Goal: Book appointment/travel/reservation

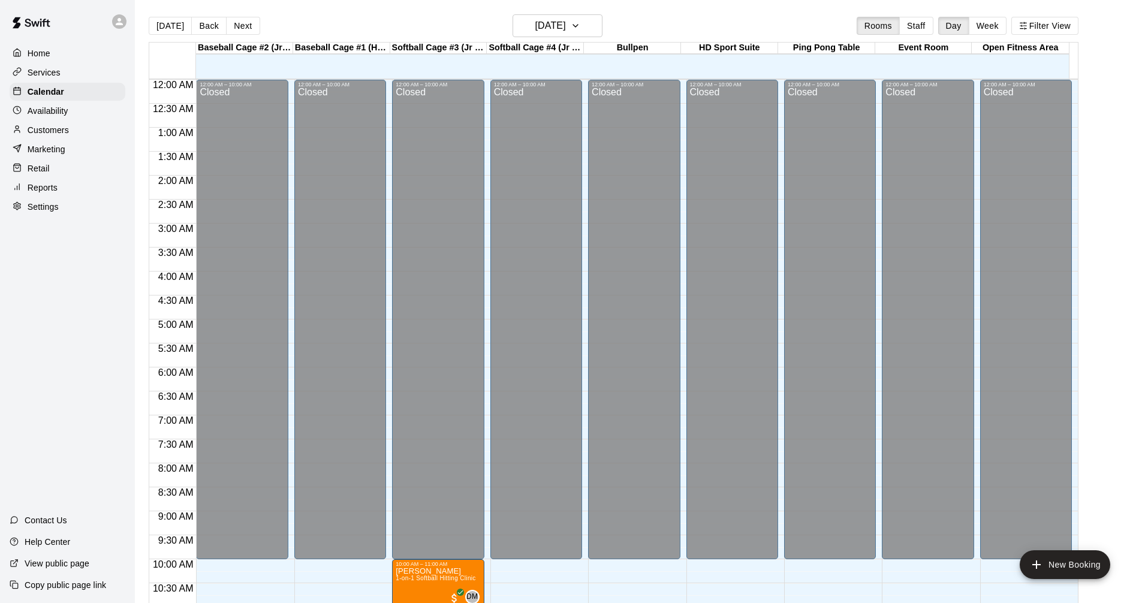
scroll to position [578, 0]
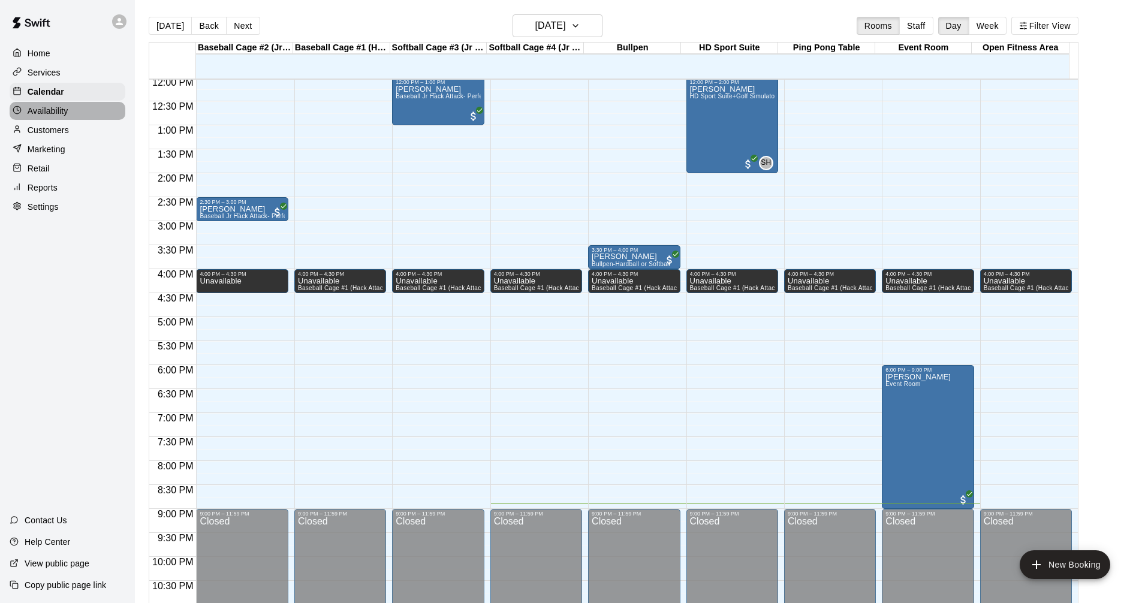
click at [82, 114] on div "Availability" at bounding box center [68, 111] width 116 height 18
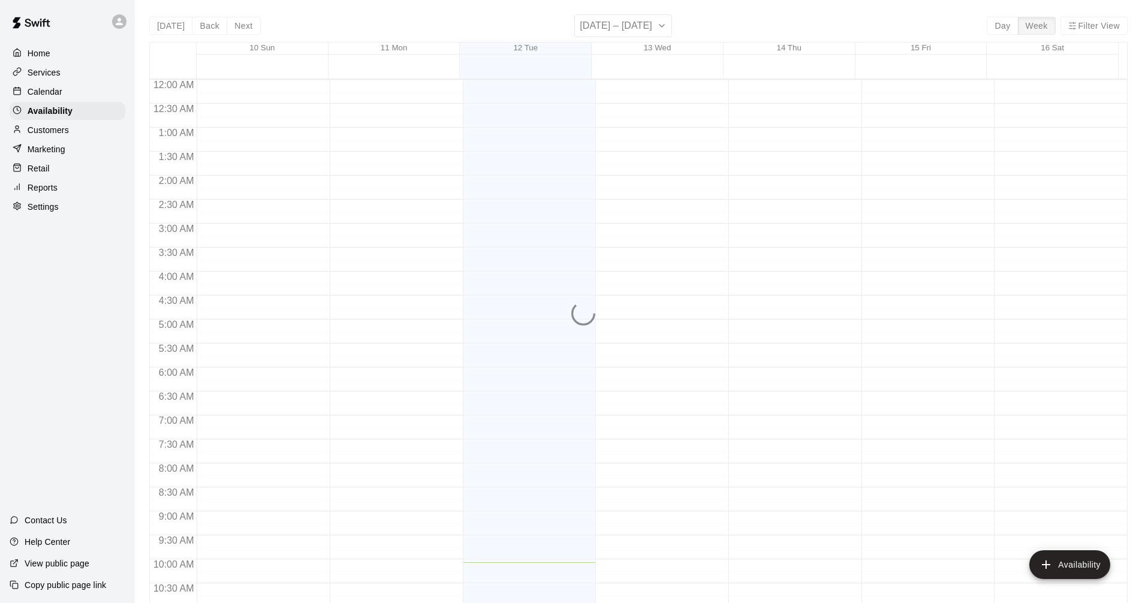
scroll to position [483, 0]
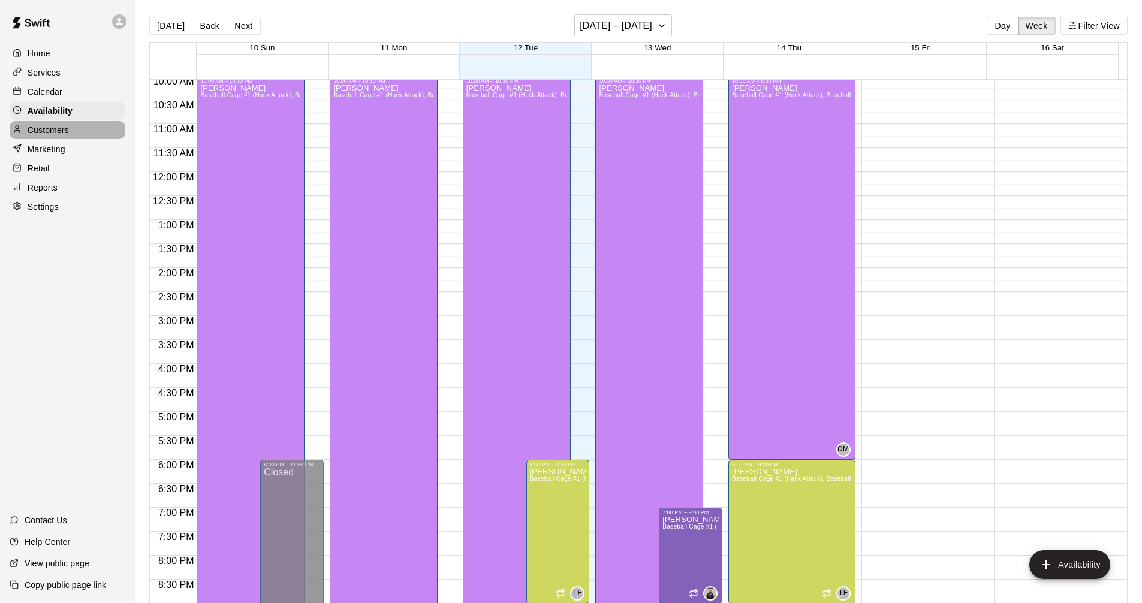
click at [98, 127] on div "Customers" at bounding box center [68, 130] width 116 height 18
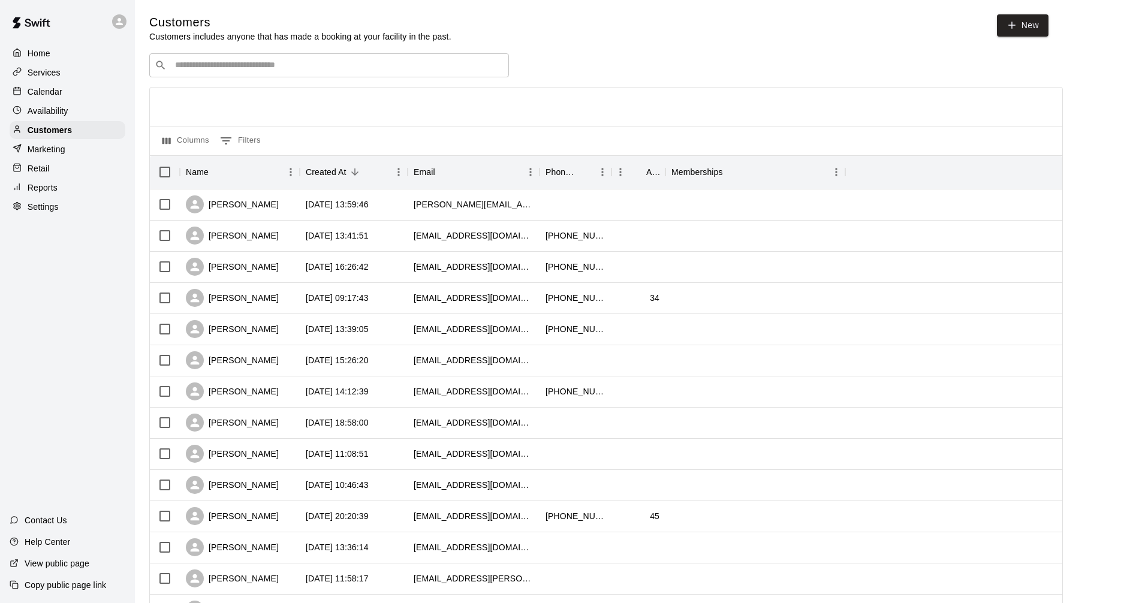
click at [97, 114] on div "Availability" at bounding box center [68, 111] width 116 height 18
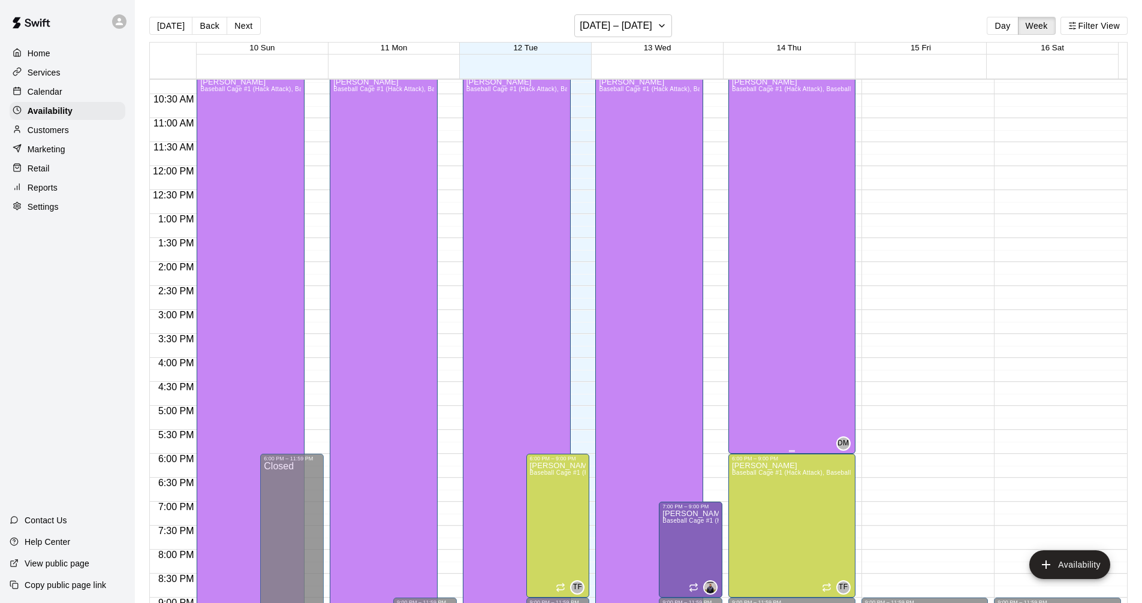
scroll to position [554, 0]
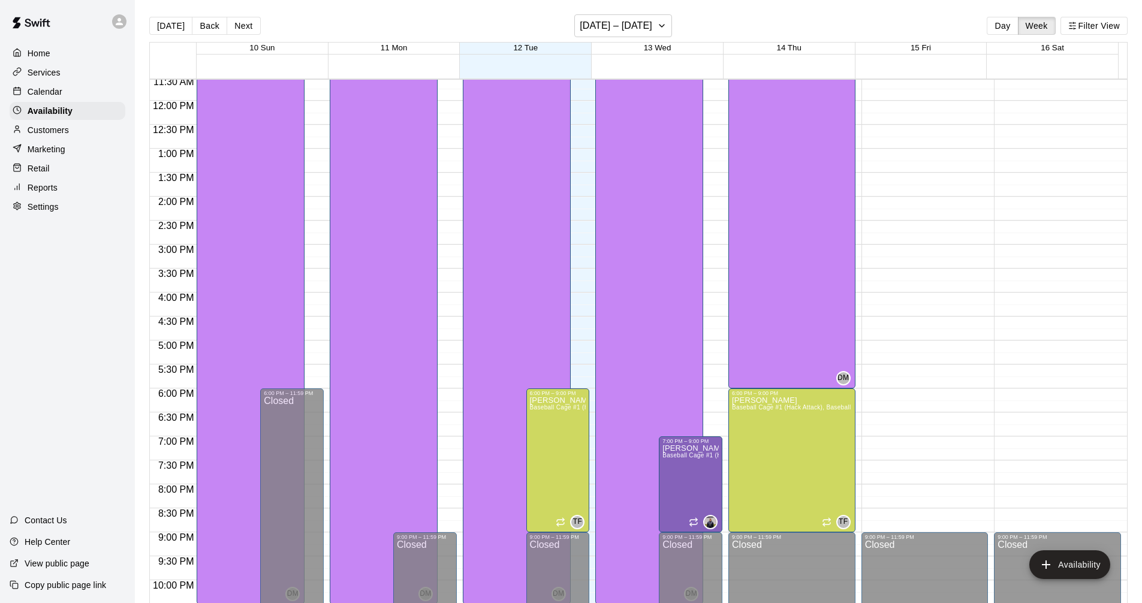
click at [92, 134] on div "Customers" at bounding box center [68, 130] width 116 height 18
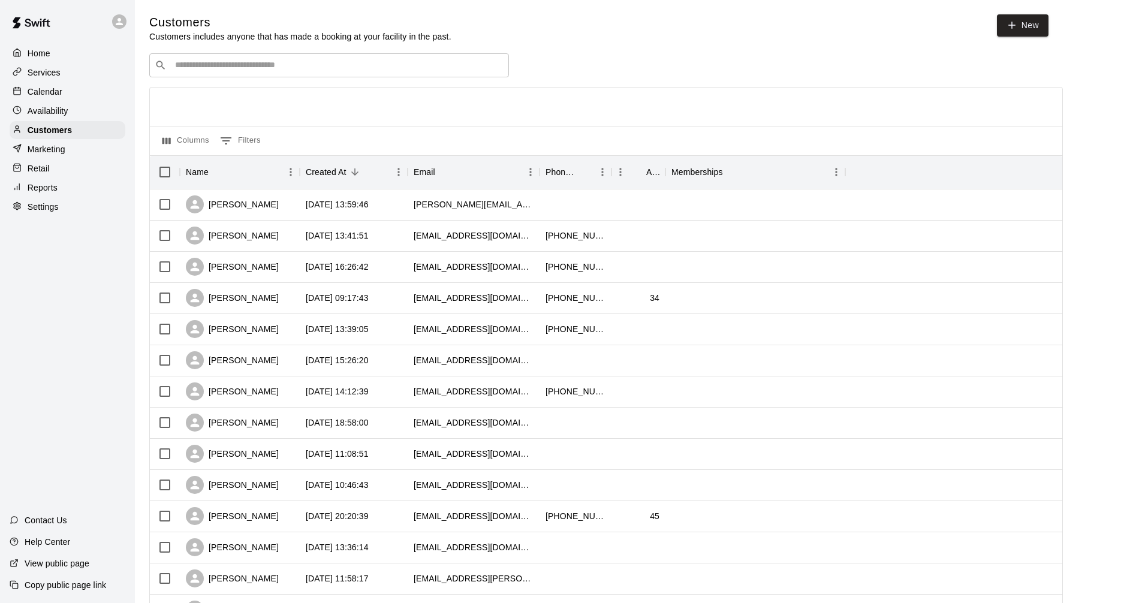
click at [280, 55] on div "​ ​" at bounding box center [329, 65] width 360 height 24
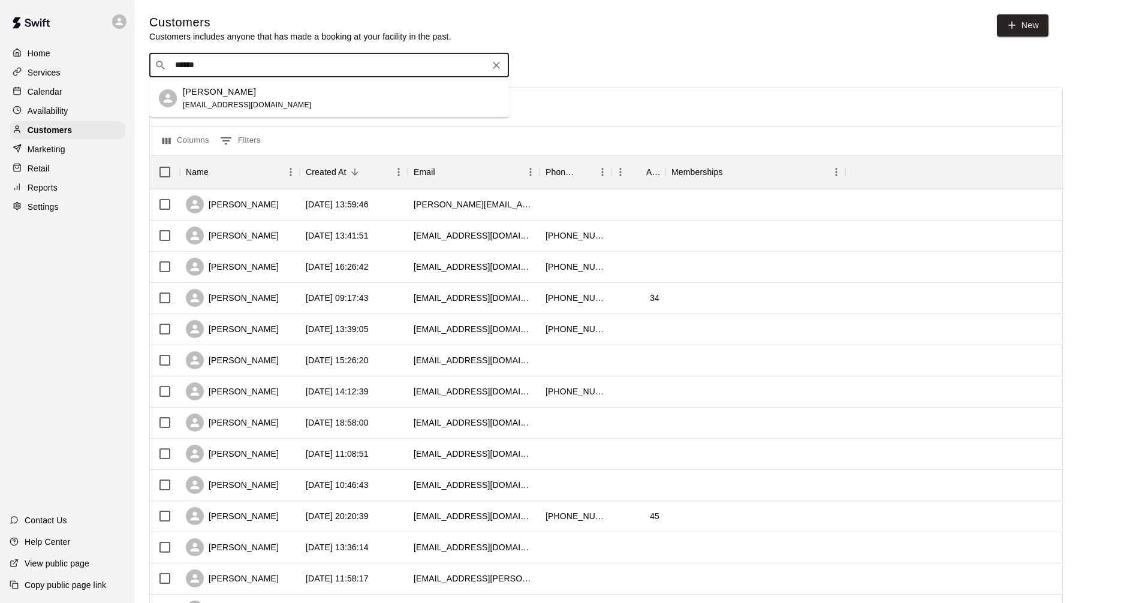
drag, startPoint x: 286, startPoint y: 70, endPoint x: 0, endPoint y: 43, distance: 287.1
click at [0, 43] on div "Home Services Calendar Availability Customers Marketing Retail Reports Settings…" at bounding box center [571, 517] width 1142 height 1034
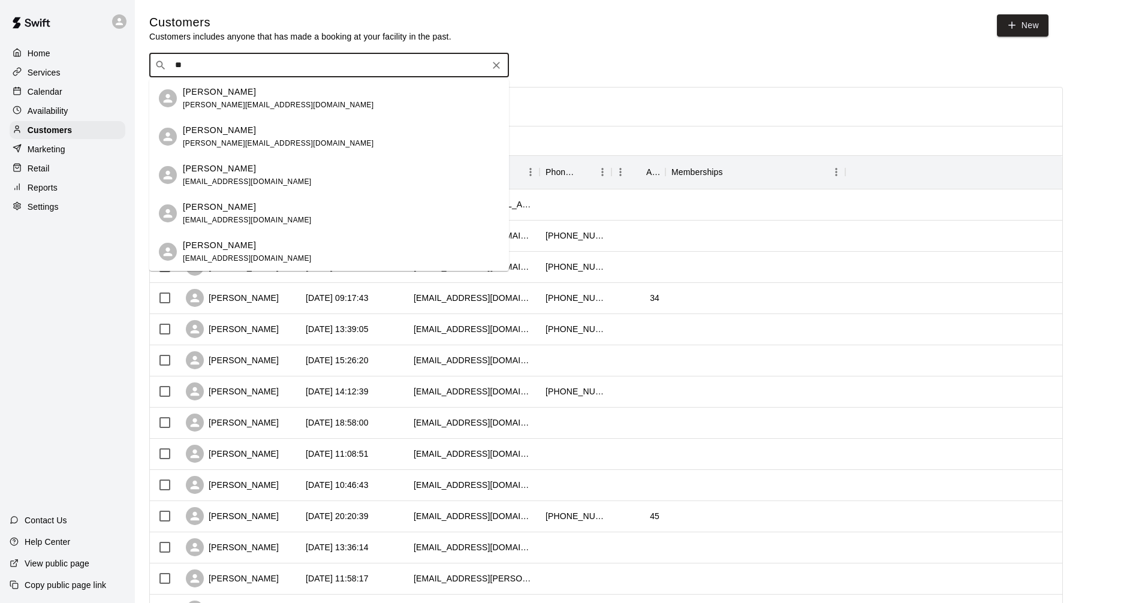
type input "*"
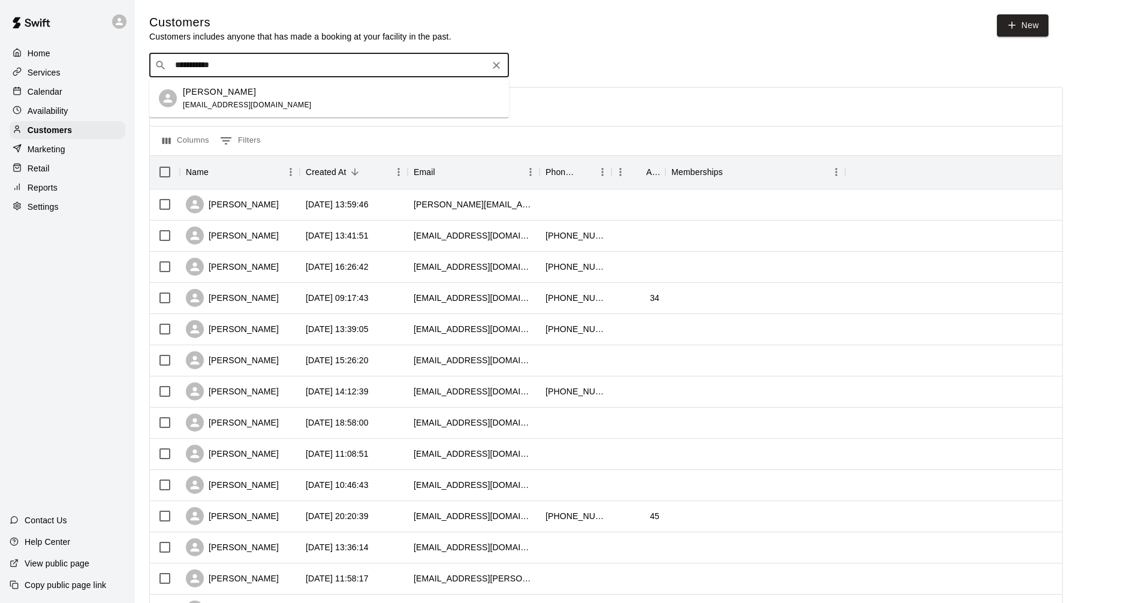
type input "**********"
click at [89, 114] on div "Availability" at bounding box center [68, 111] width 116 height 18
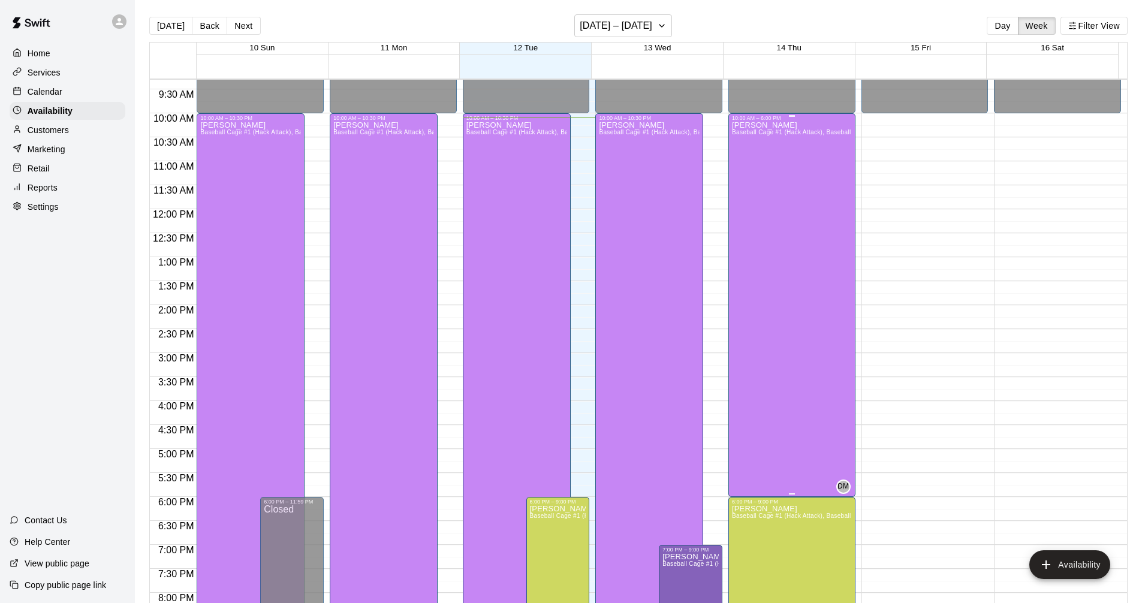
scroll to position [424, 0]
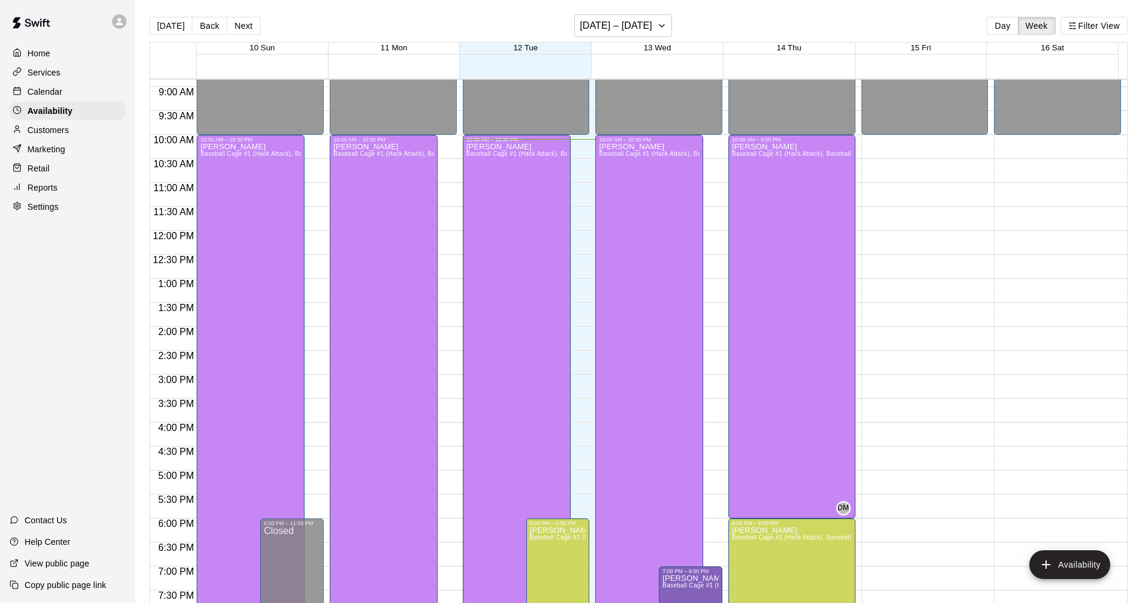
click at [105, 73] on div "Services" at bounding box center [68, 73] width 116 height 18
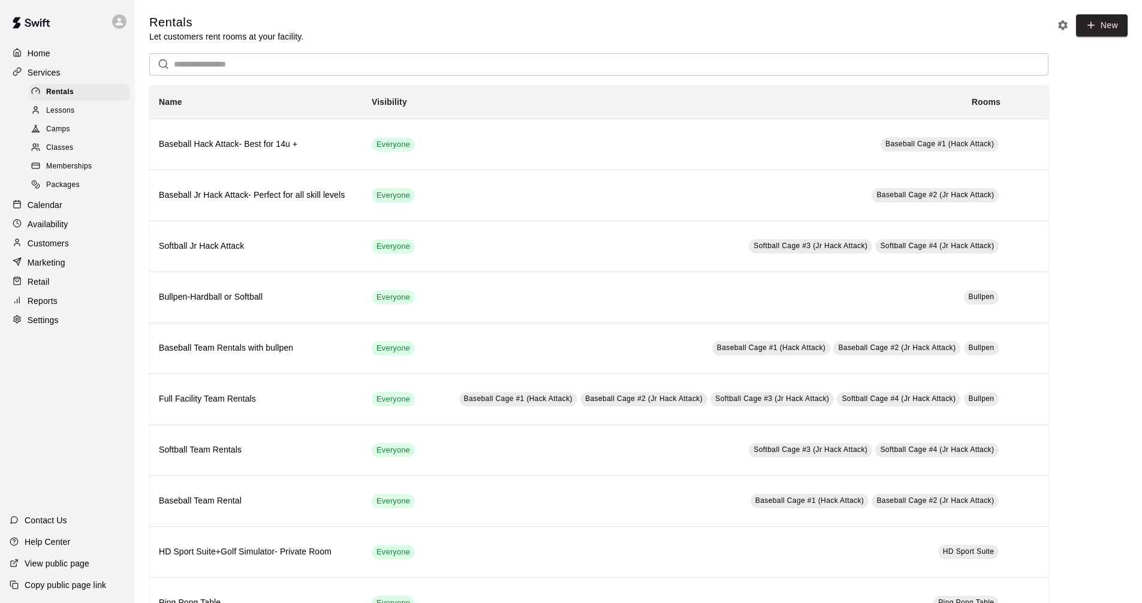
click at [56, 67] on div "Services" at bounding box center [68, 73] width 116 height 18
click at [73, 214] on div "Calendar" at bounding box center [68, 205] width 116 height 18
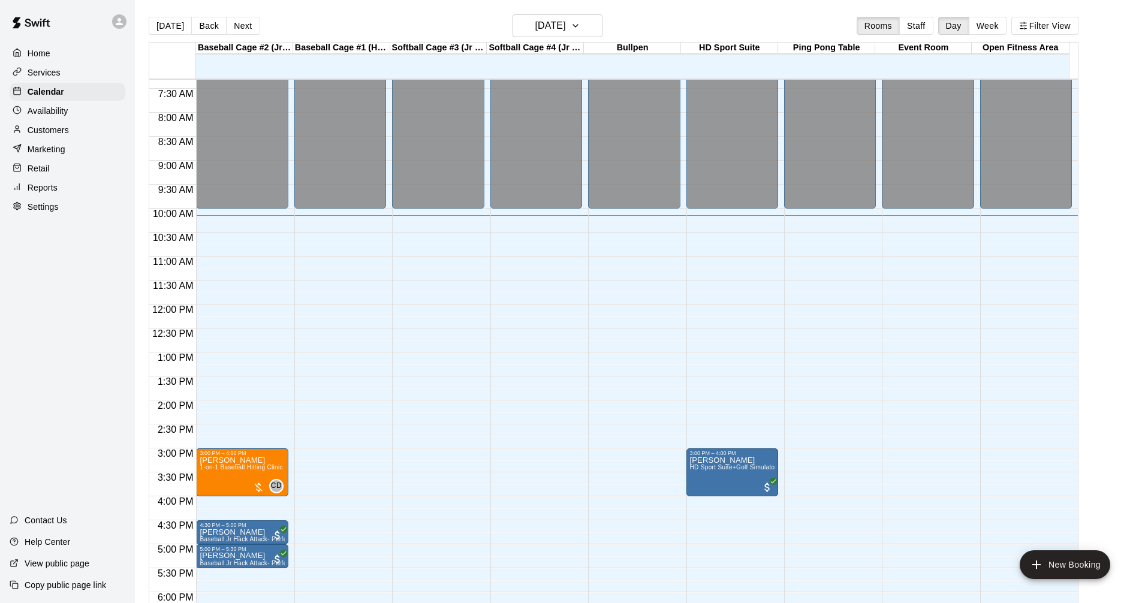
scroll to position [426, 0]
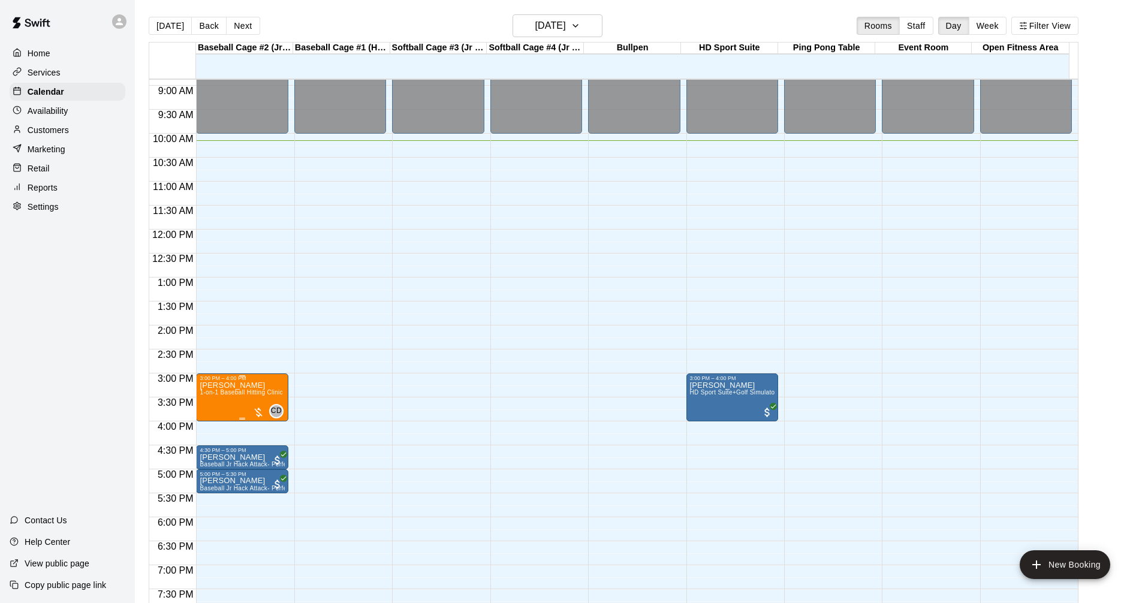
click at [285, 389] on div "3:00 PM – 4:00 PM [PERSON_NAME] 1-on-1 Baseball Hitting Clinic CD 0" at bounding box center [242, 397] width 92 height 48
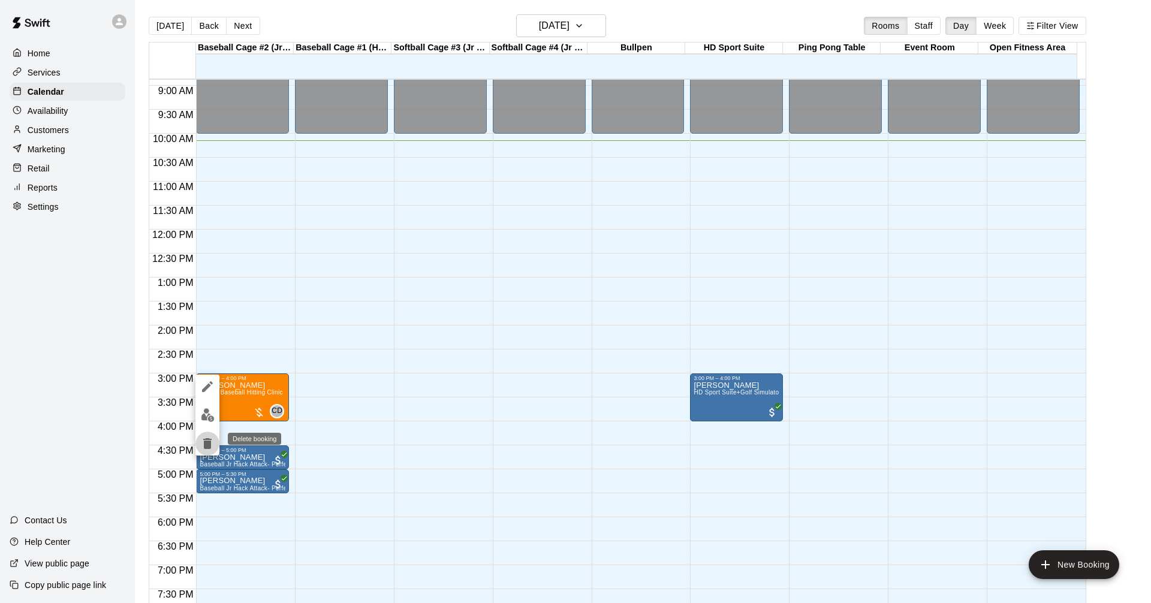
click at [210, 441] on icon "delete" at bounding box center [207, 443] width 8 height 11
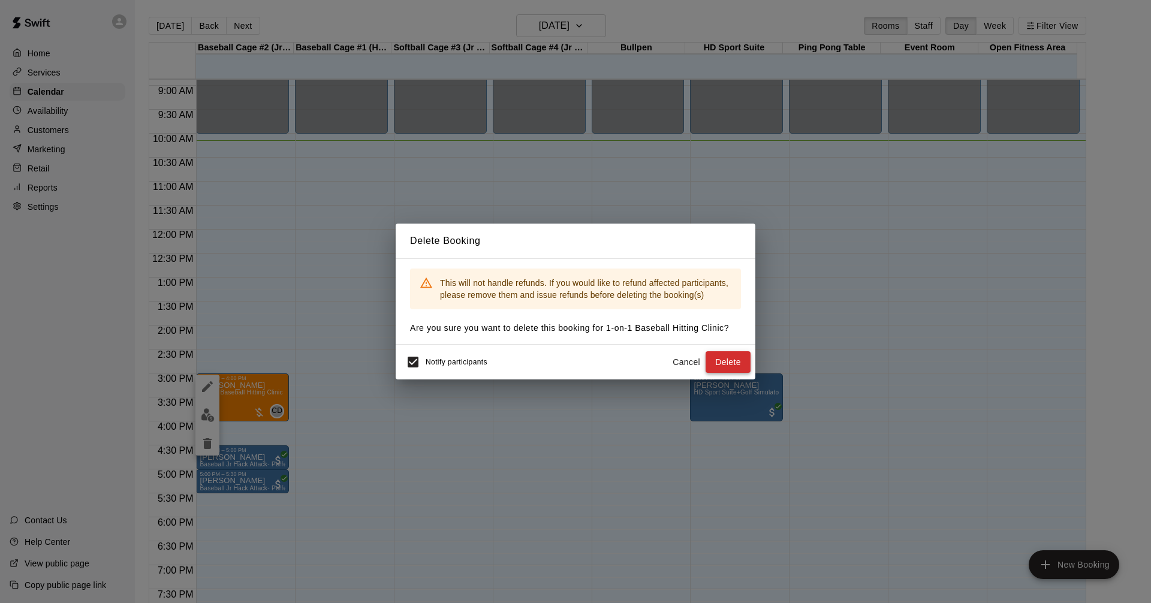
click at [734, 365] on button "Delete" at bounding box center [727, 362] width 45 height 22
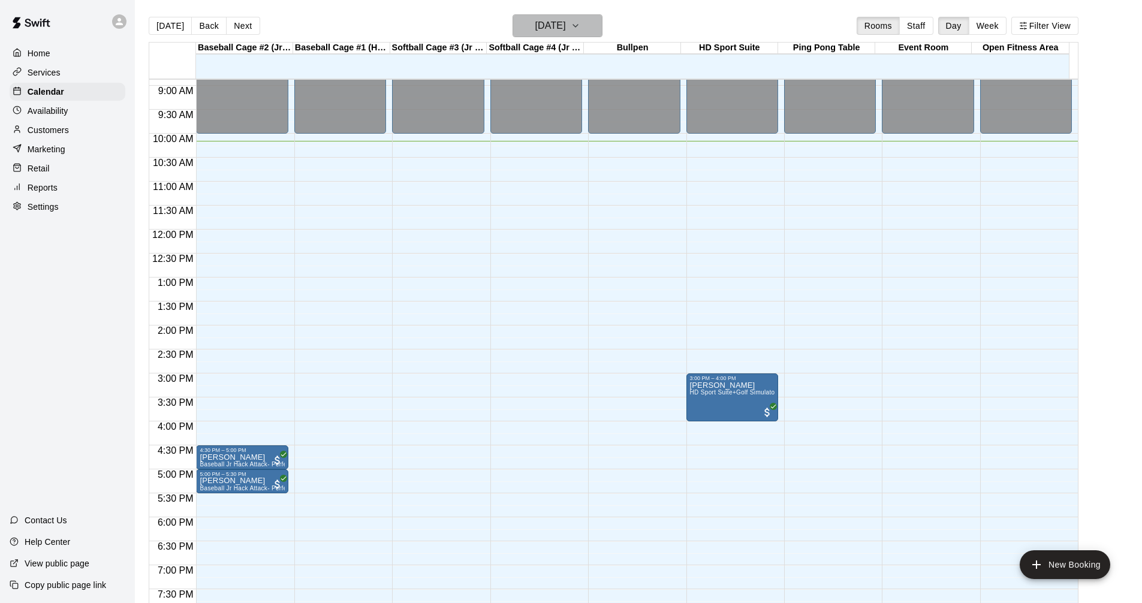
click at [584, 16] on button "[DATE]" at bounding box center [557, 25] width 90 height 23
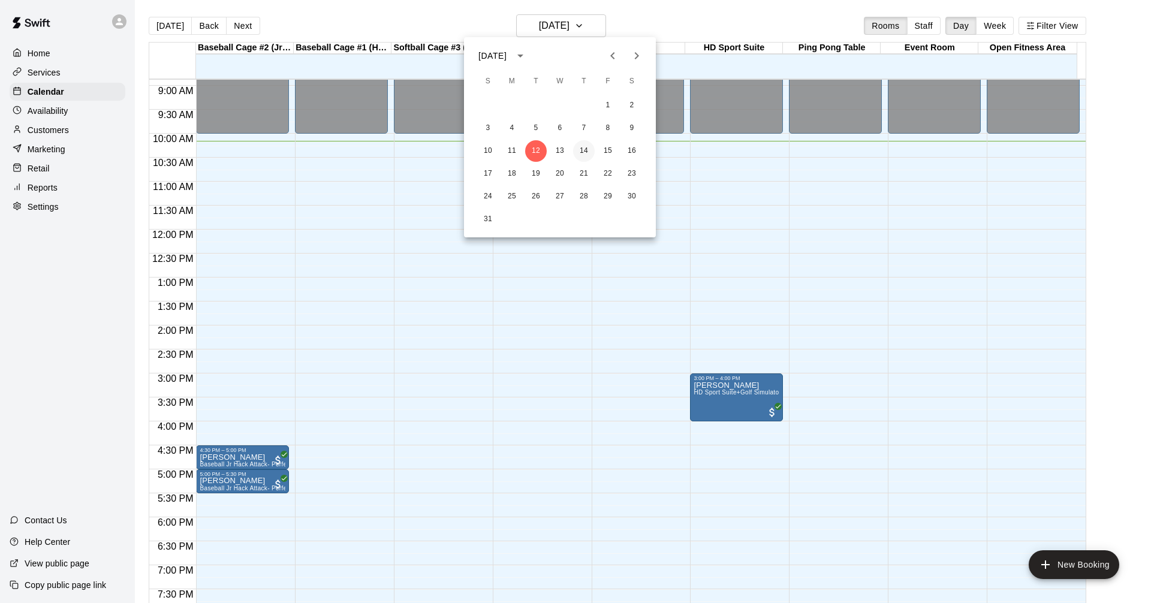
click at [588, 149] on button "14" at bounding box center [584, 151] width 22 height 22
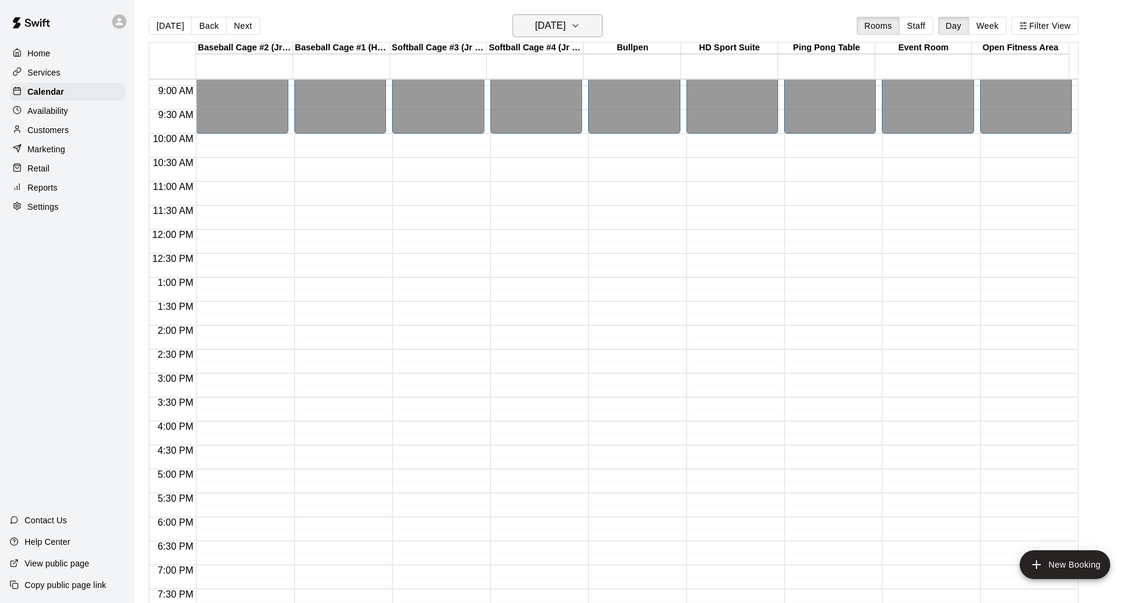
click at [590, 27] on button "[DATE]" at bounding box center [557, 25] width 90 height 23
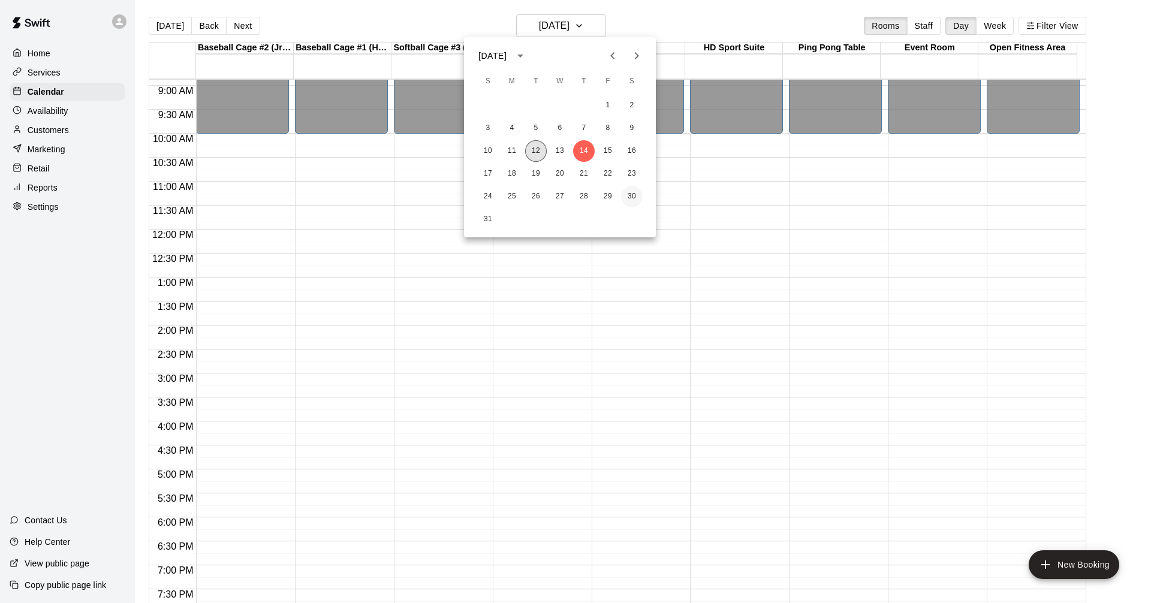
click at [537, 147] on button "12" at bounding box center [536, 151] width 22 height 22
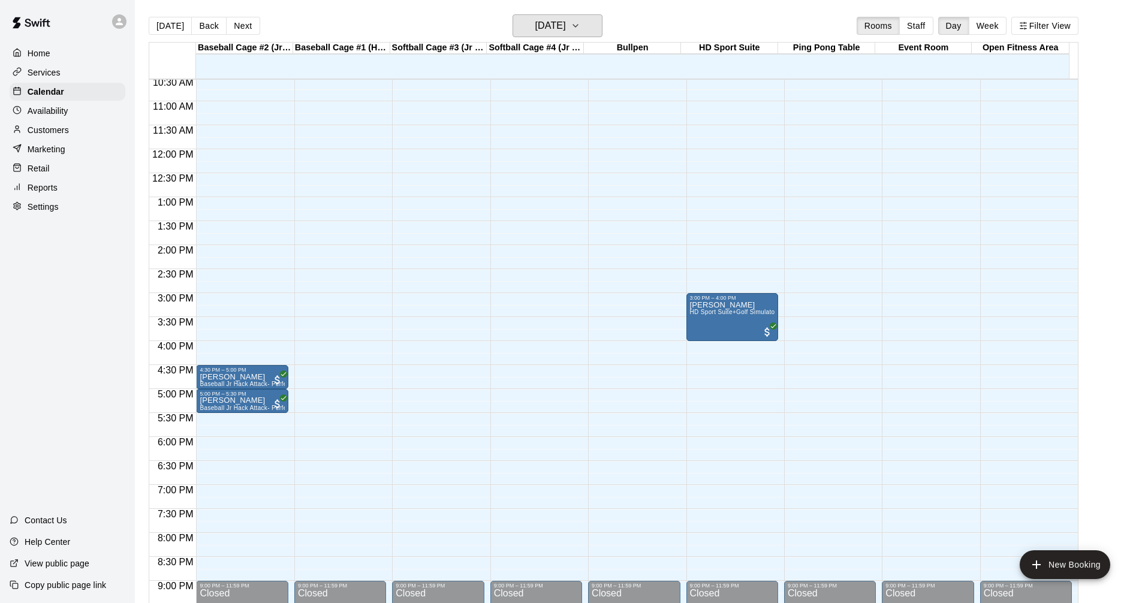
scroll to position [485, 0]
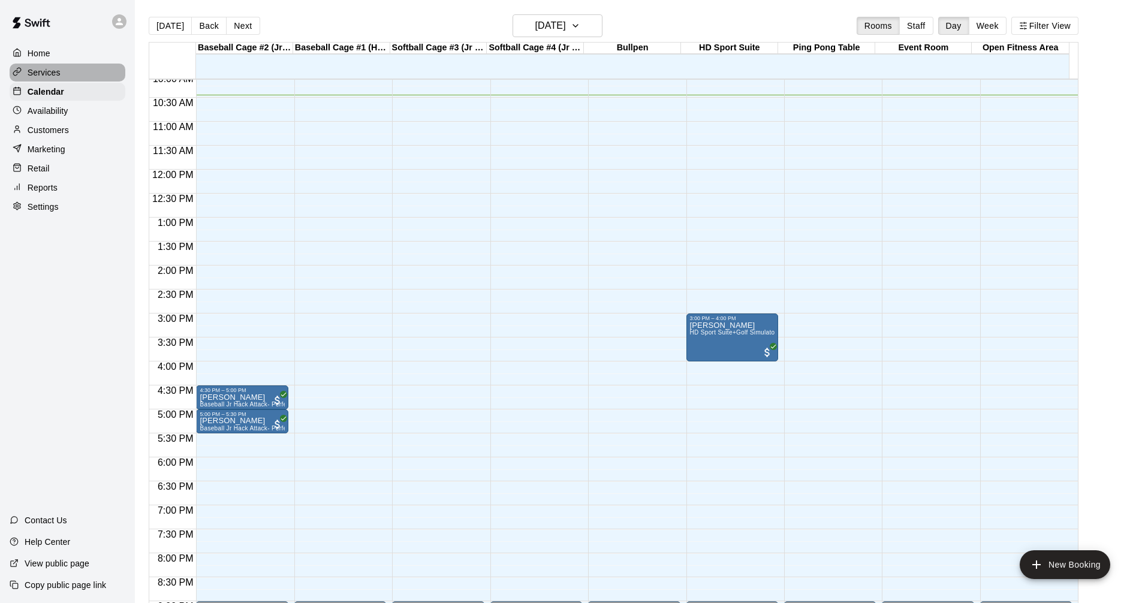
click at [67, 74] on div "Services" at bounding box center [68, 73] width 116 height 18
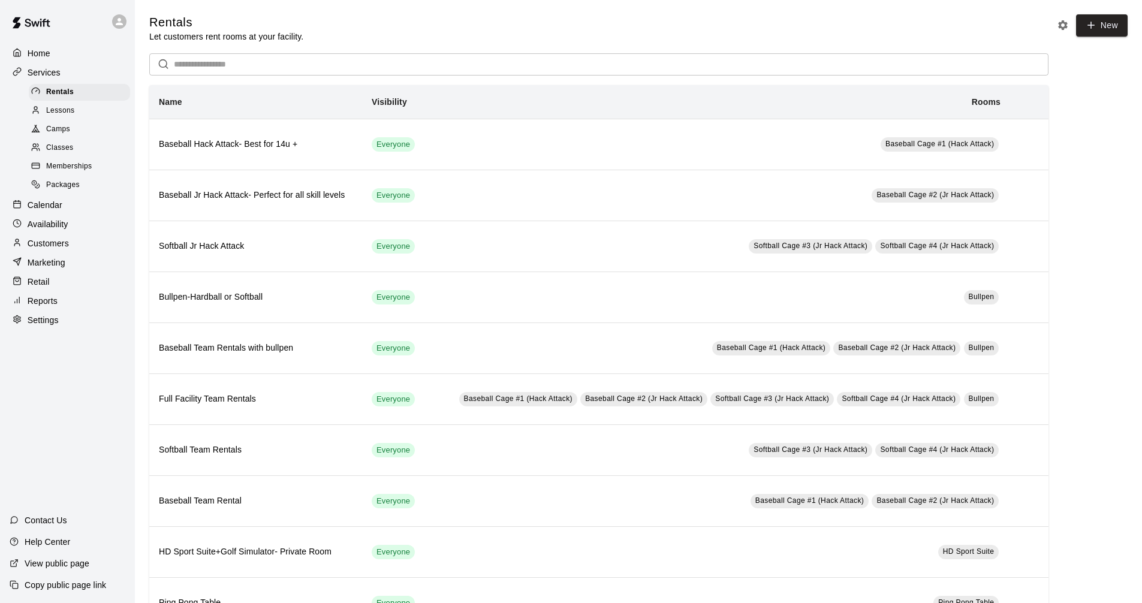
click at [67, 214] on div "Calendar" at bounding box center [68, 205] width 116 height 18
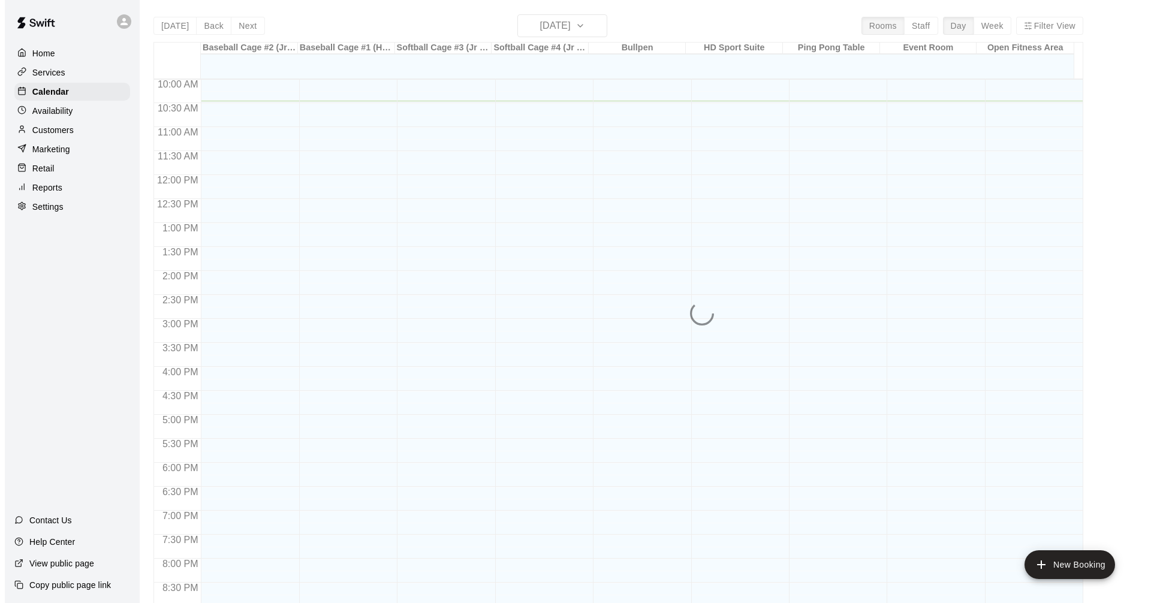
scroll to position [442, 0]
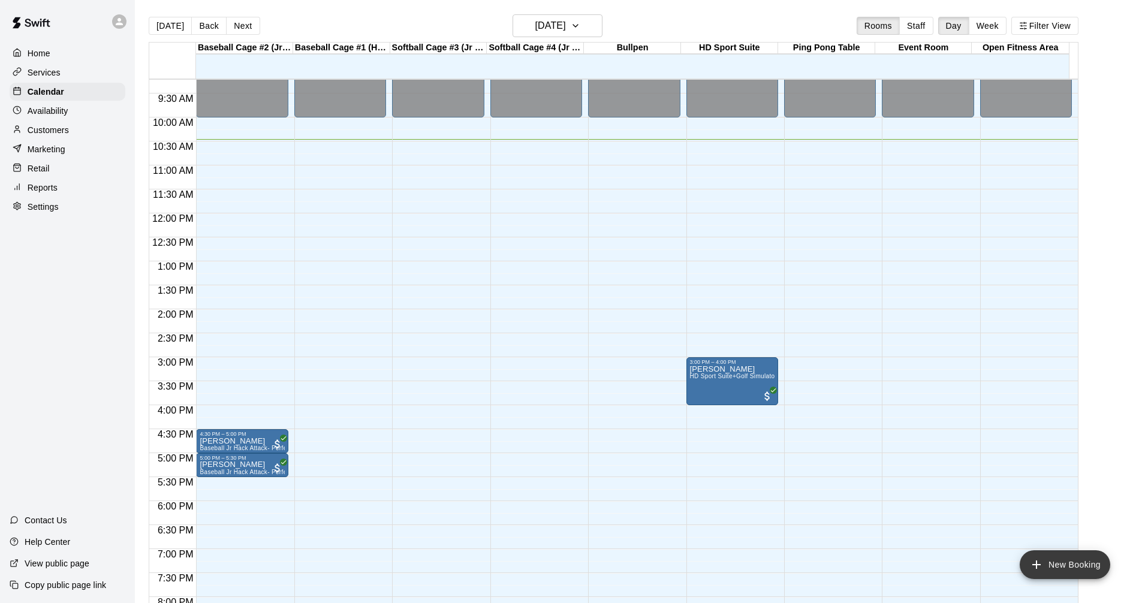
click at [1055, 559] on button "New Booking" at bounding box center [1064, 564] width 90 height 29
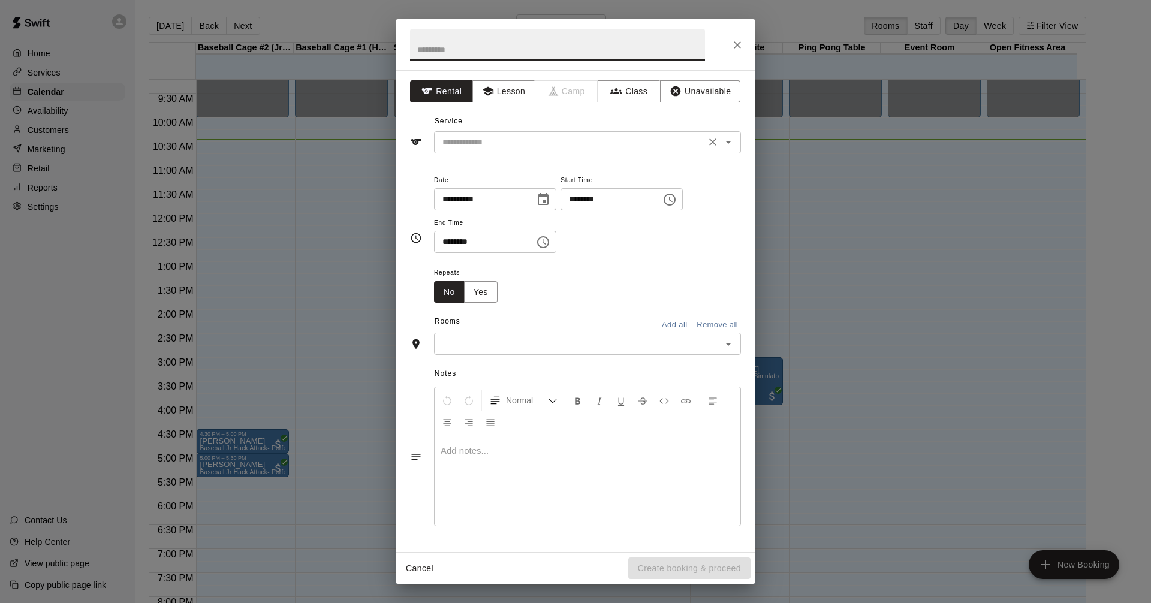
click at [730, 140] on icon "Open" at bounding box center [728, 142] width 14 height 14
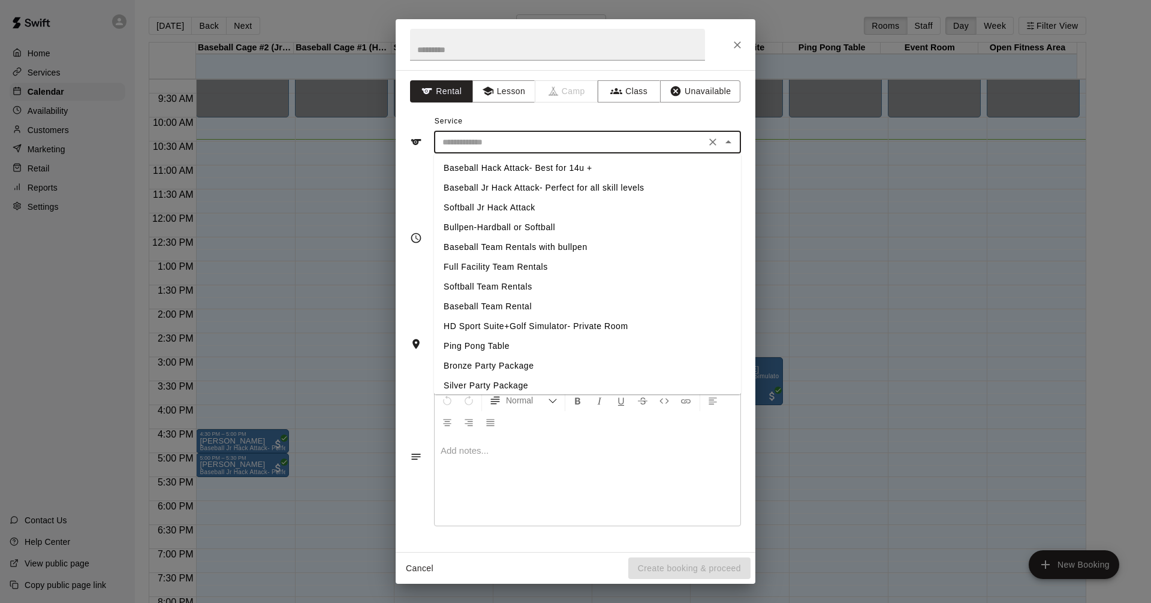
click at [529, 209] on li "Softball Jr Hack Attack" at bounding box center [587, 208] width 307 height 20
type input "**********"
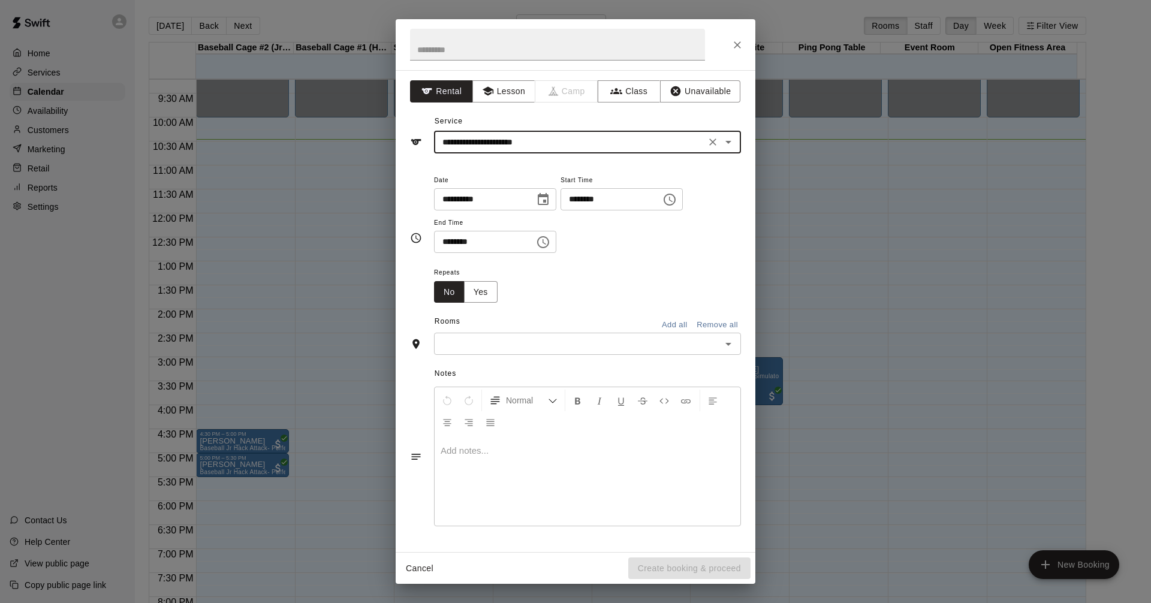
click at [675, 197] on icon "Choose time, selected time is 10:00 AM" at bounding box center [669, 200] width 12 height 12
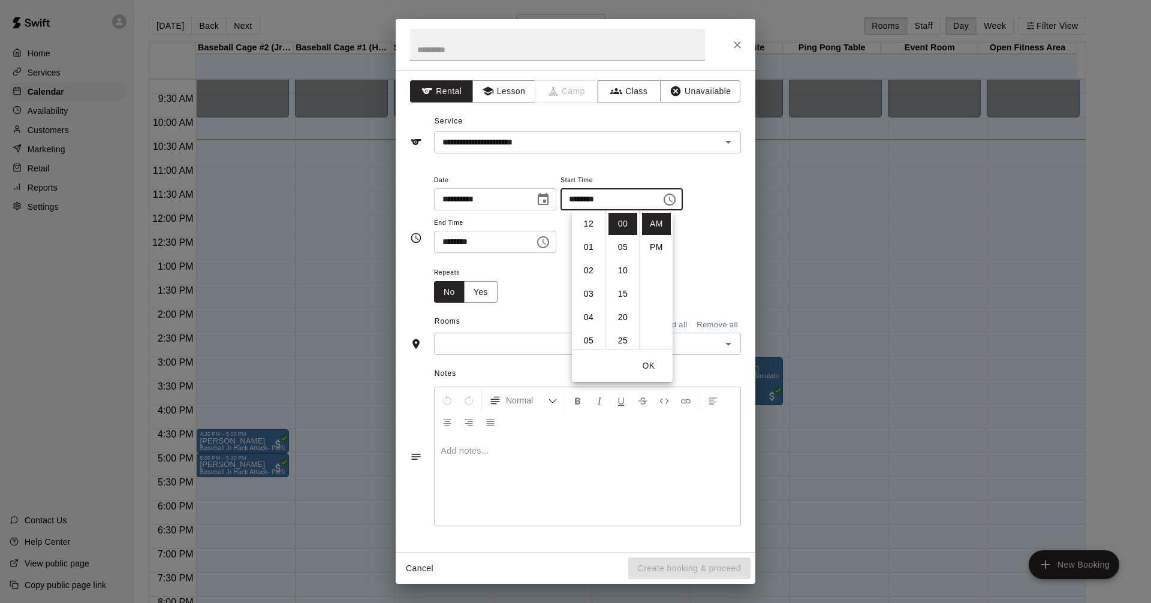
scroll to position [234, 0]
click at [623, 304] on li "30" at bounding box center [622, 304] width 29 height 22
type input "********"
click at [550, 240] on icon "Choose time, selected time is 10:30 AM" at bounding box center [543, 242] width 14 height 14
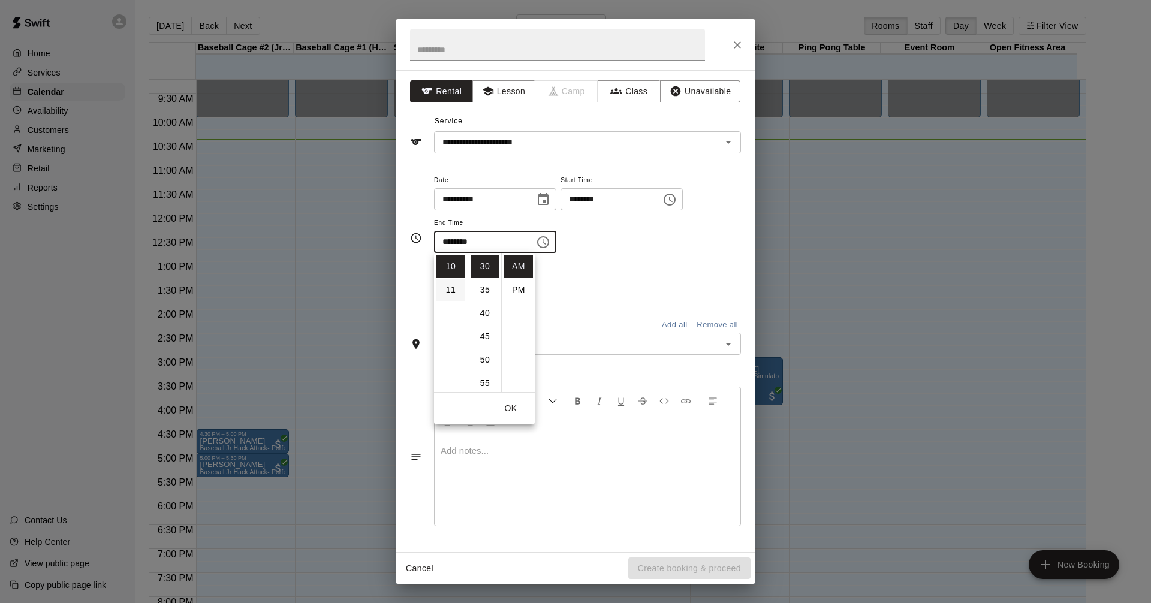
click at [448, 292] on li "11" at bounding box center [450, 290] width 29 height 22
type input "********"
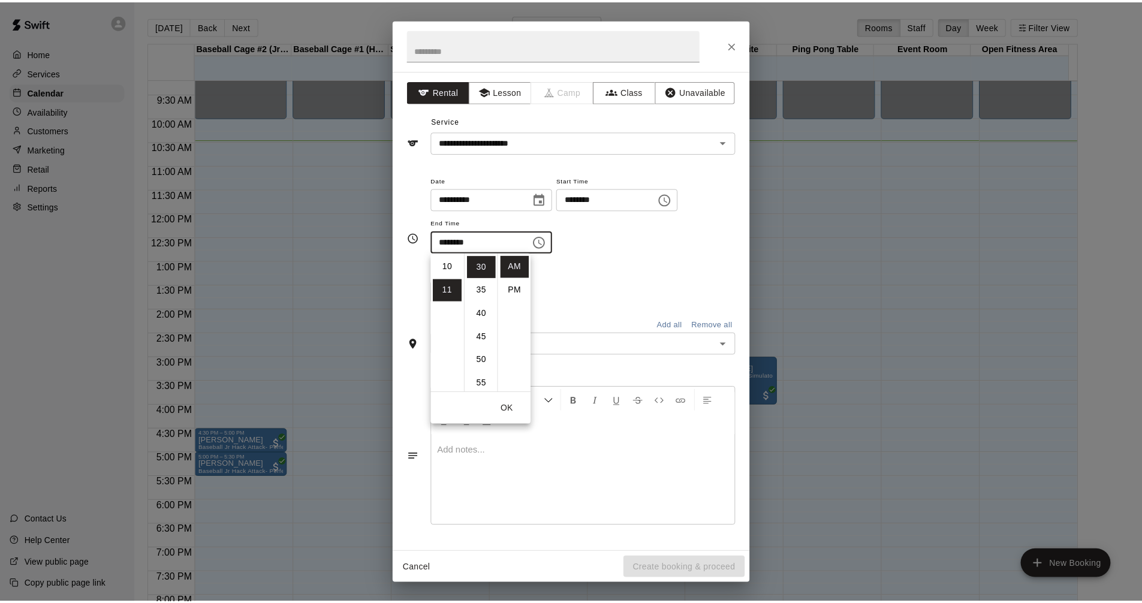
scroll to position [255, 0]
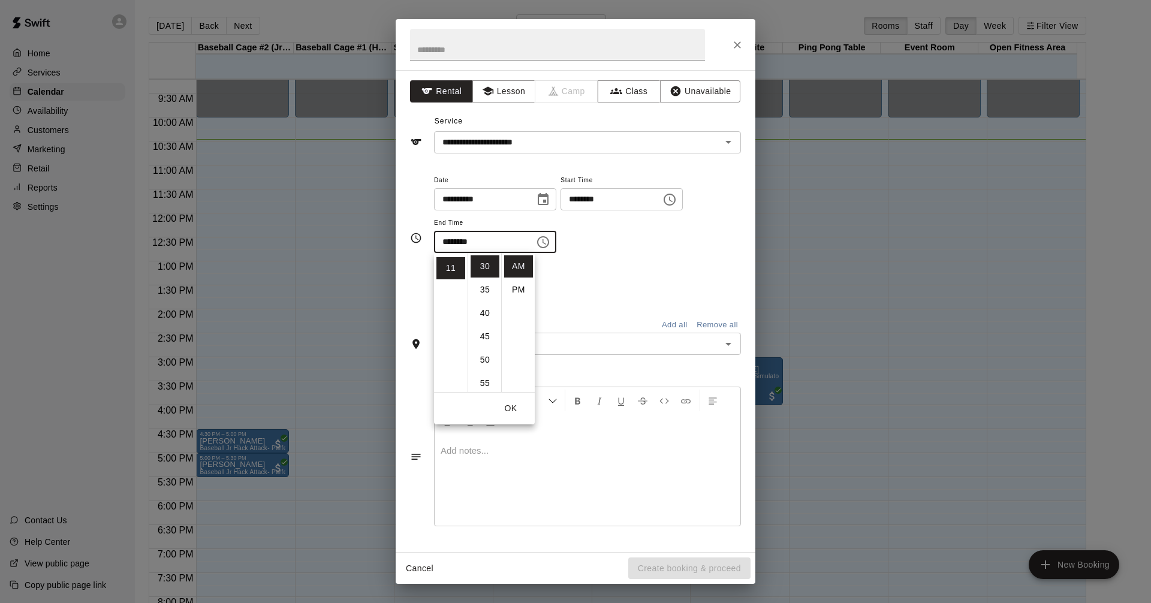
click at [655, 263] on div "**********" at bounding box center [587, 219] width 307 height 93
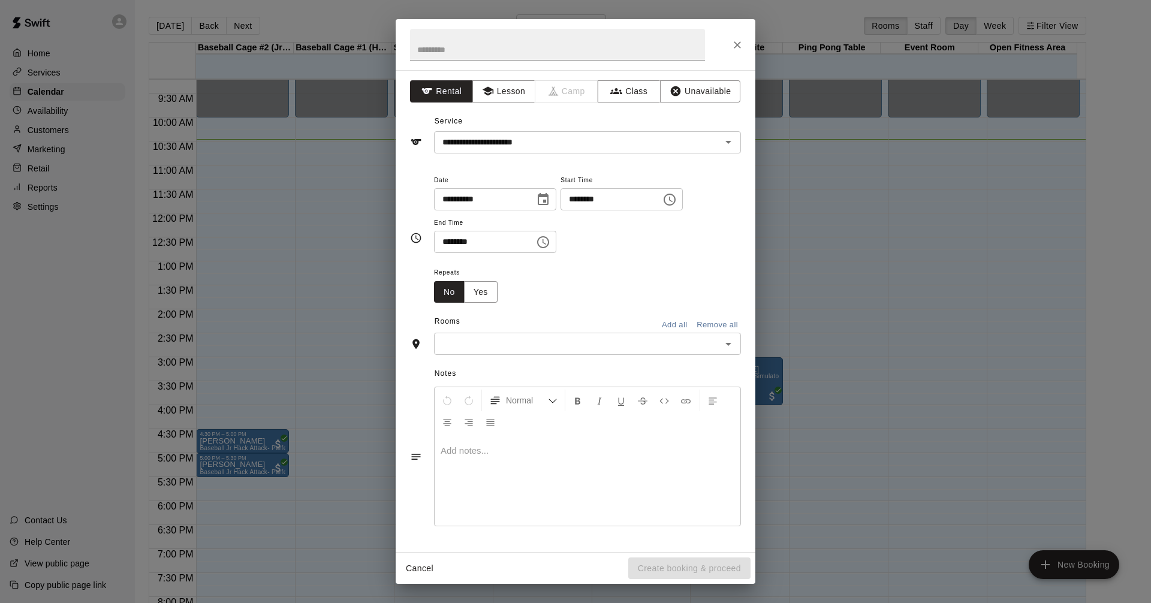
click at [731, 346] on icon "Open" at bounding box center [728, 344] width 14 height 14
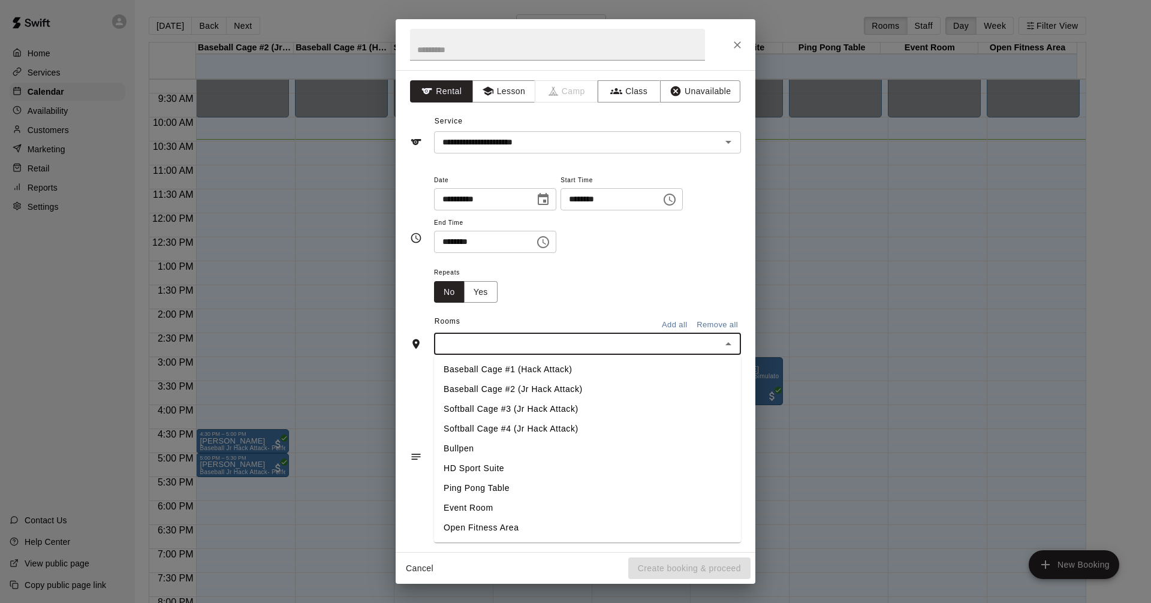
click at [580, 389] on li "Baseball Cage #2 (Jr Hack Attack)" at bounding box center [587, 389] width 307 height 20
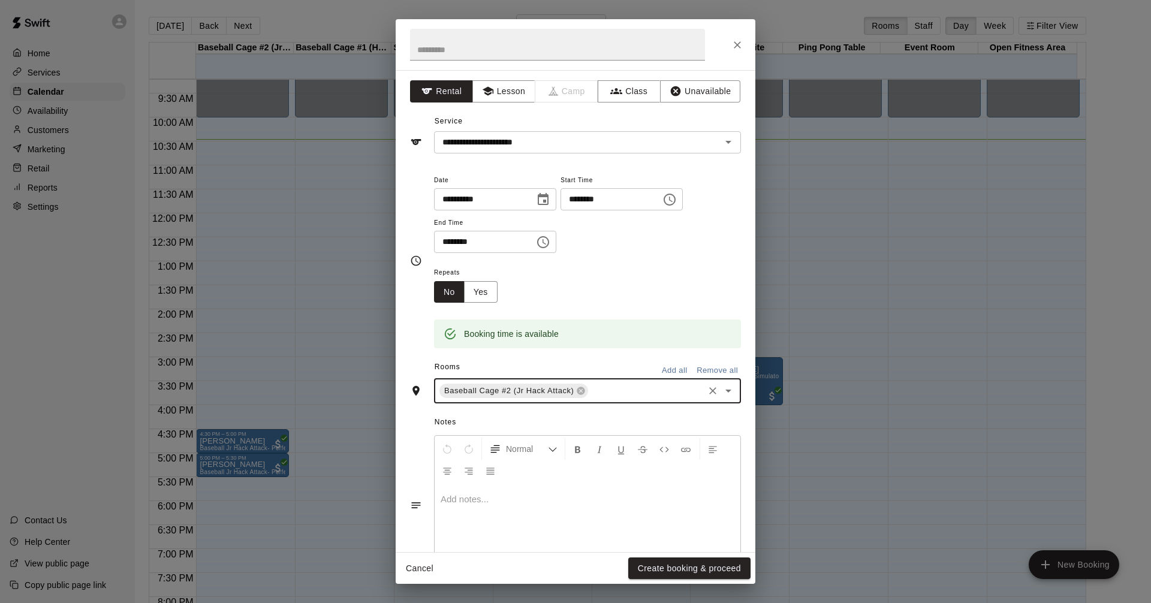
click at [707, 397] on button "Clear" at bounding box center [712, 390] width 17 height 17
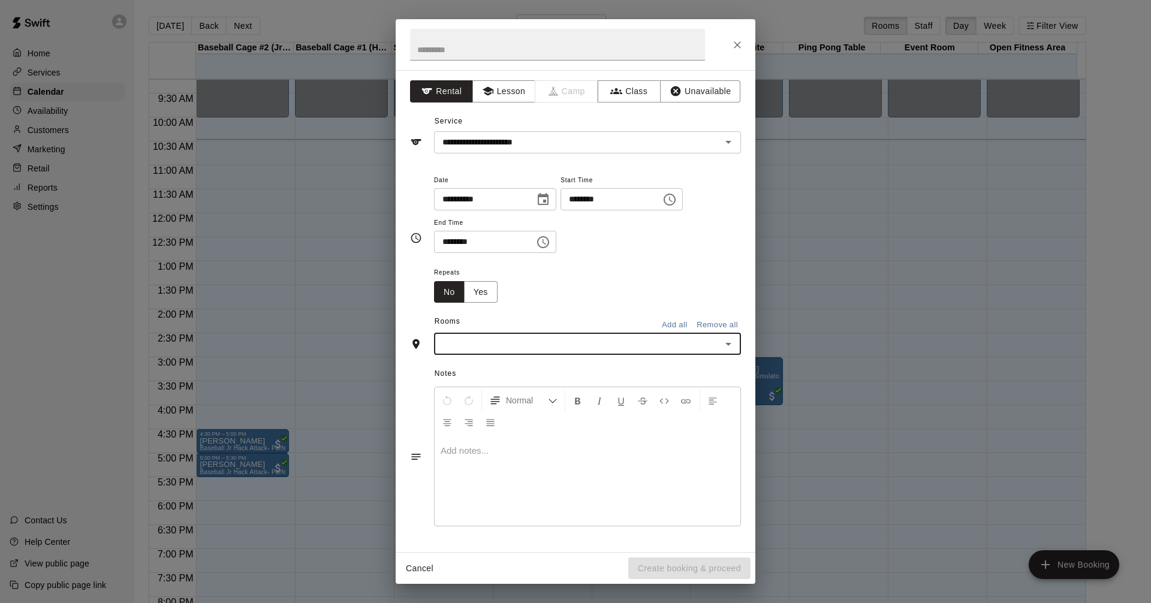
click at [729, 342] on icon "Open" at bounding box center [728, 344] width 14 height 14
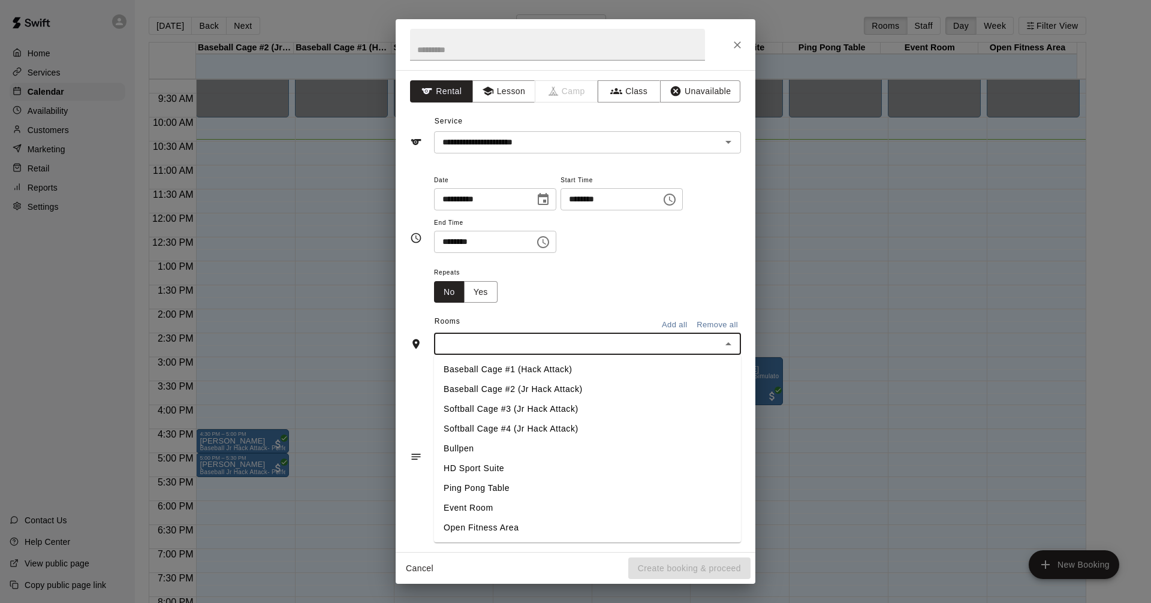
click at [585, 405] on li "Softball Cage #3 (Jr Hack Attack)" at bounding box center [587, 409] width 307 height 20
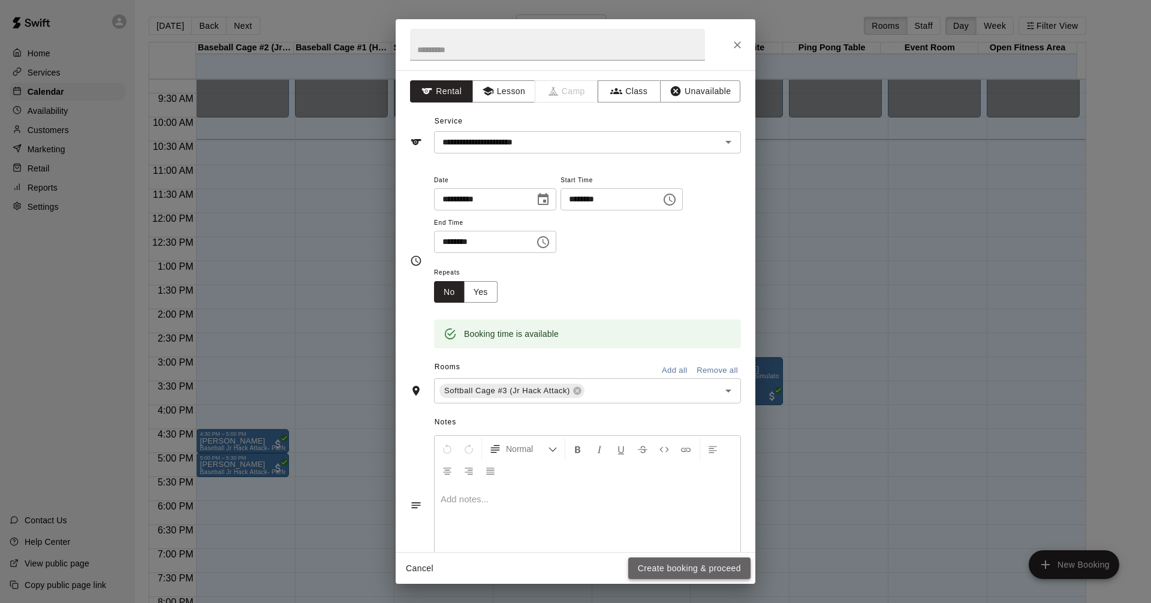
click at [698, 567] on button "Create booking & proceed" at bounding box center [689, 568] width 122 height 22
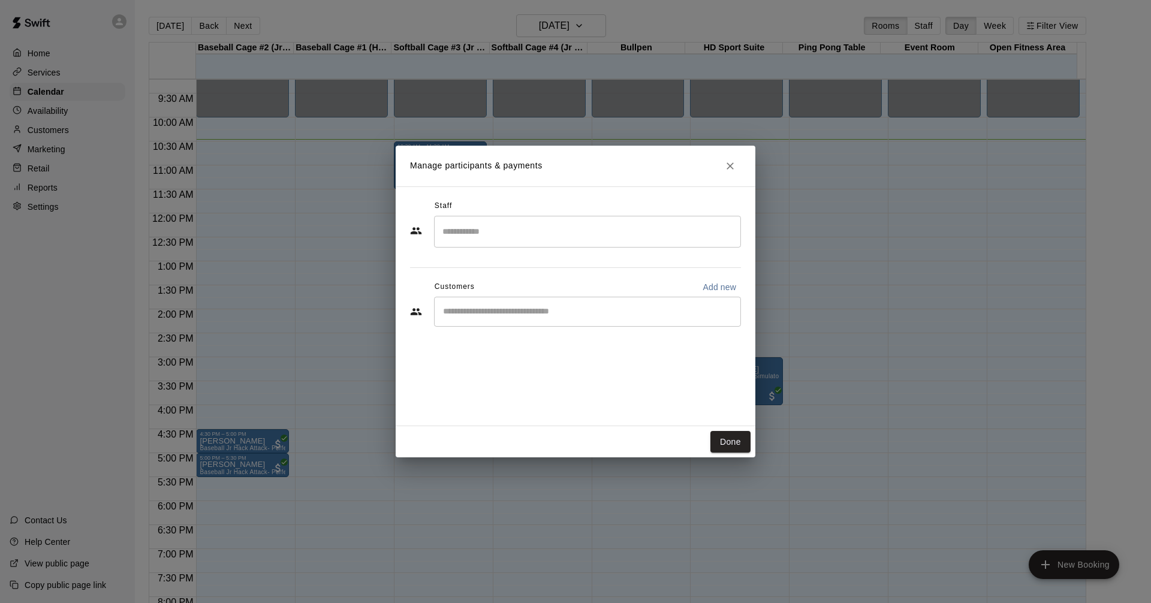
click at [630, 321] on div "​" at bounding box center [587, 312] width 307 height 30
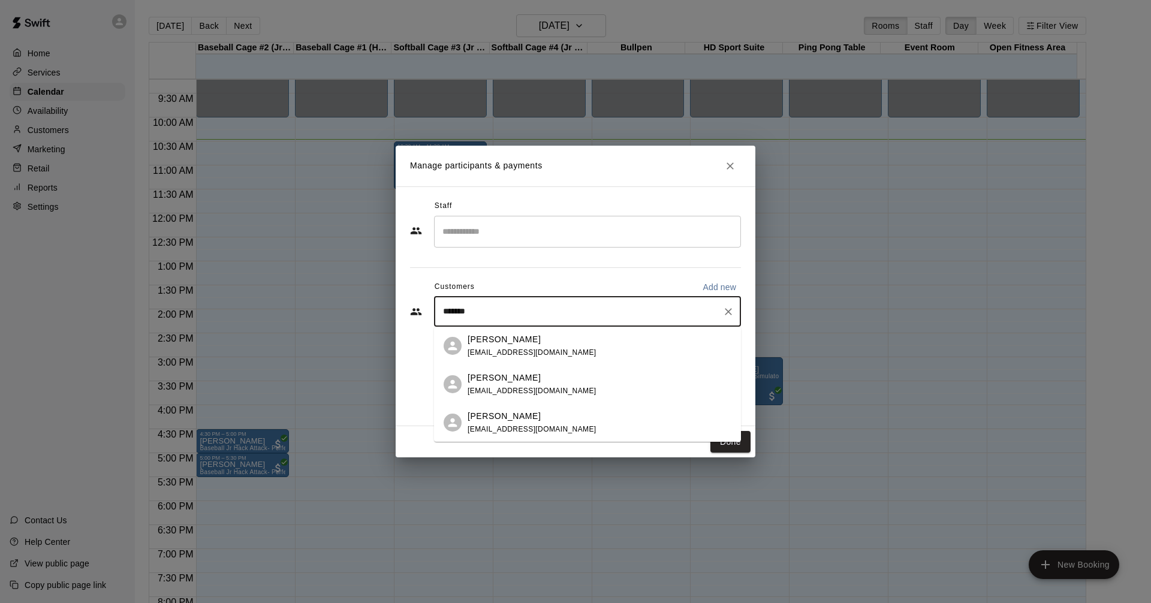
type input "********"
click at [542, 346] on div "[PERSON_NAME] [PERSON_NAME][EMAIL_ADDRESS][DOMAIN_NAME]" at bounding box center [599, 346] width 264 height 26
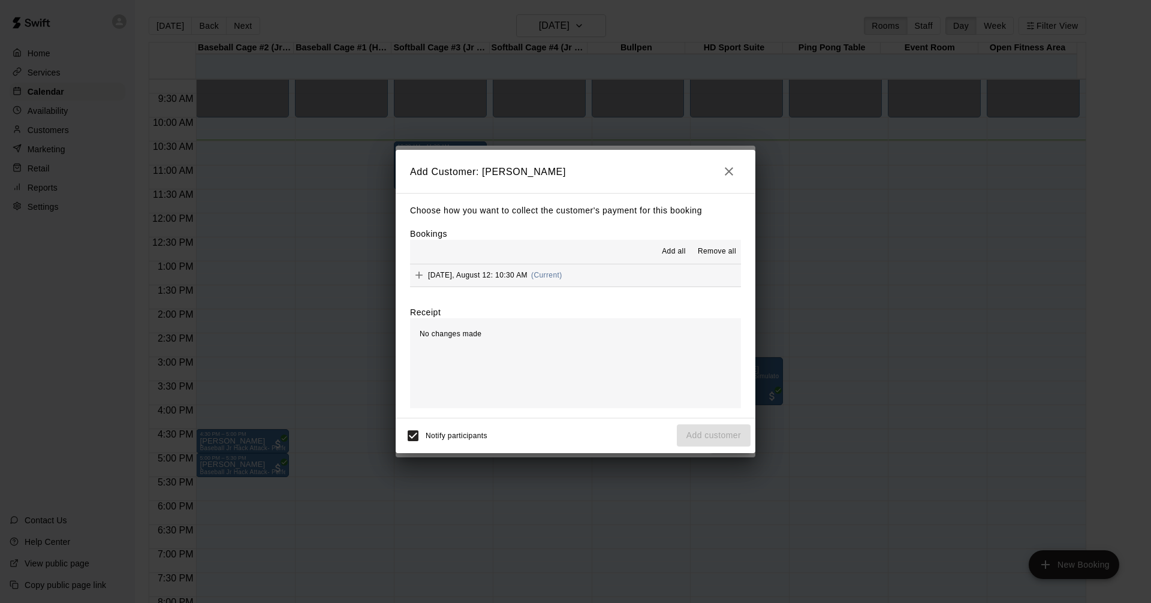
click at [619, 281] on button "[DATE], August 12: 10:30 AM (Current)" at bounding box center [575, 275] width 331 height 22
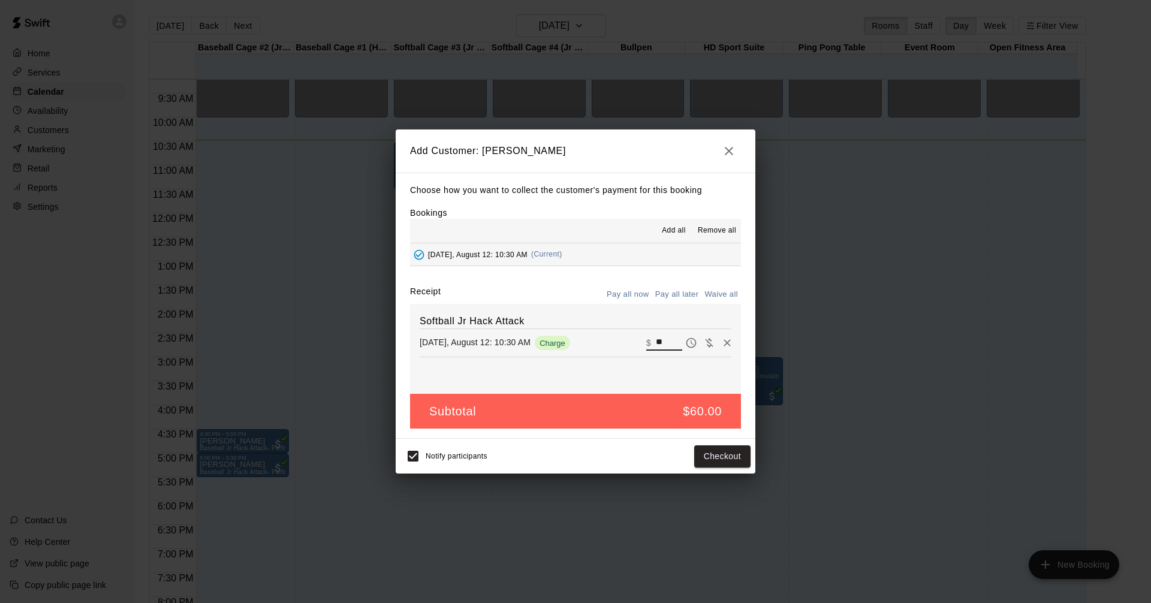
drag, startPoint x: 665, startPoint y: 342, endPoint x: 512, endPoint y: 333, distance: 153.7
click at [515, 332] on div "Softball Jr Hack Attack [DATE], August 12: 10:30 AM Charge ​ $ **" at bounding box center [575, 349] width 331 height 90
type input "**"
click at [728, 460] on button "Checkout" at bounding box center [722, 456] width 56 height 22
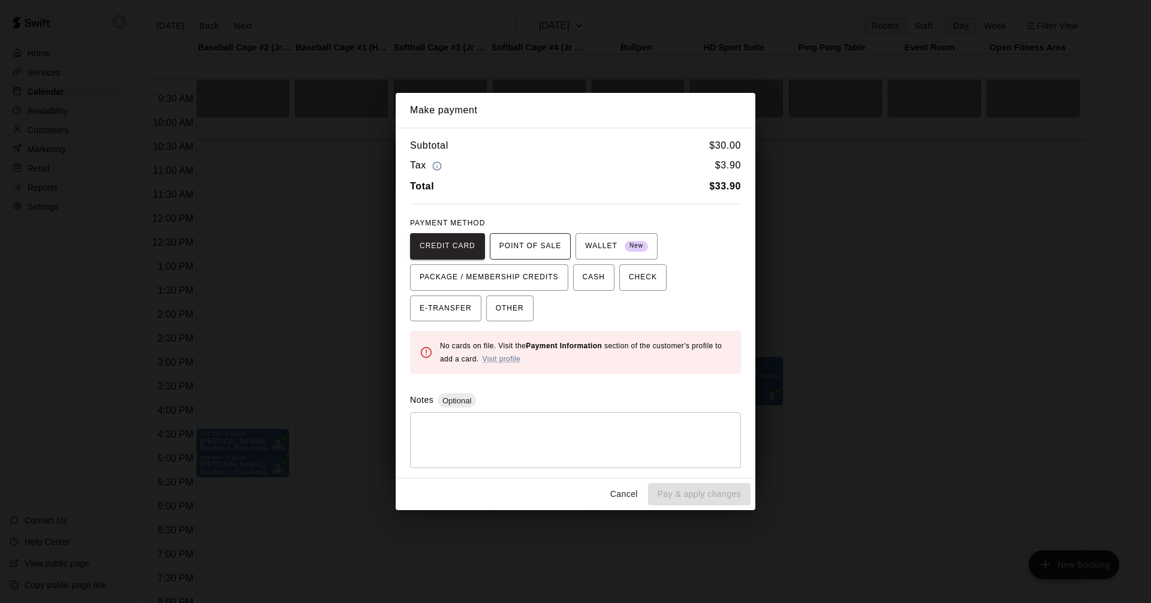
click at [525, 241] on span "POINT OF SALE" at bounding box center [530, 246] width 62 height 19
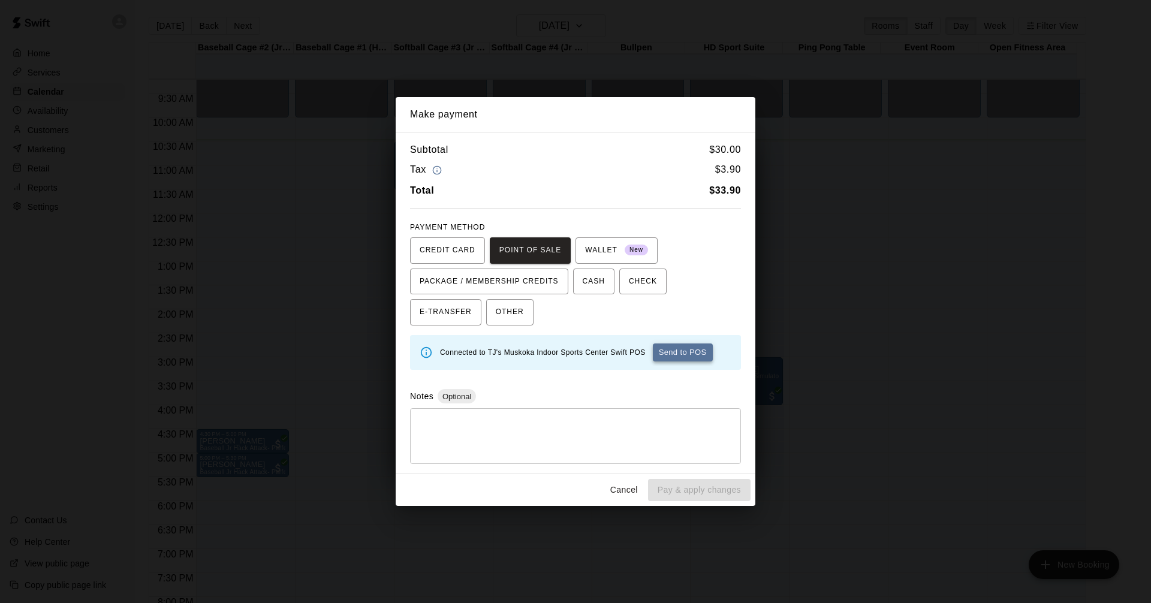
click at [699, 353] on button "Send to POS" at bounding box center [683, 352] width 60 height 18
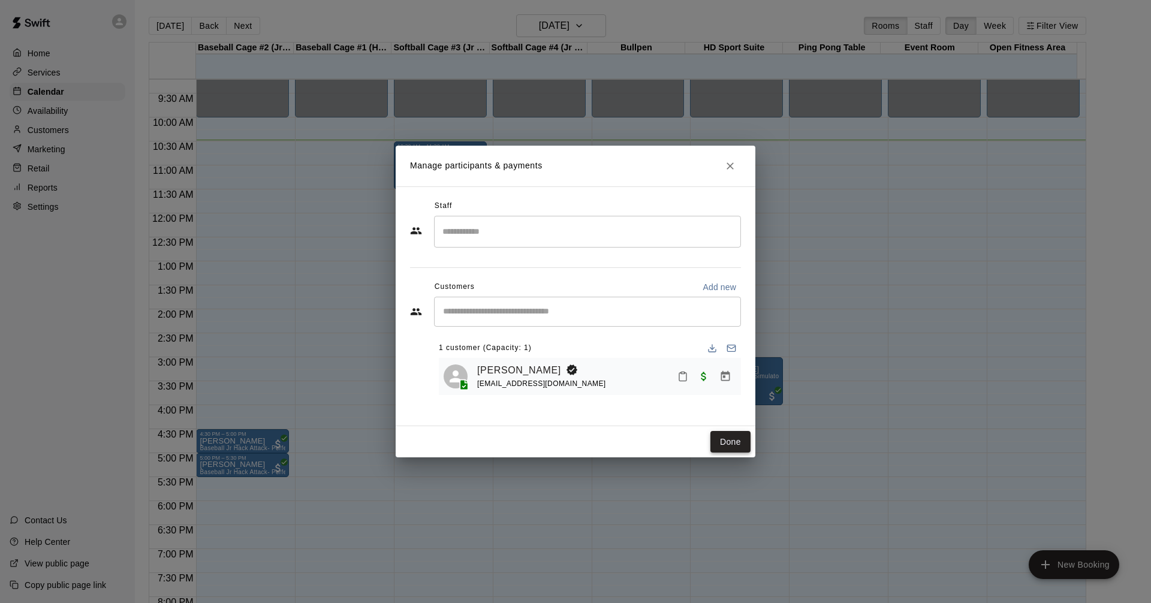
click at [735, 438] on button "Done" at bounding box center [730, 442] width 40 height 22
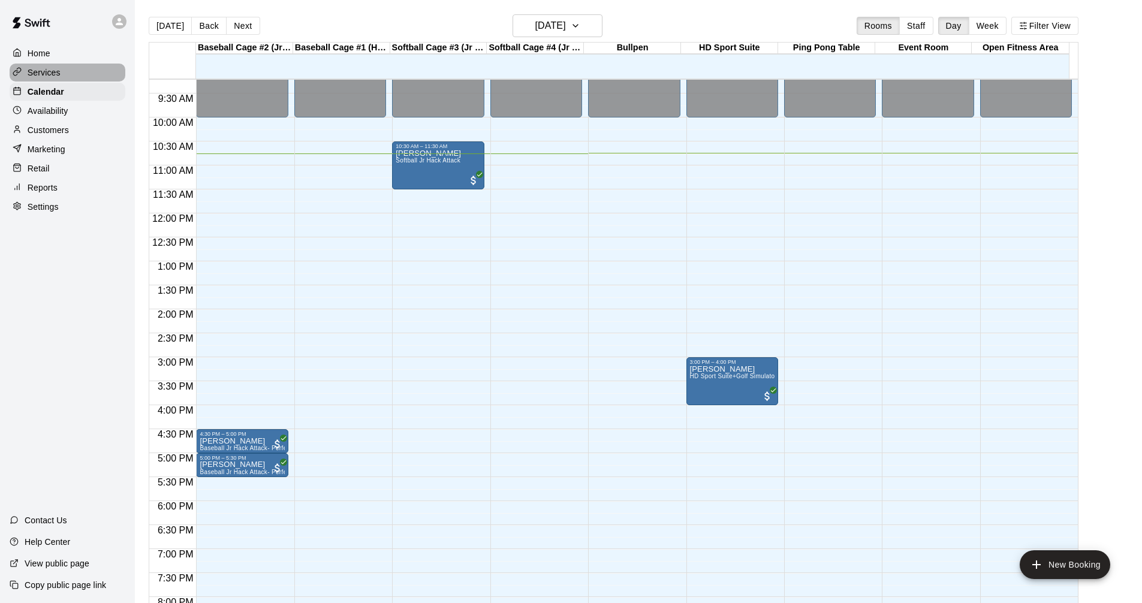
click at [65, 68] on div "Services" at bounding box center [68, 73] width 116 height 18
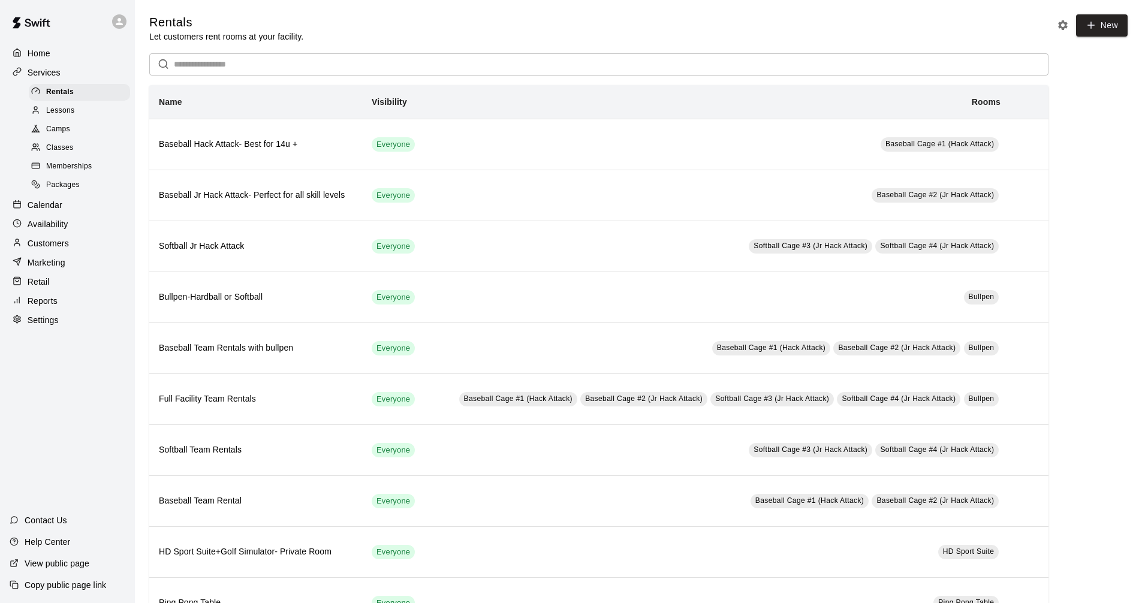
click at [80, 207] on div "Calendar" at bounding box center [68, 205] width 116 height 18
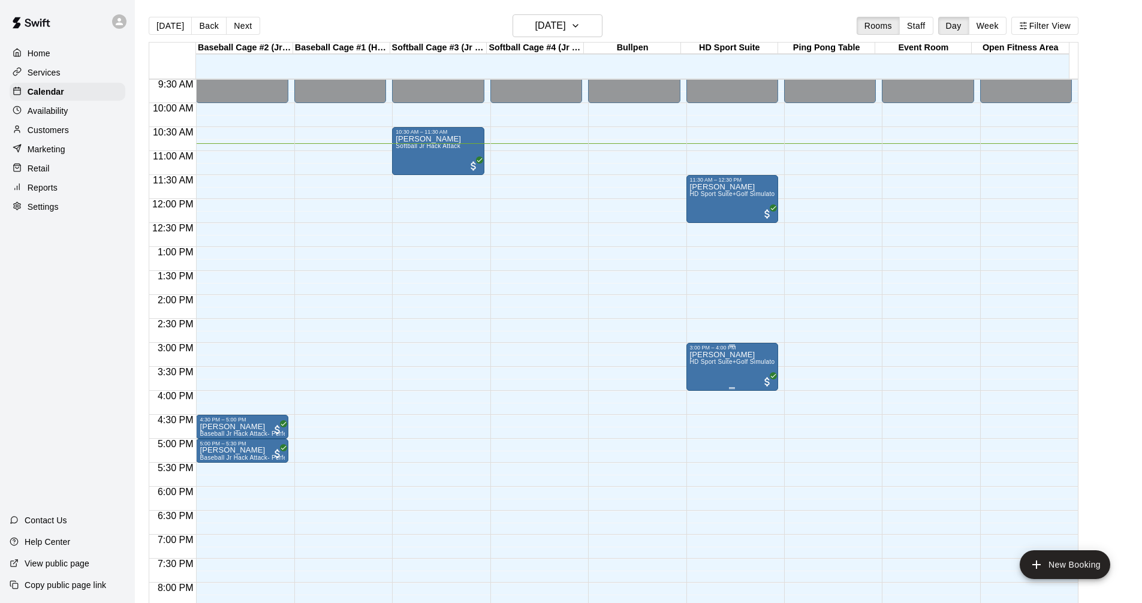
scroll to position [516, 0]
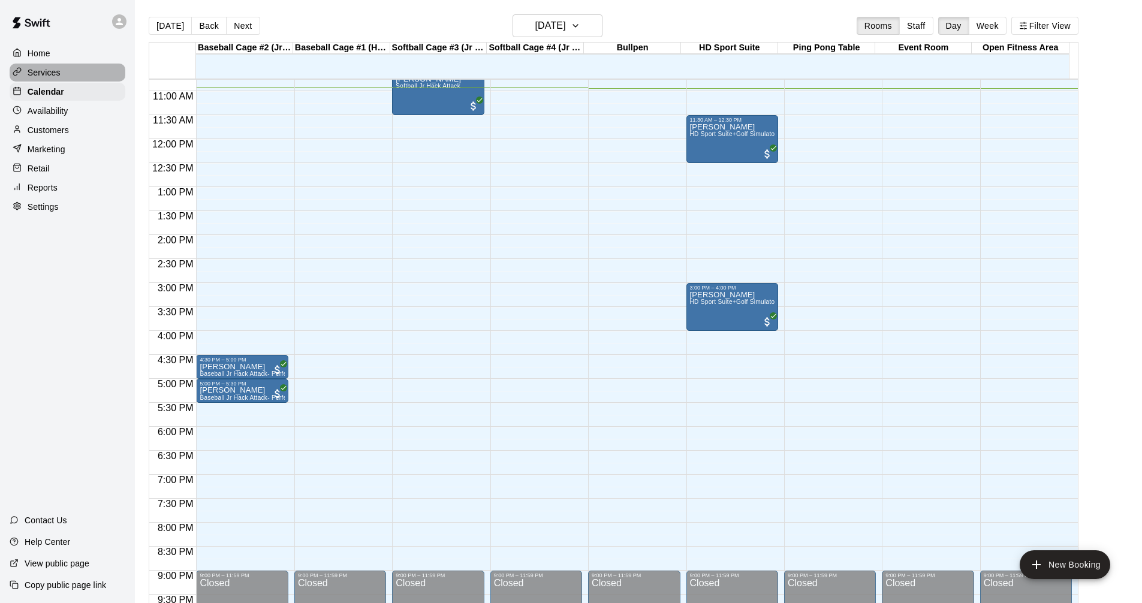
click at [67, 65] on div "Services" at bounding box center [68, 73] width 116 height 18
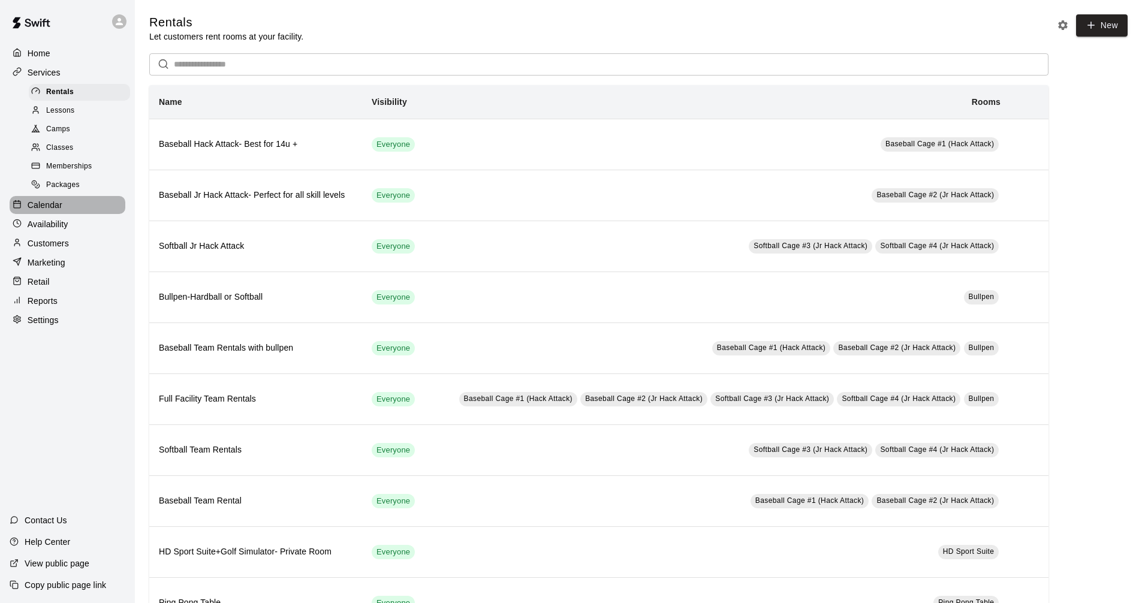
click at [67, 206] on div "Calendar" at bounding box center [68, 205] width 116 height 18
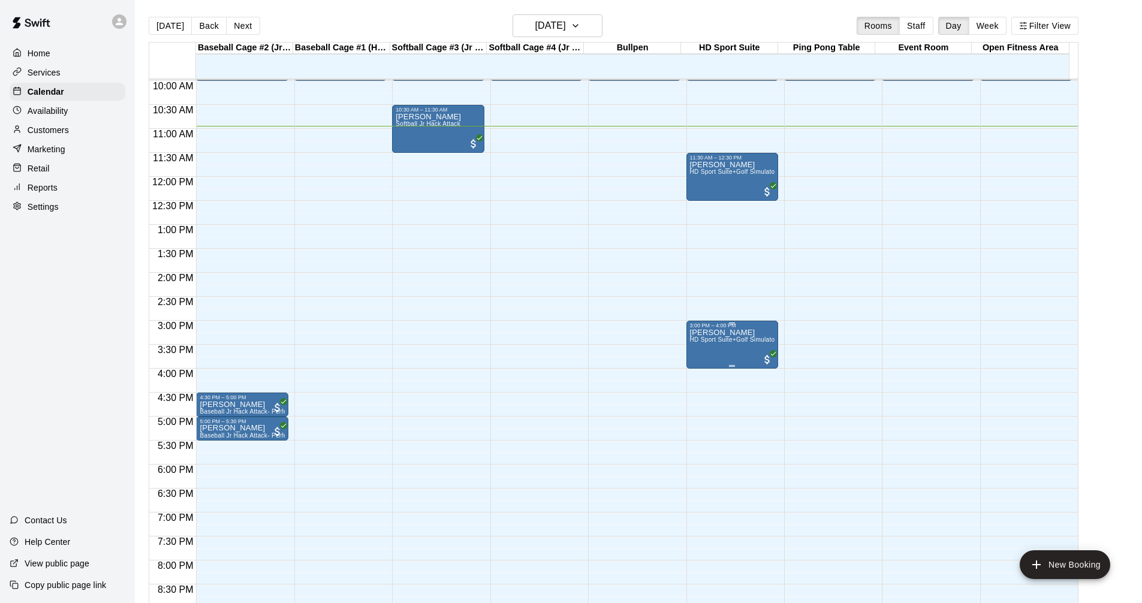
scroll to position [464, 0]
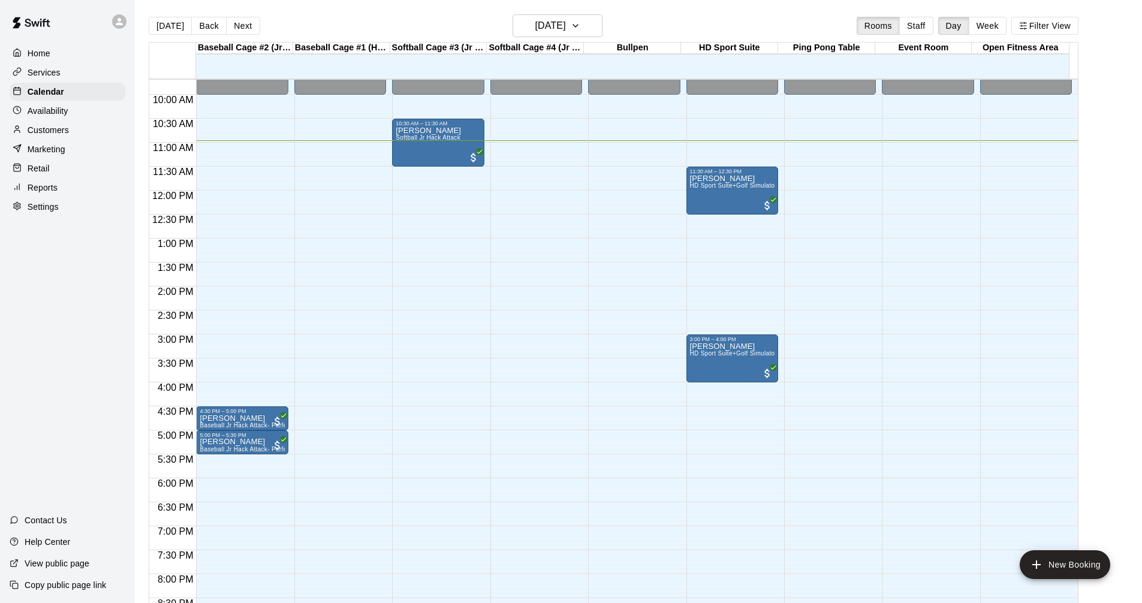
click at [89, 73] on div "Services" at bounding box center [68, 73] width 116 height 18
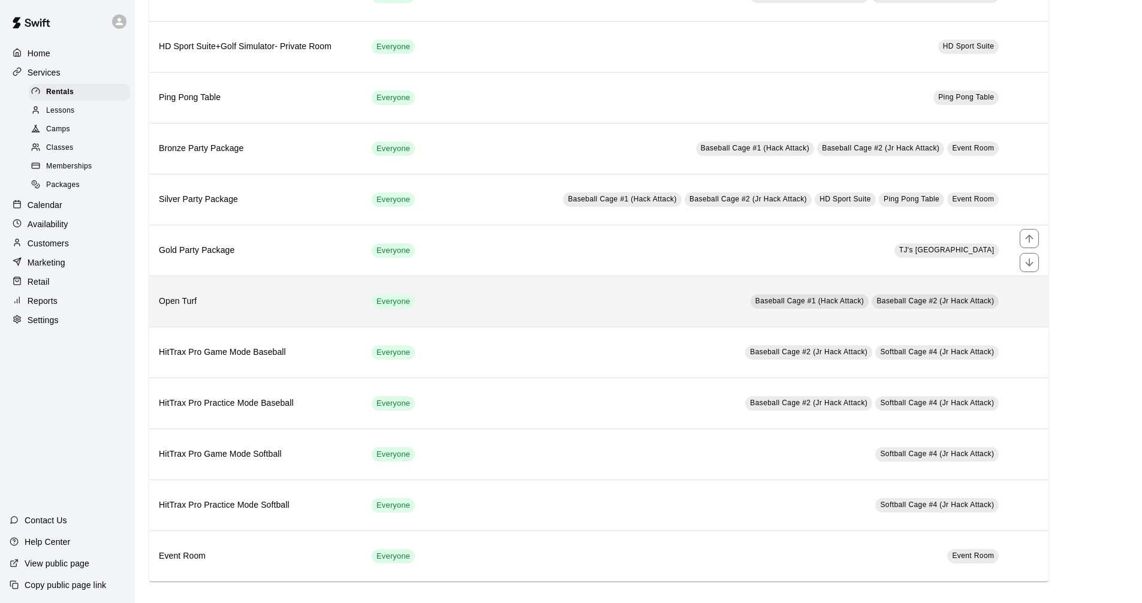
scroll to position [509, 0]
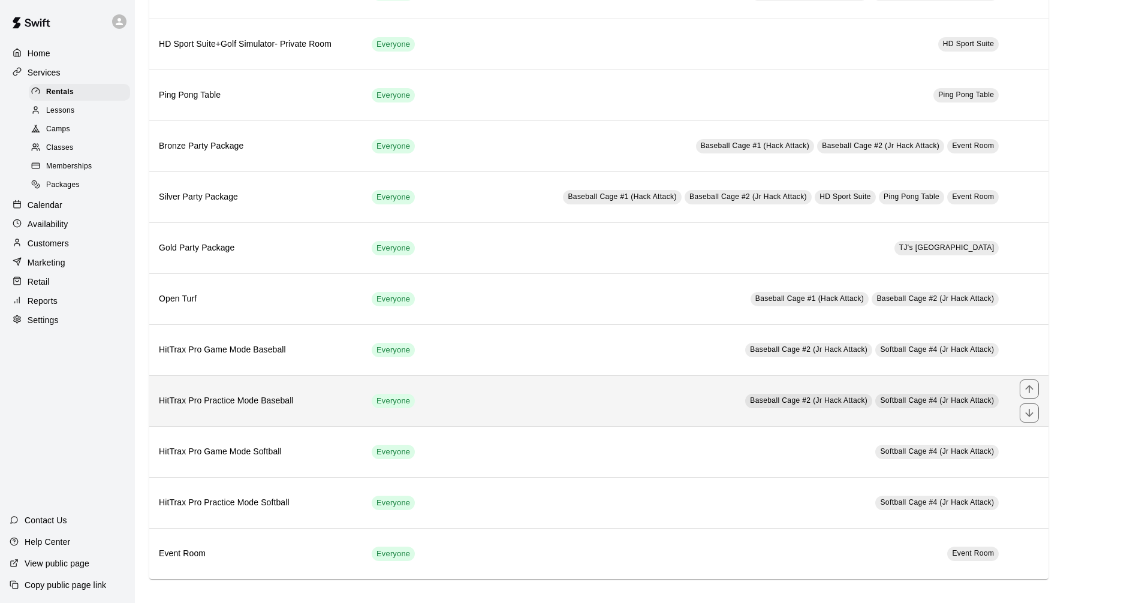
click at [556, 391] on td "Baseball Cage #2 (Jr Hack Attack) Softball Cage #4 (Jr Hack Attack)" at bounding box center [718, 400] width 583 height 51
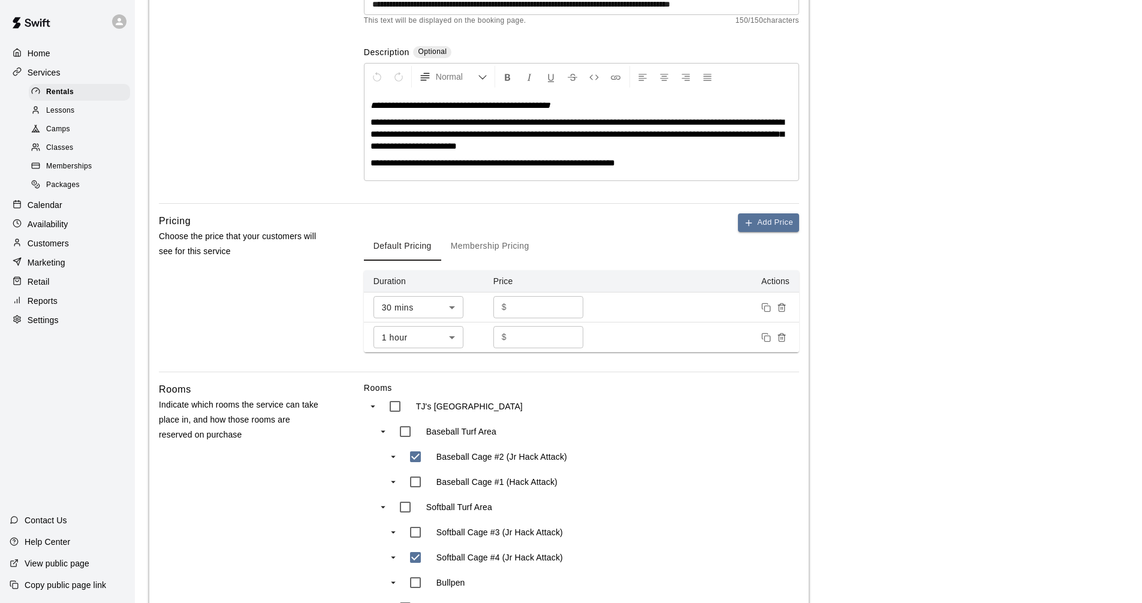
scroll to position [300, 0]
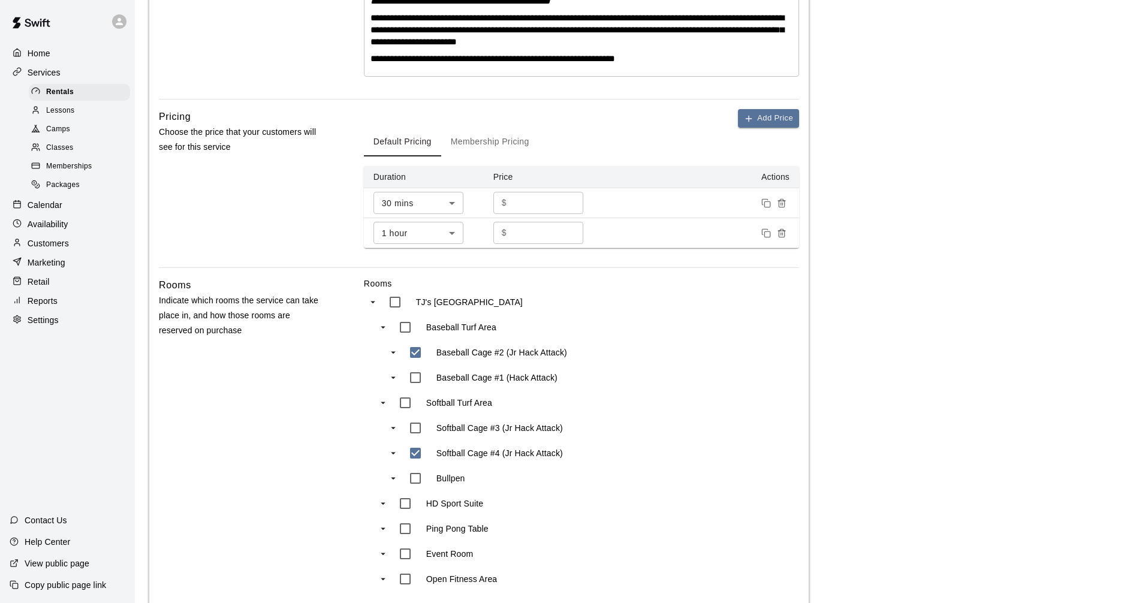
click at [87, 212] on div "Calendar" at bounding box center [68, 205] width 116 height 18
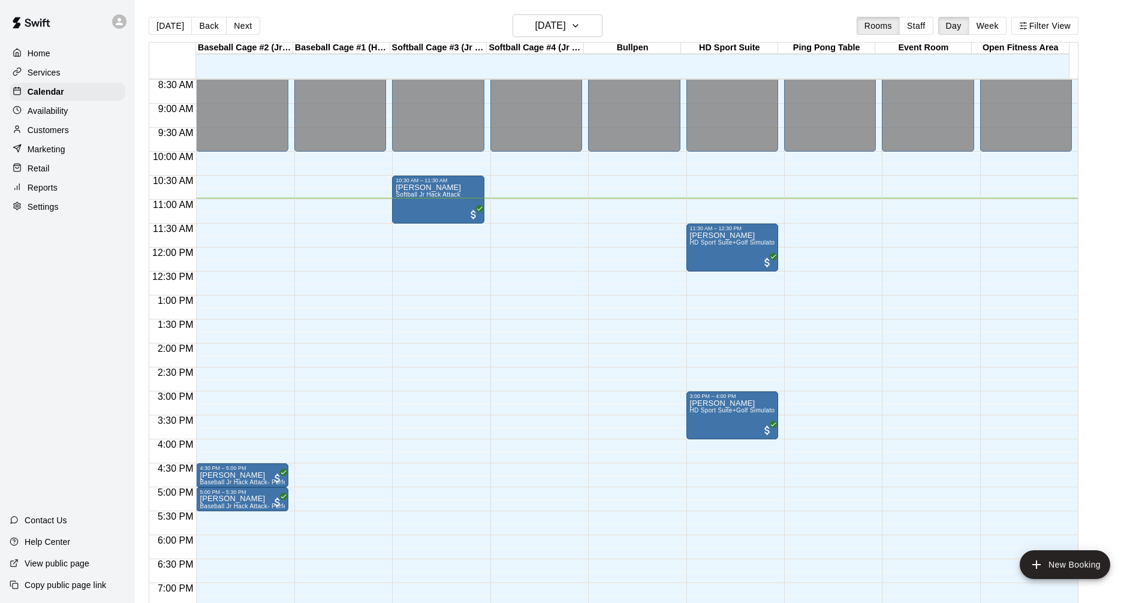
scroll to position [406, 0]
click at [68, 172] on div "Retail" at bounding box center [68, 168] width 116 height 18
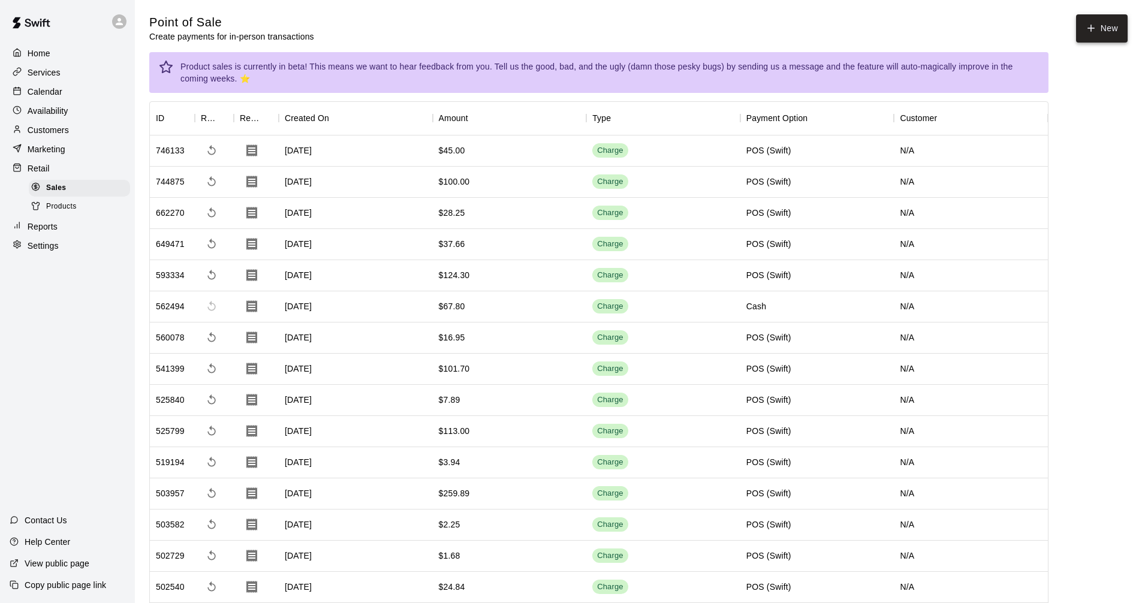
click at [1099, 23] on button "New" at bounding box center [1102, 28] width 52 height 28
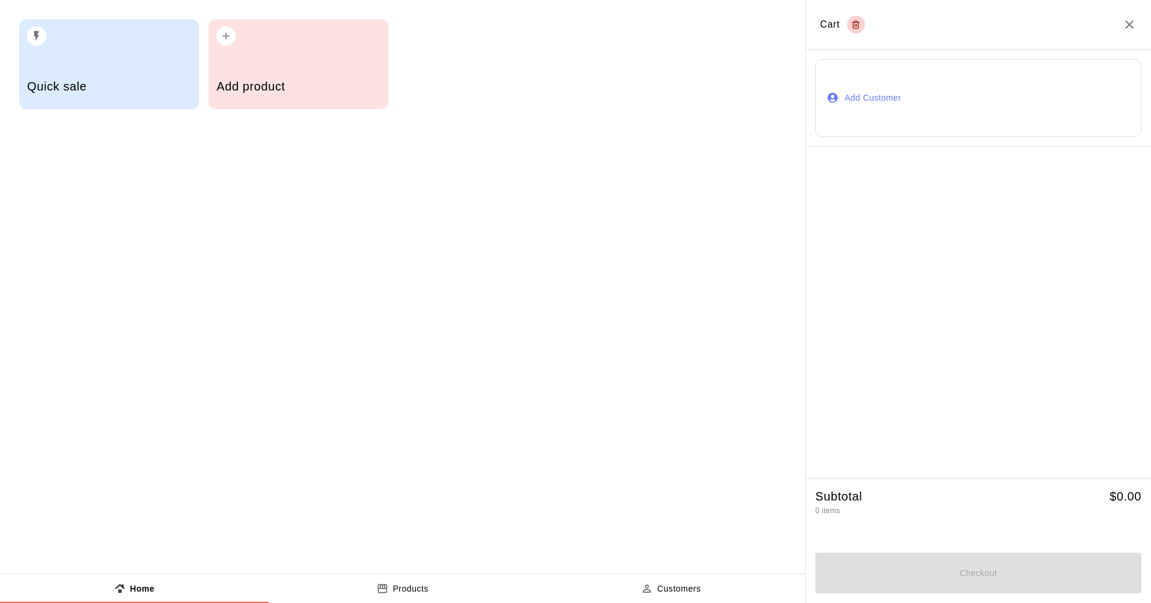
click at [125, 58] on div "Quick sale" at bounding box center [109, 64] width 180 height 90
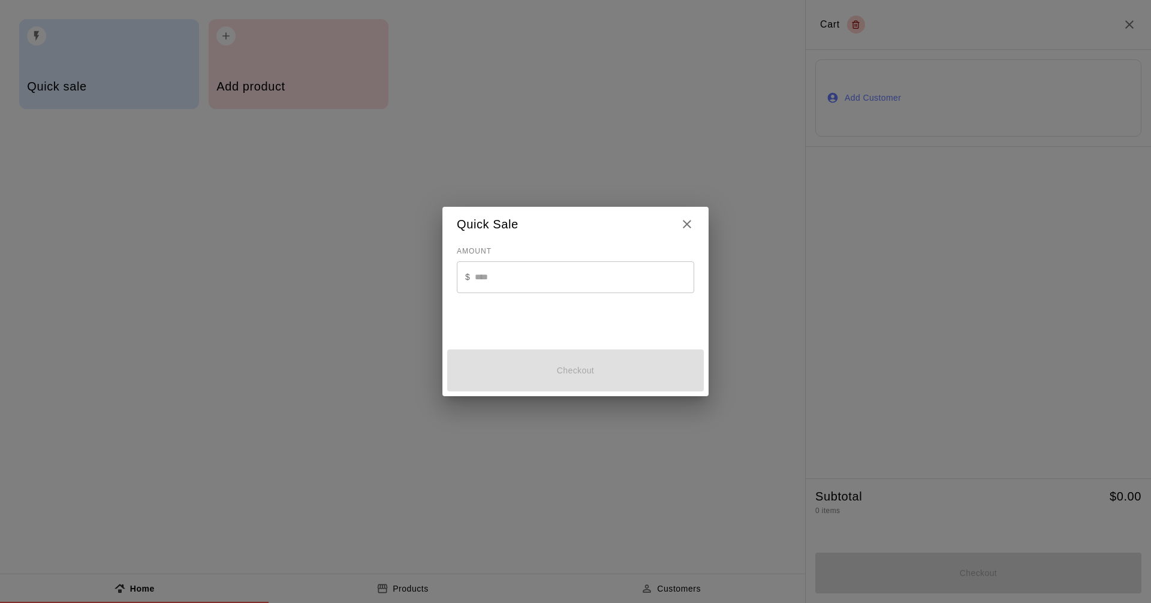
click at [629, 274] on input "text" at bounding box center [584, 277] width 219 height 32
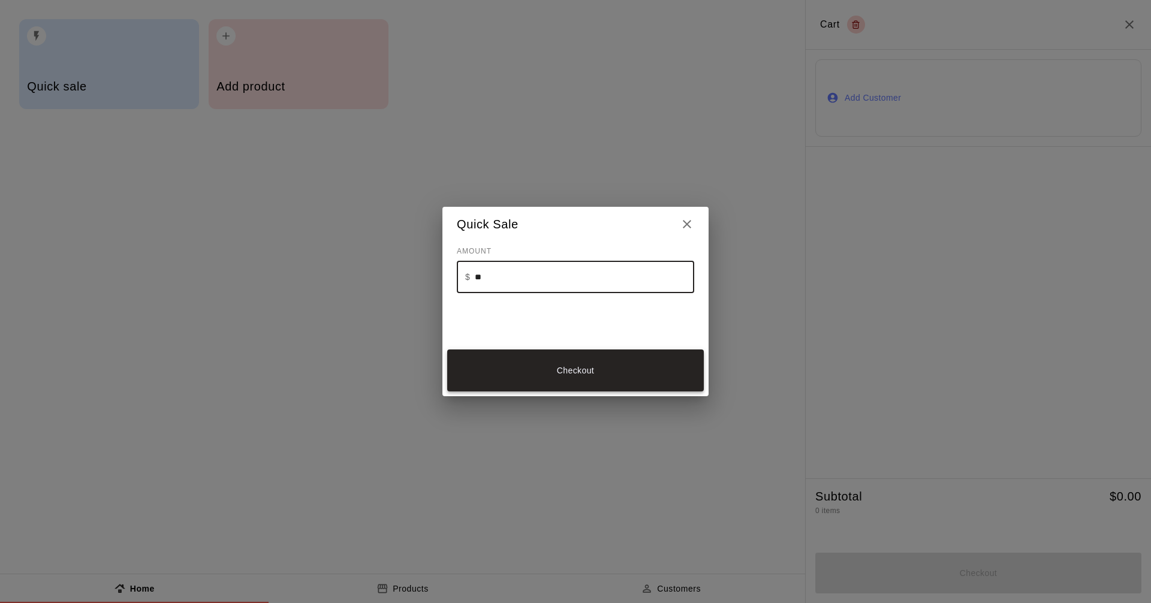
type input "**"
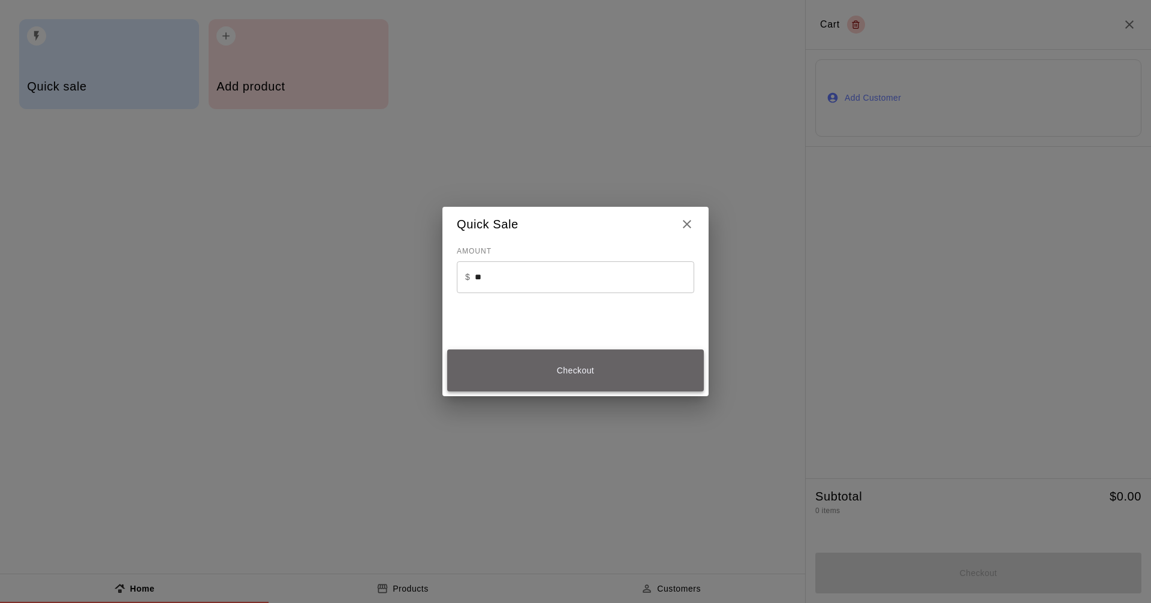
click at [587, 366] on button "Checkout" at bounding box center [575, 370] width 257 height 42
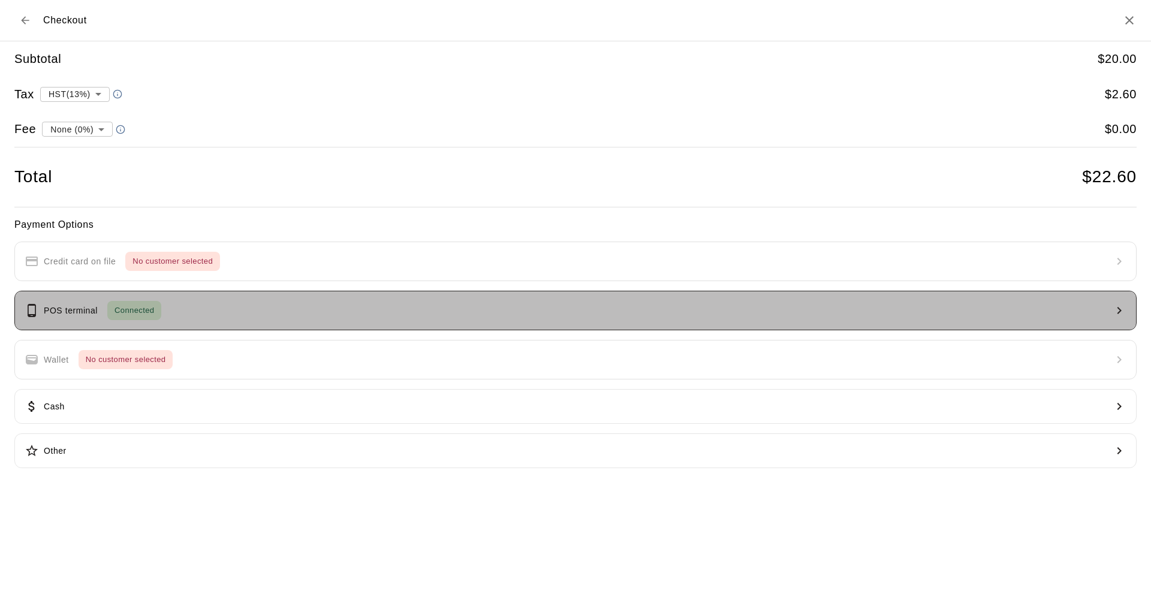
click at [247, 310] on button "POS terminal Connected" at bounding box center [575, 311] width 1122 height 40
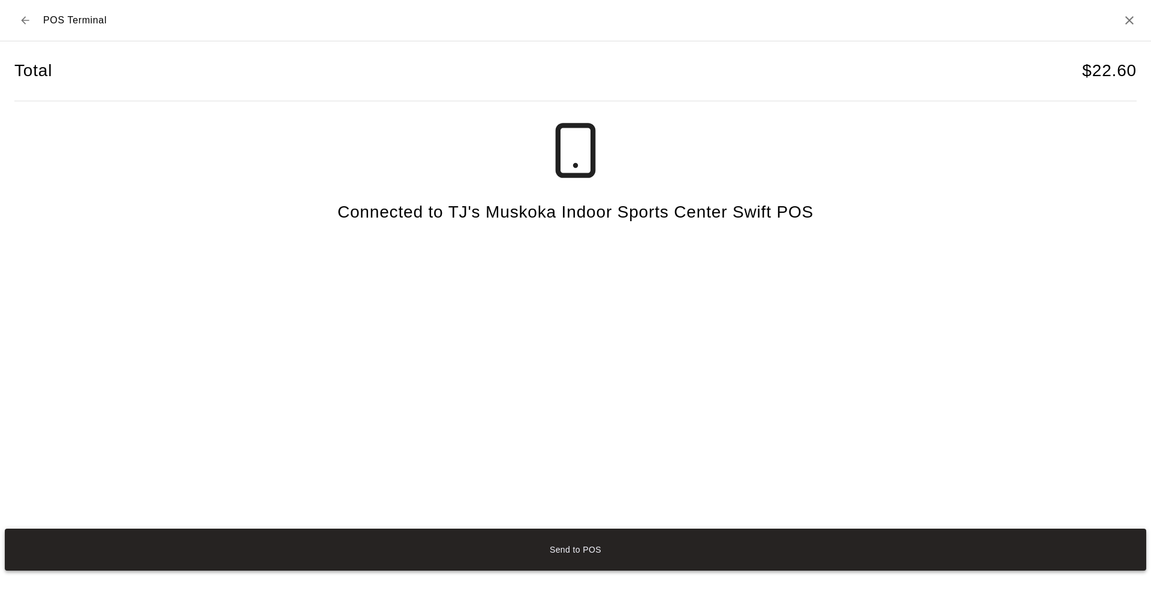
click at [613, 545] on button "Send to POS" at bounding box center [575, 550] width 1141 height 42
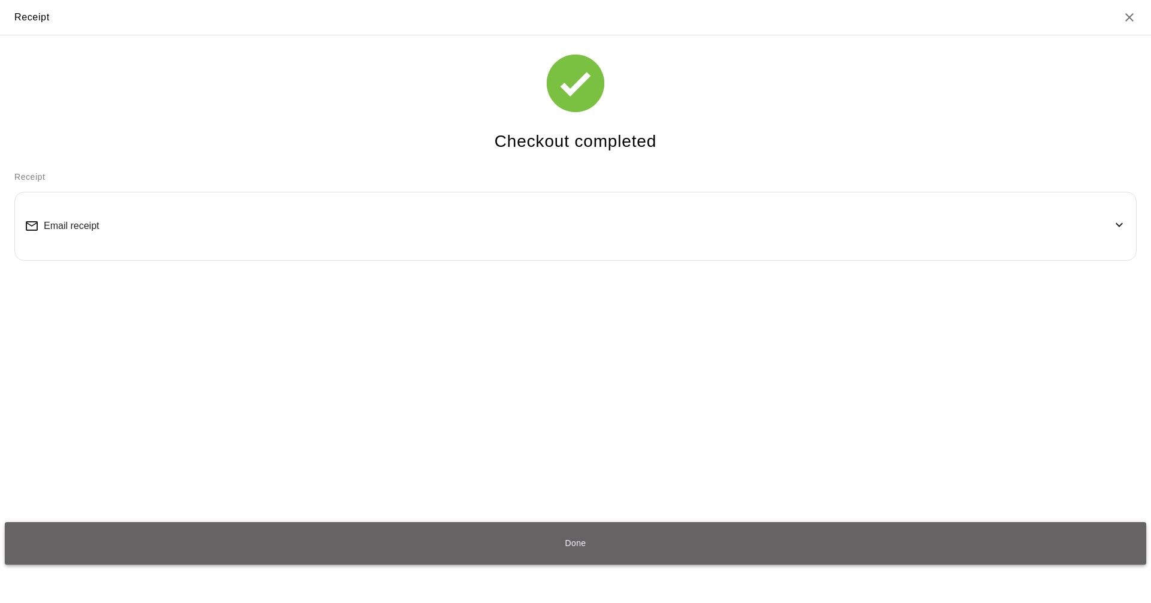
click at [748, 535] on button "Done" at bounding box center [575, 543] width 1141 height 42
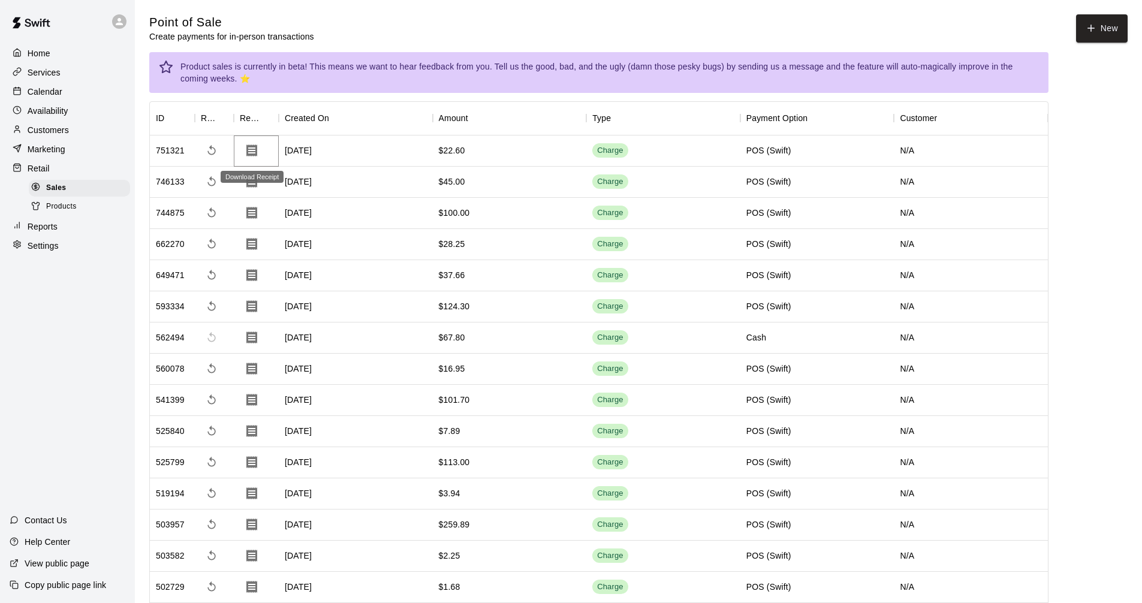
click at [252, 148] on icon "Download Receipt" at bounding box center [252, 150] width 14 height 14
click at [77, 70] on div "Services" at bounding box center [68, 73] width 116 height 18
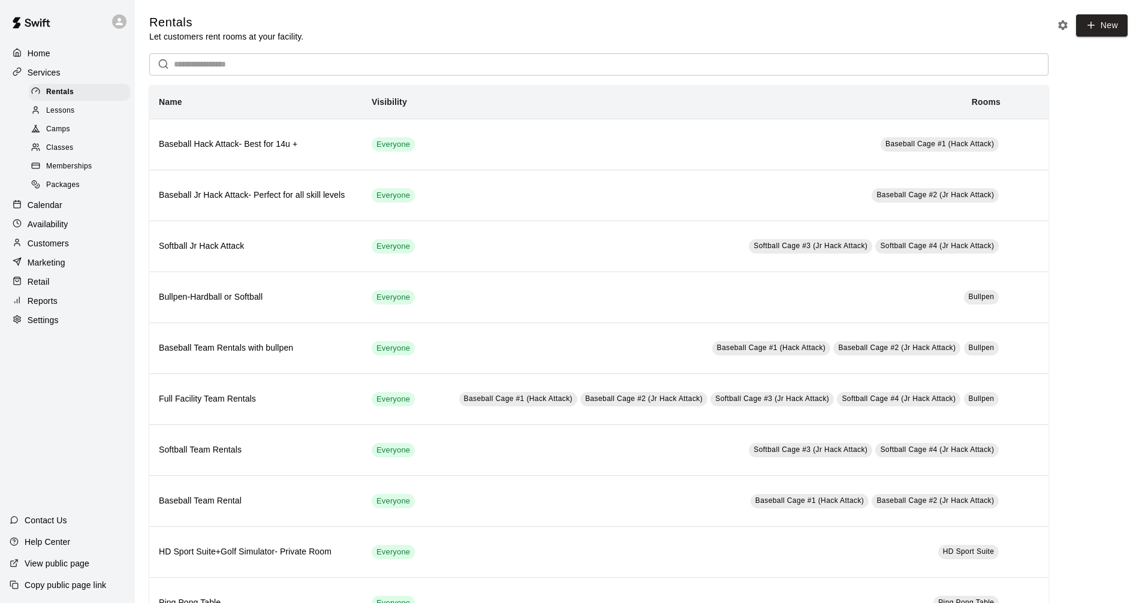
click at [65, 208] on div "Calendar" at bounding box center [68, 205] width 116 height 18
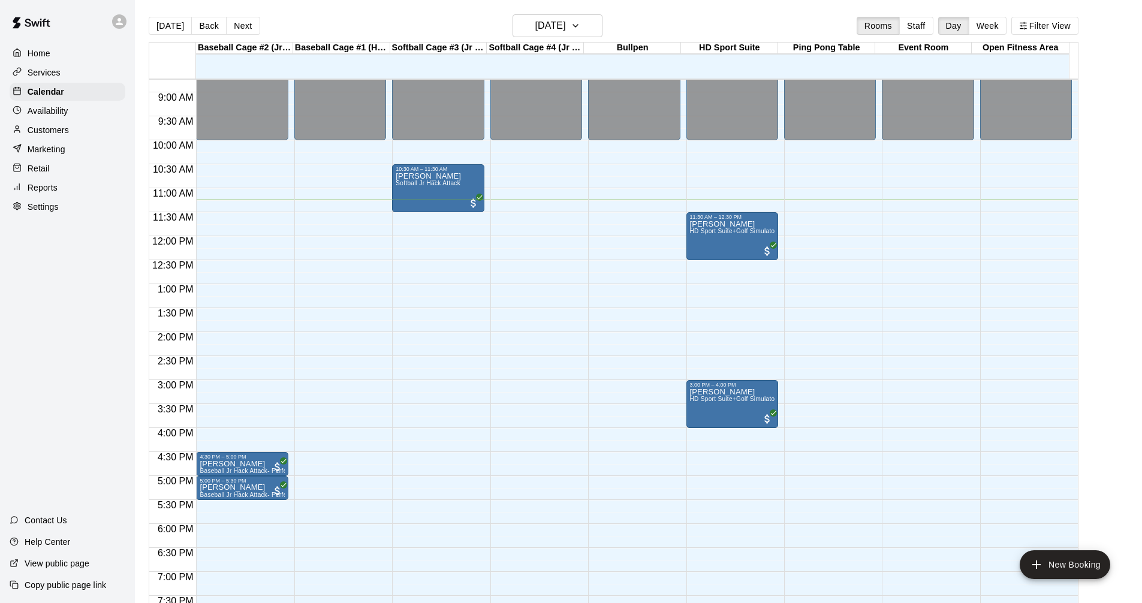
scroll to position [479, 0]
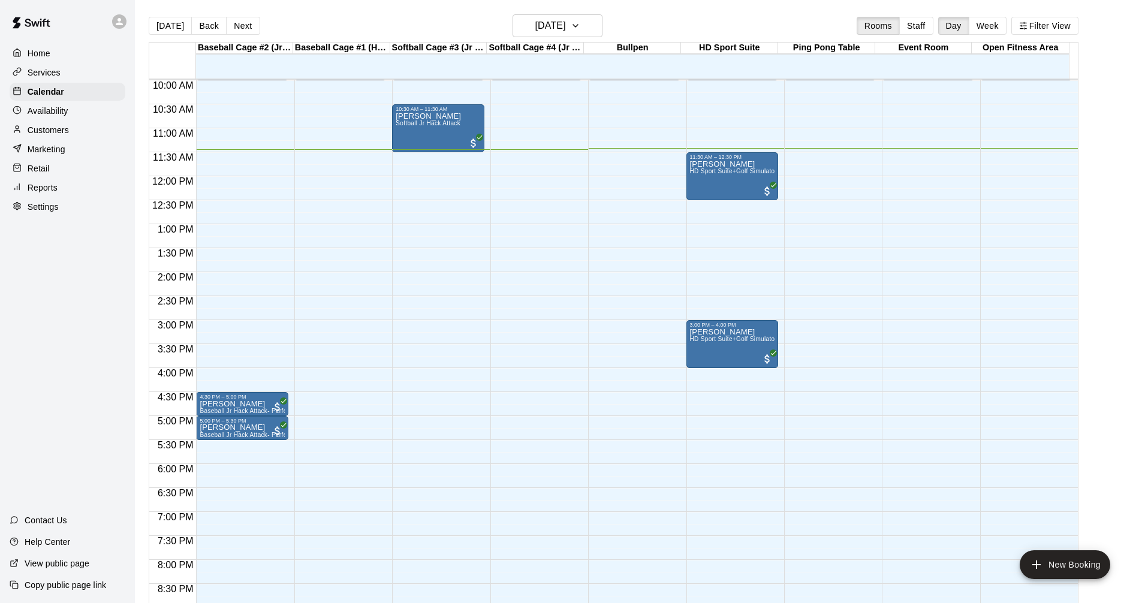
click at [79, 71] on div "Services" at bounding box center [68, 73] width 116 height 18
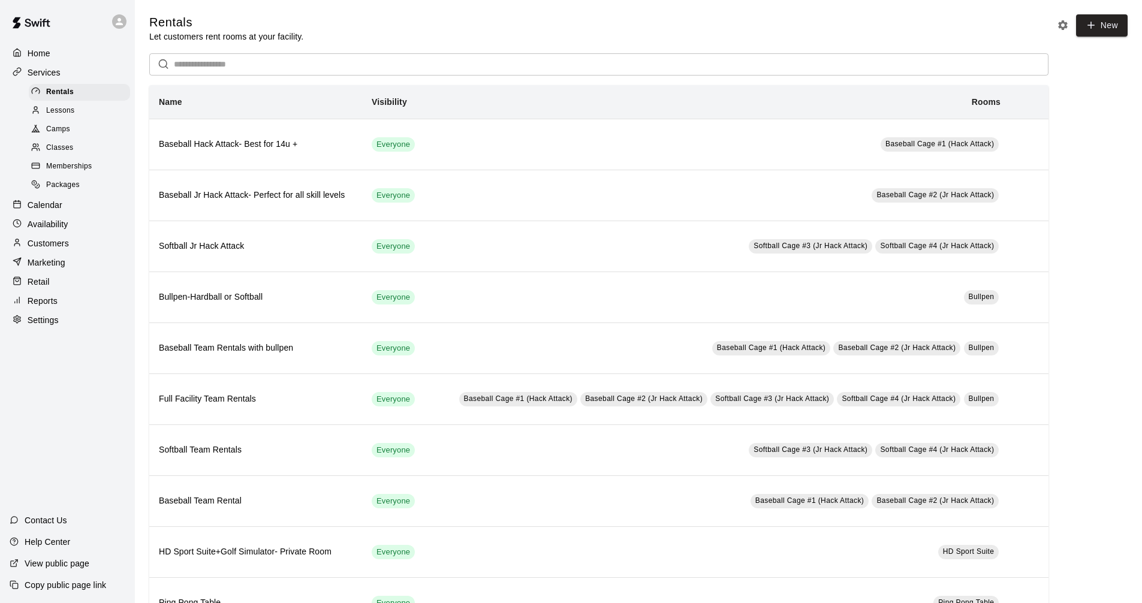
click at [53, 206] on p "Calendar" at bounding box center [45, 205] width 35 height 12
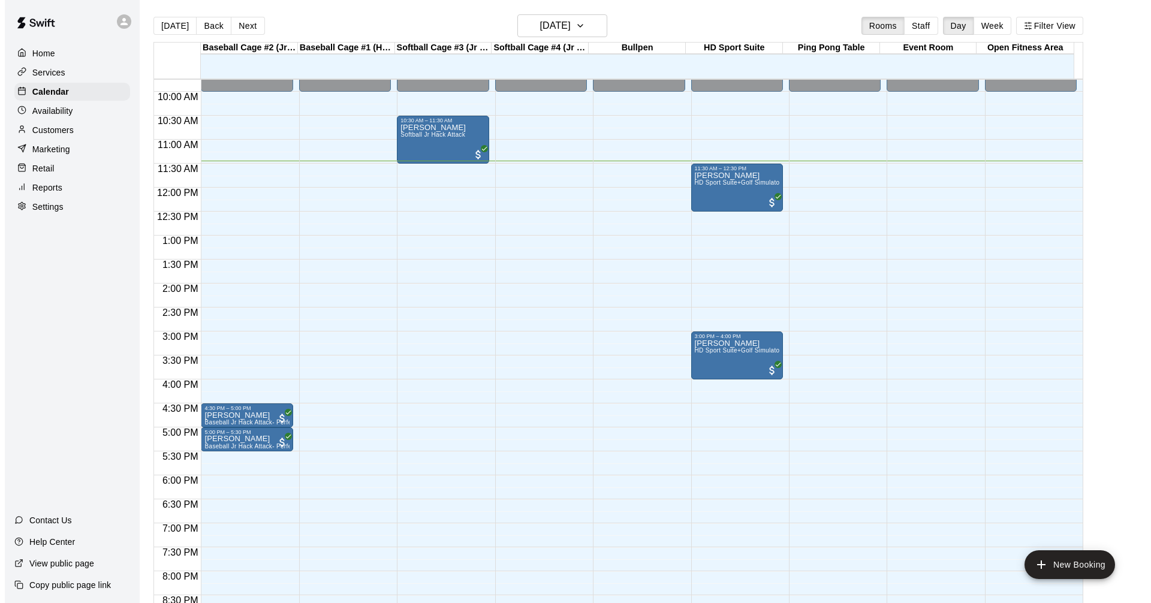
scroll to position [369, 0]
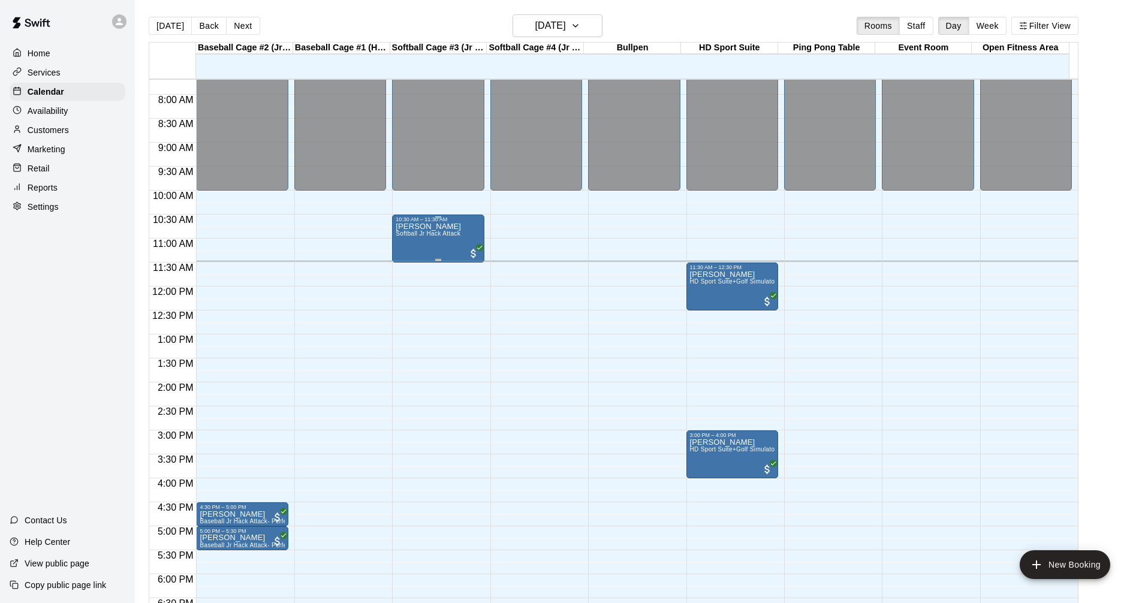
click at [444, 237] on span "Softball Jr Hack Attack" at bounding box center [428, 233] width 65 height 7
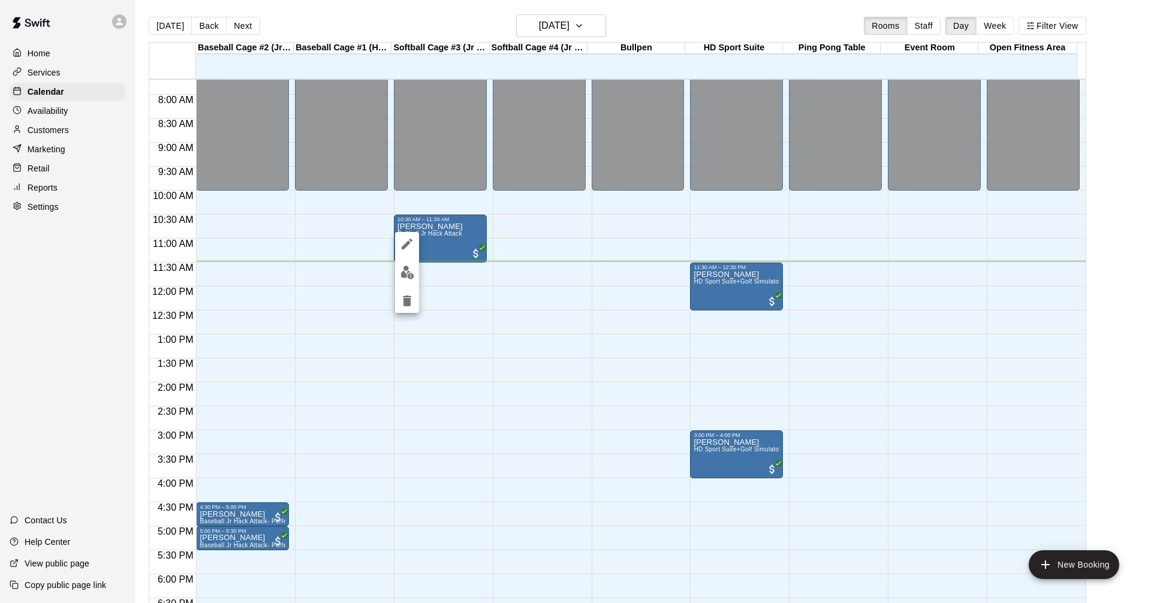
drag, startPoint x: 409, startPoint y: 240, endPoint x: 415, endPoint y: 239, distance: 6.3
click at [409, 240] on icon "edit" at bounding box center [407, 244] width 14 height 14
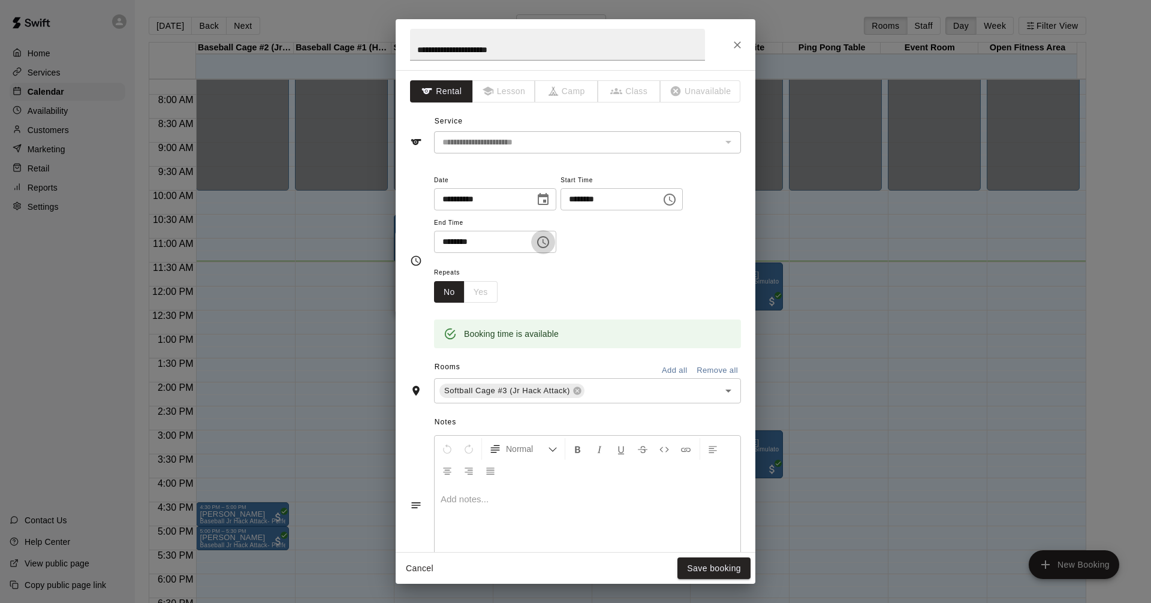
click at [550, 239] on icon "Choose time, selected time is 11:30 AM" at bounding box center [543, 242] width 14 height 14
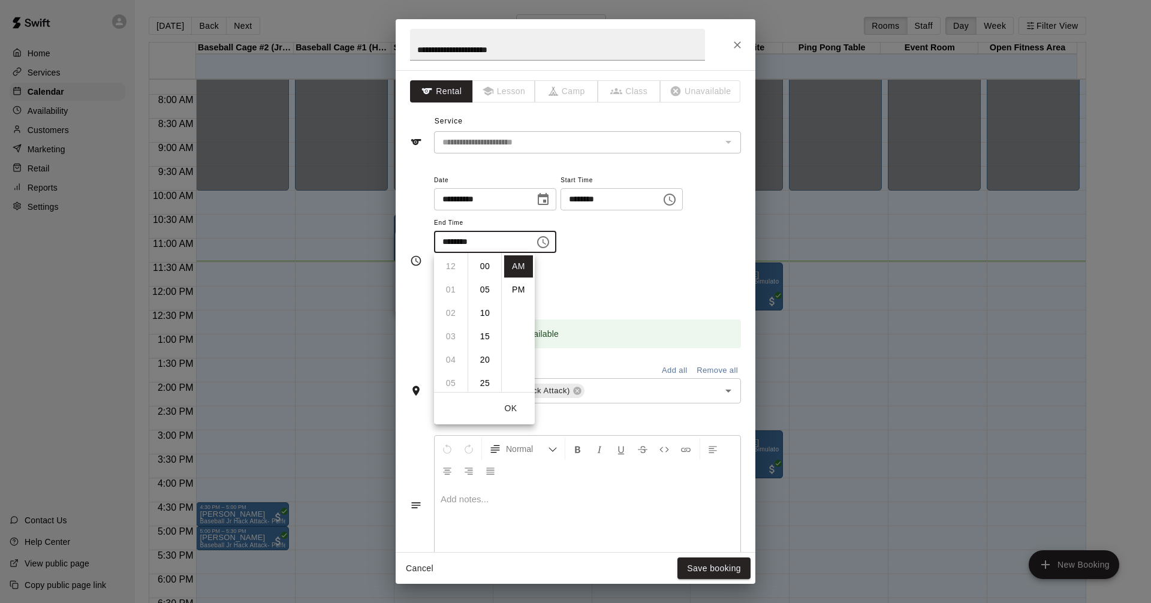
scroll to position [140, 0]
click at [487, 311] on li "40" at bounding box center [484, 313] width 29 height 22
type input "********"
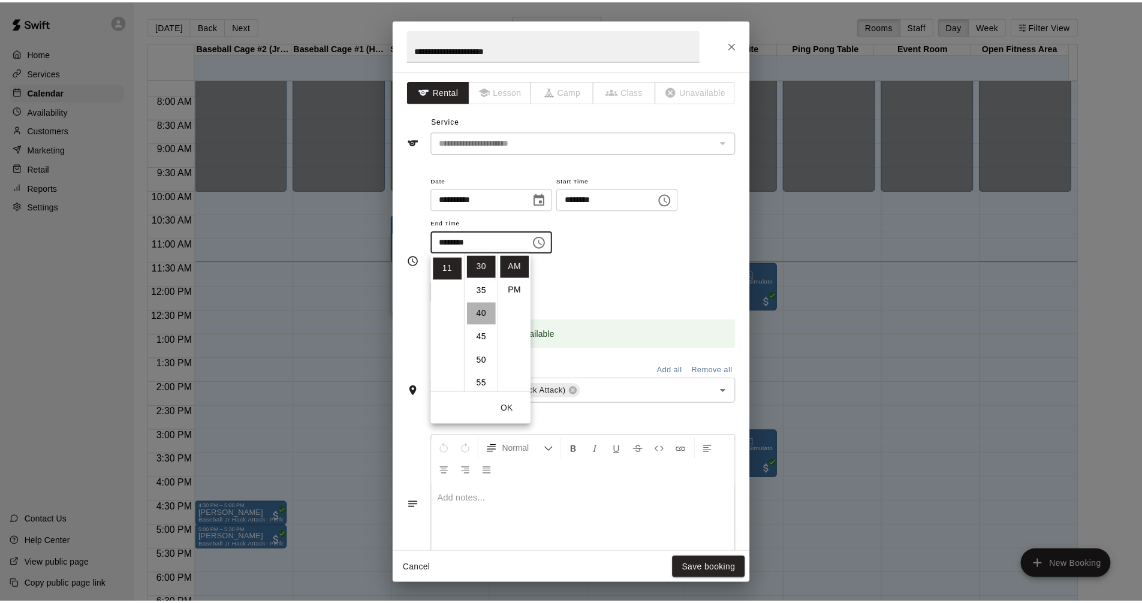
scroll to position [187, 0]
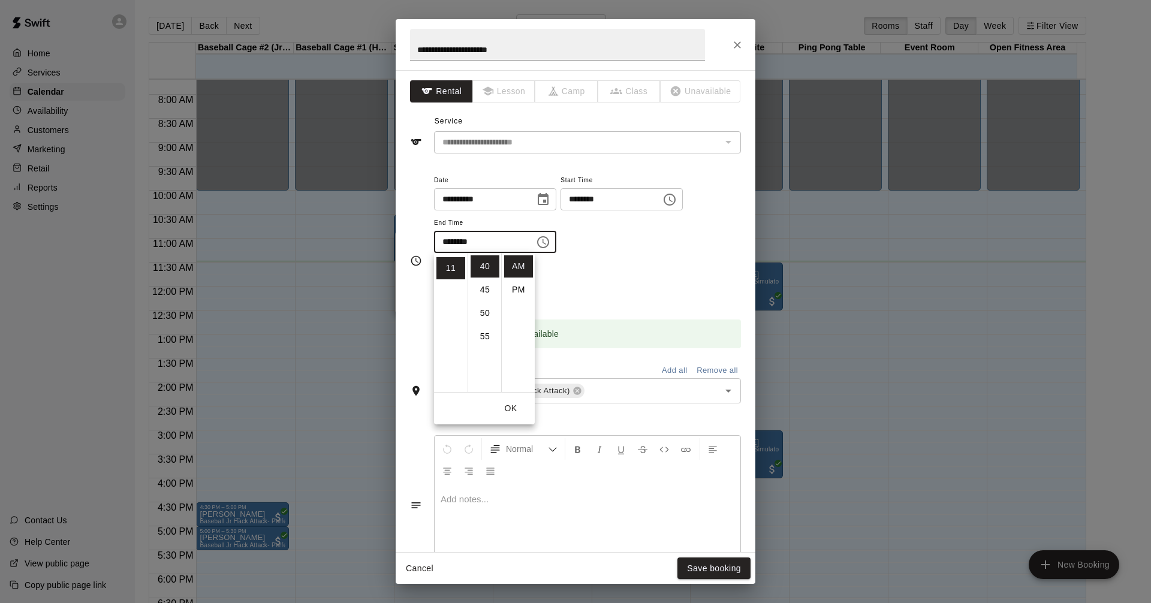
click at [641, 295] on div "Repeats No Yes" at bounding box center [587, 284] width 307 height 38
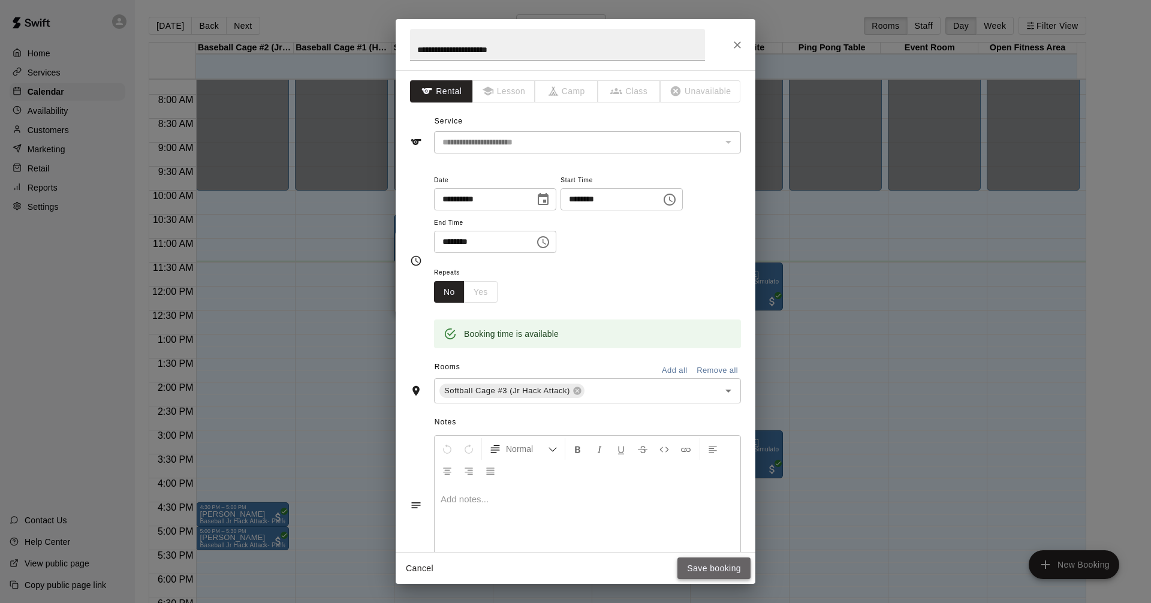
click at [726, 565] on button "Save booking" at bounding box center [713, 568] width 73 height 22
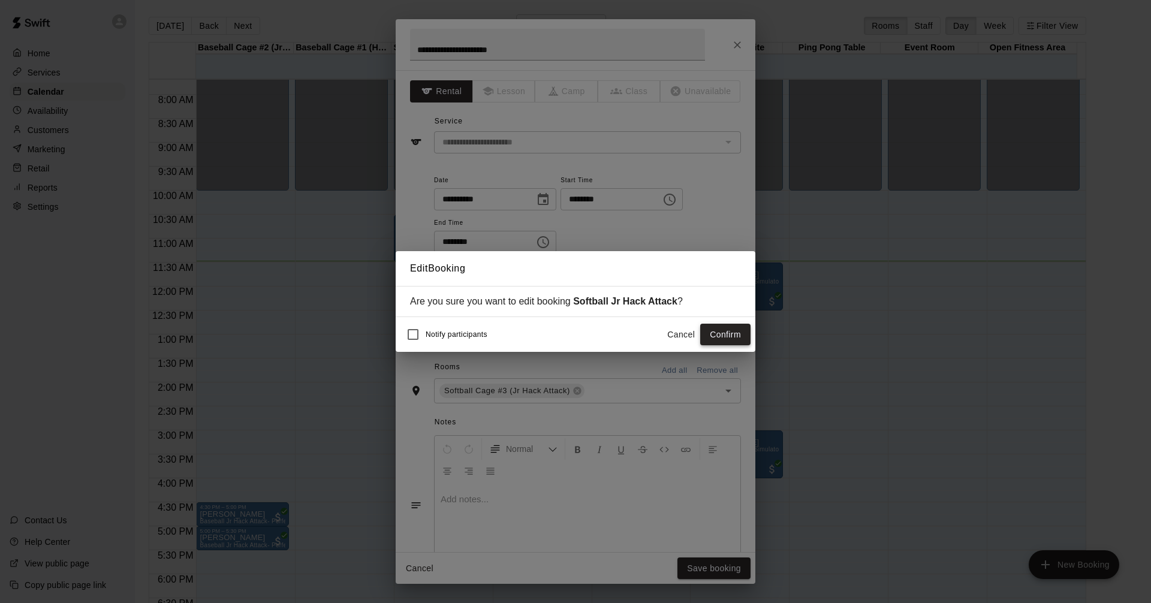
click at [727, 334] on button "Confirm" at bounding box center [725, 335] width 50 height 22
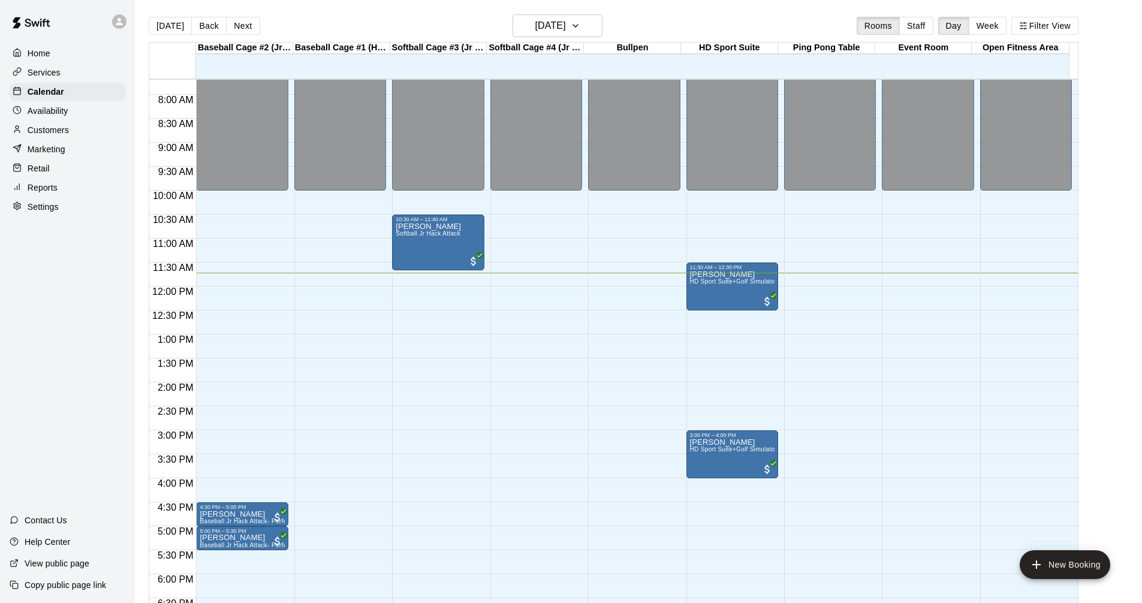
click at [42, 74] on p "Services" at bounding box center [44, 73] width 33 height 12
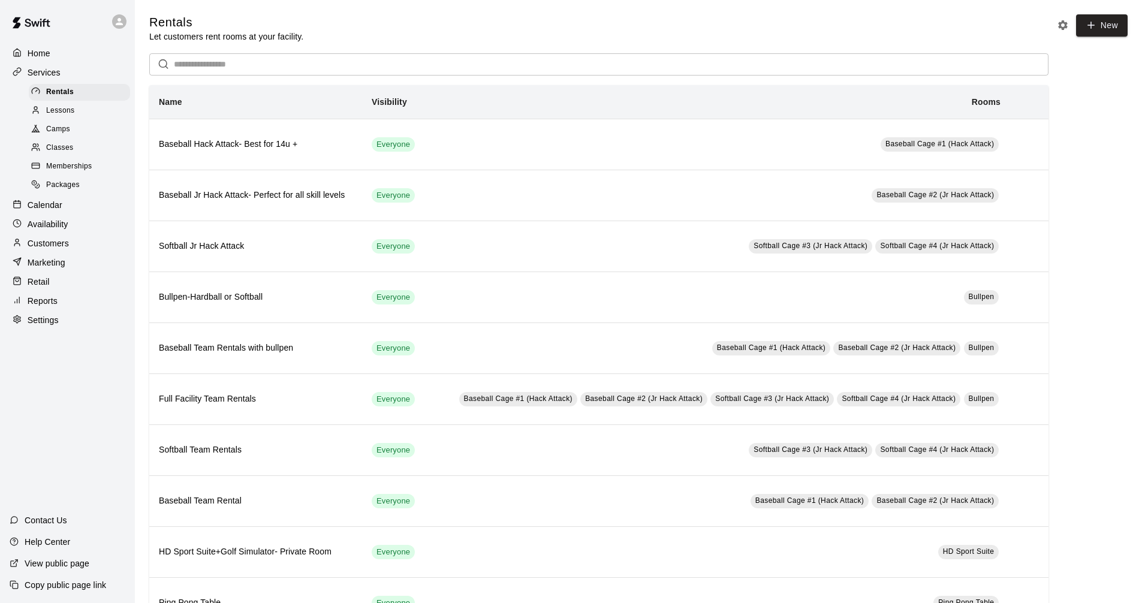
click at [97, 204] on div "Calendar" at bounding box center [68, 205] width 116 height 18
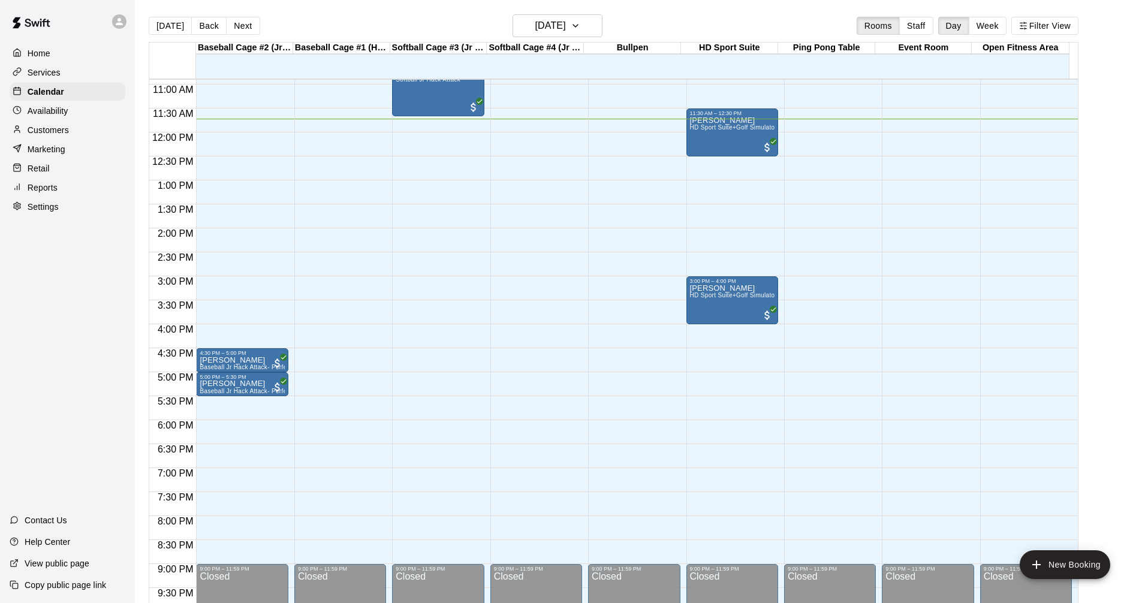
scroll to position [502, 0]
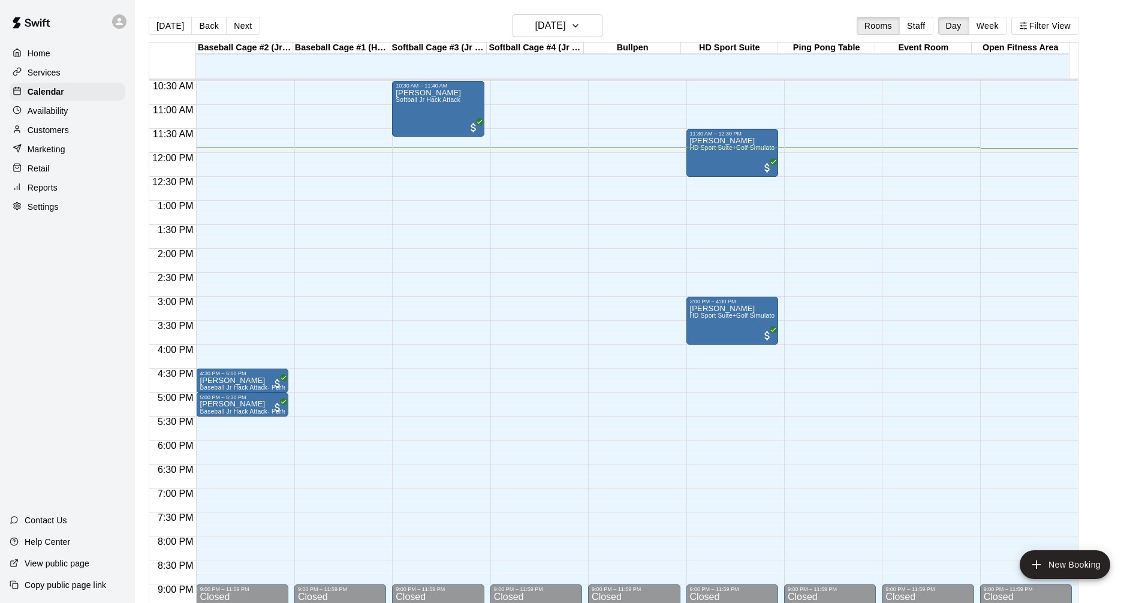
click at [96, 71] on div "Services" at bounding box center [68, 73] width 116 height 18
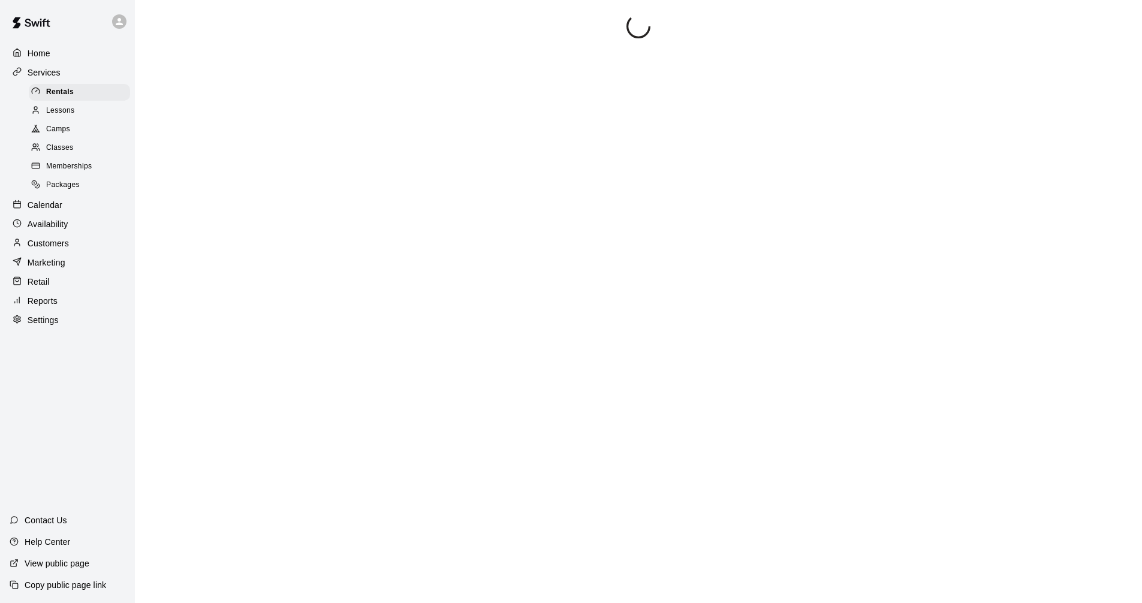
click at [76, 209] on div "Calendar" at bounding box center [68, 205] width 116 height 18
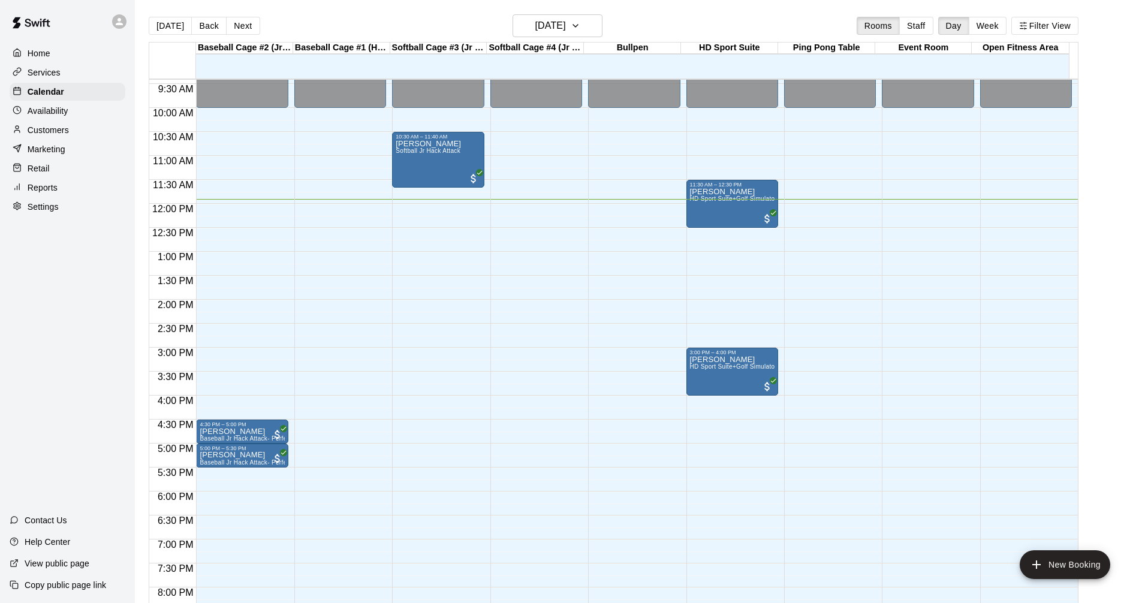
scroll to position [511, 0]
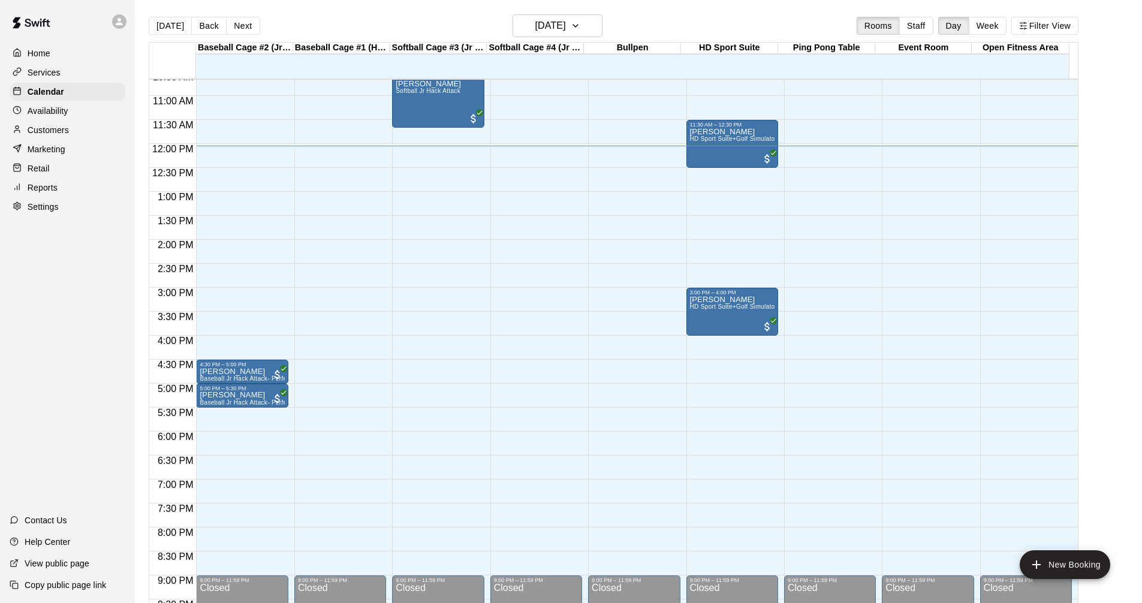
click at [64, 79] on div "Services" at bounding box center [68, 73] width 116 height 18
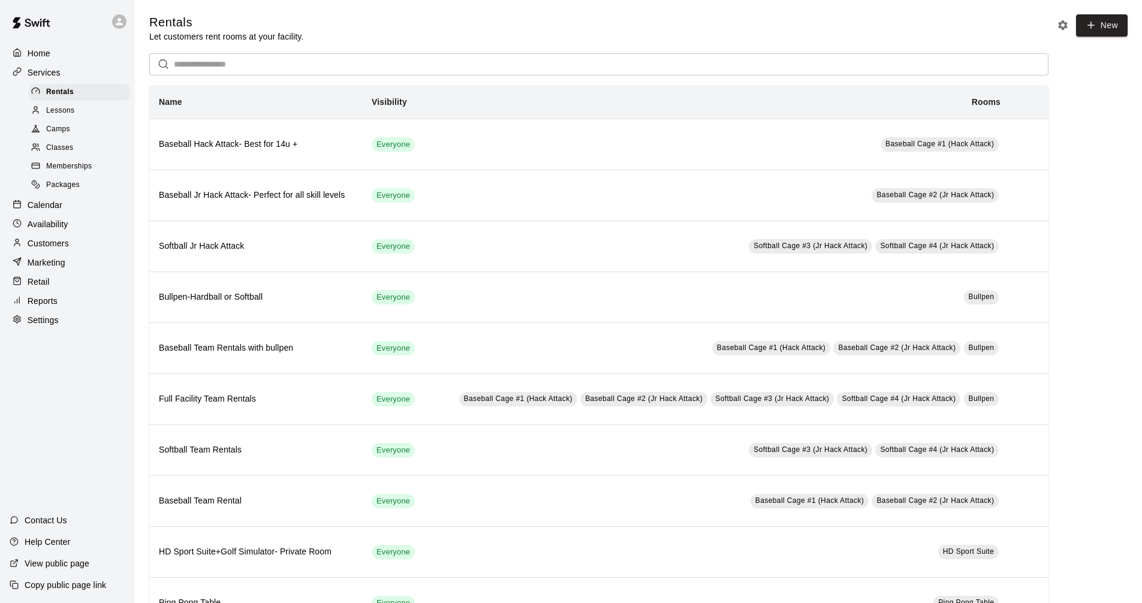
click at [75, 214] on div "Calendar" at bounding box center [68, 205] width 116 height 18
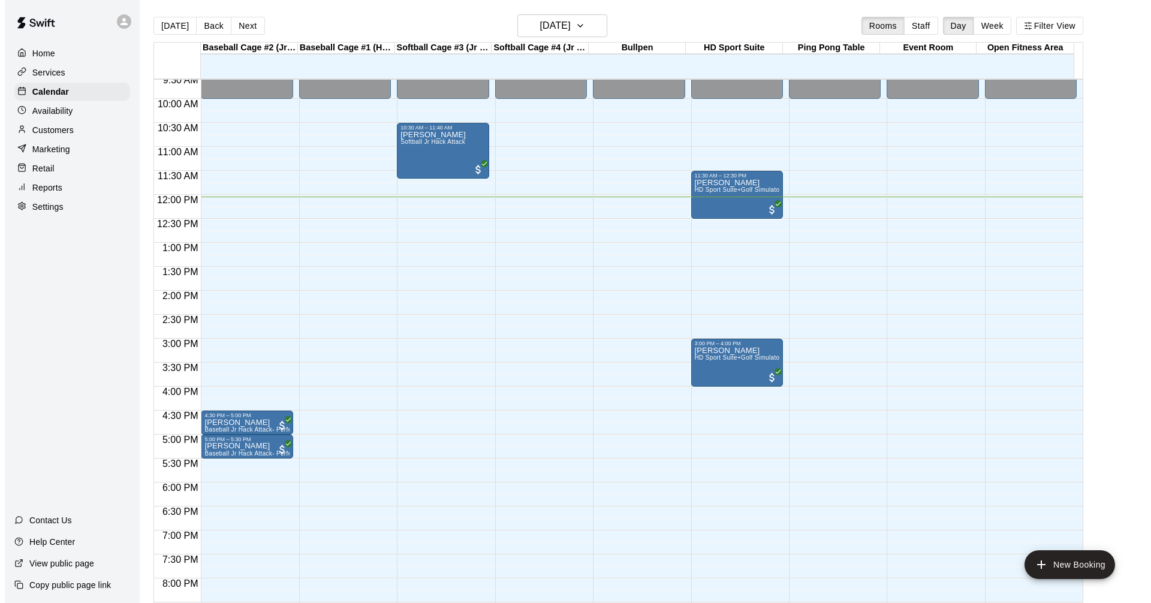
scroll to position [458, 0]
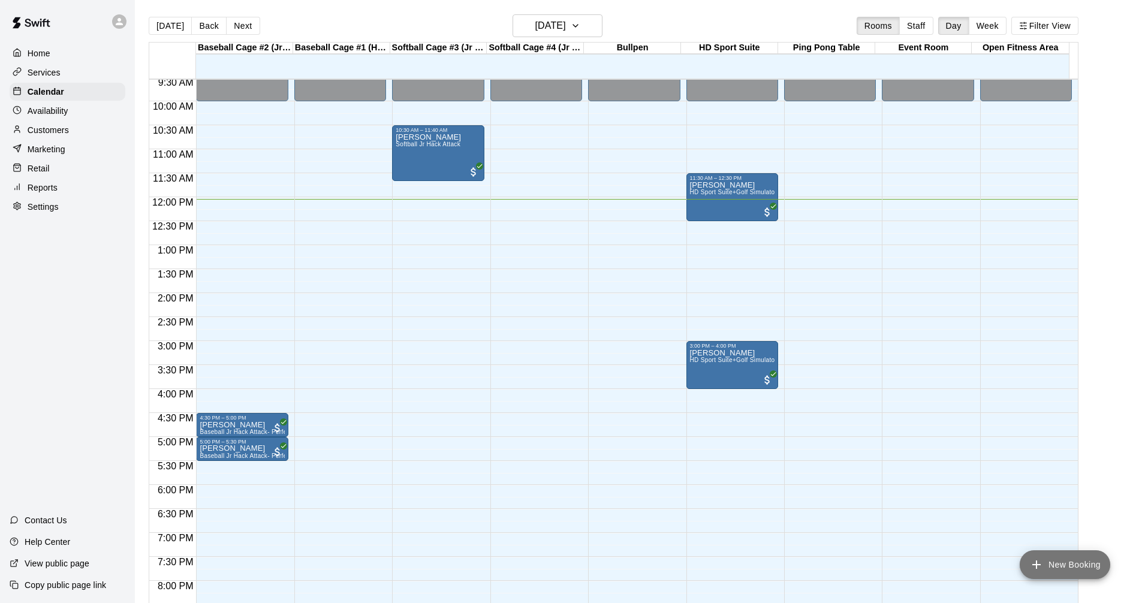
click at [1084, 569] on button "New Booking" at bounding box center [1064, 564] width 90 height 29
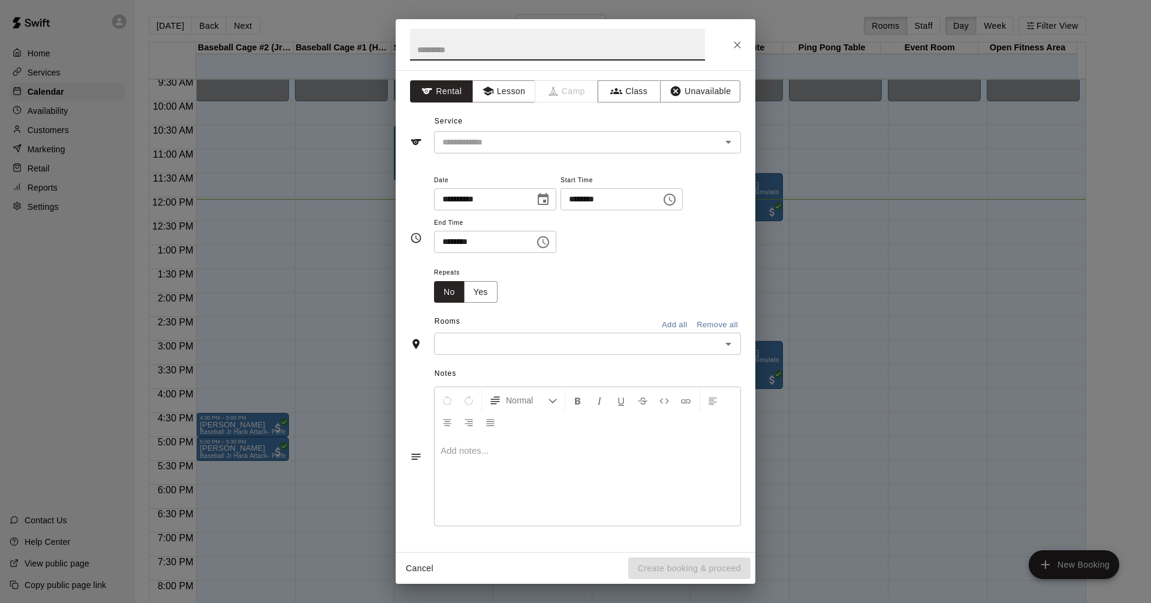
click at [677, 197] on icon "Choose time, selected time is 12:00 PM" at bounding box center [669, 199] width 14 height 14
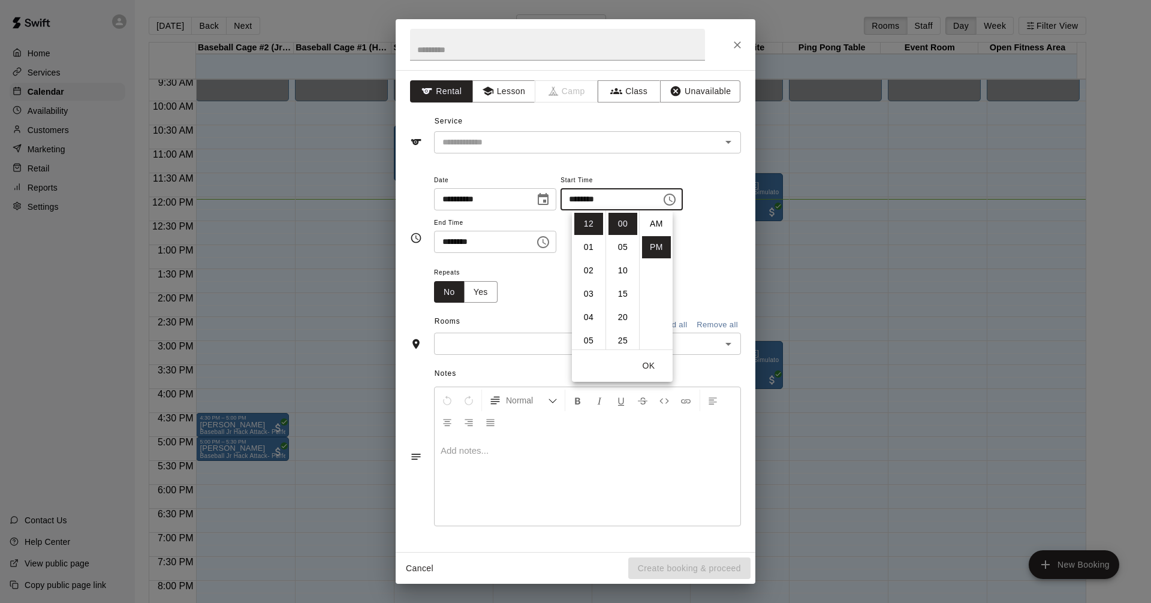
scroll to position [22, 0]
click at [714, 264] on div "**********" at bounding box center [587, 219] width 307 height 93
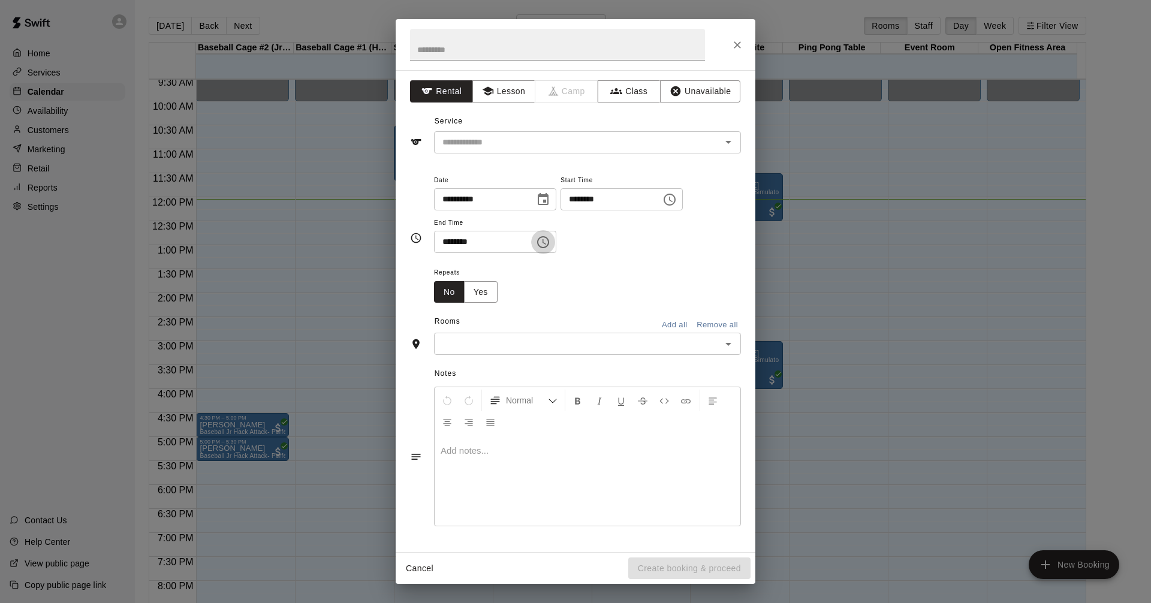
click at [550, 243] on icon "Choose time, selected time is 12:30 PM" at bounding box center [543, 242] width 14 height 14
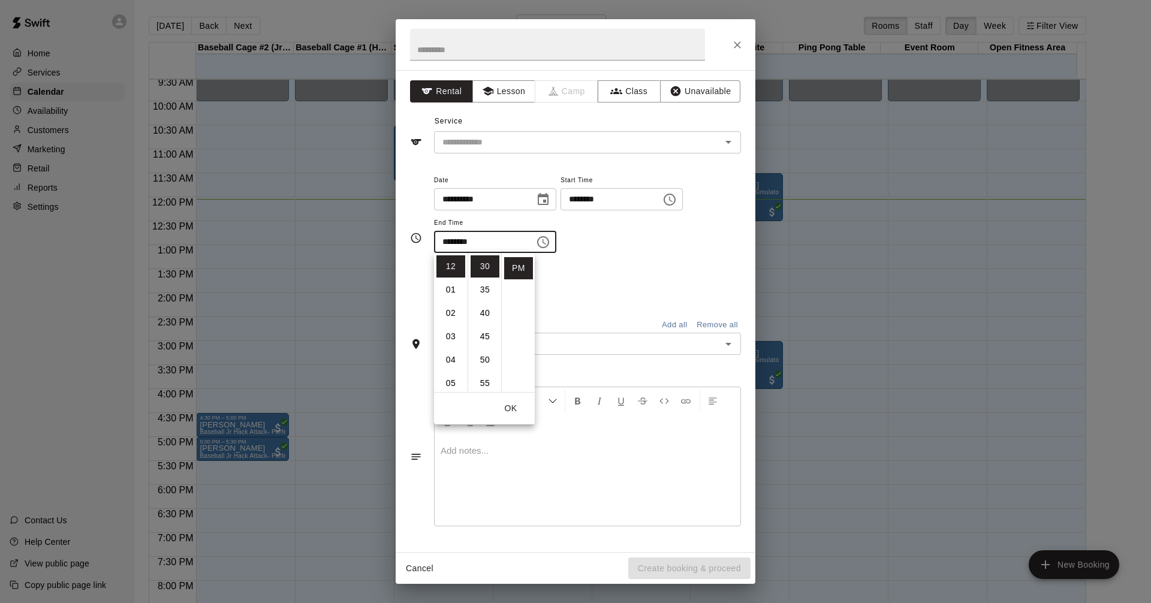
click at [654, 288] on div "Repeats No Yes" at bounding box center [587, 284] width 307 height 38
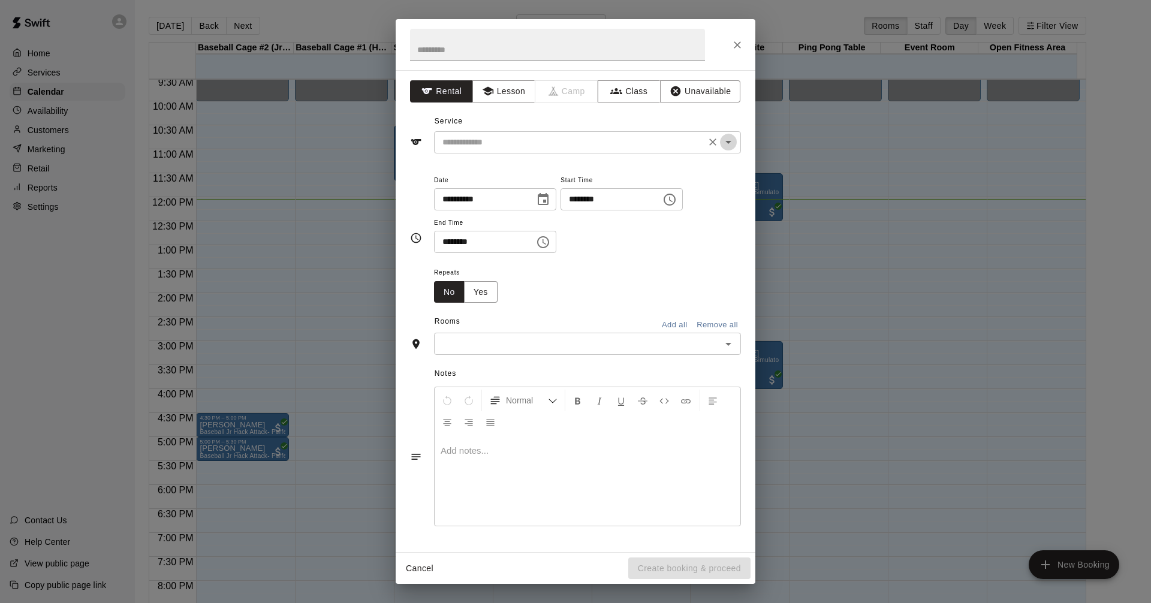
click at [723, 139] on icon "Open" at bounding box center [728, 142] width 14 height 14
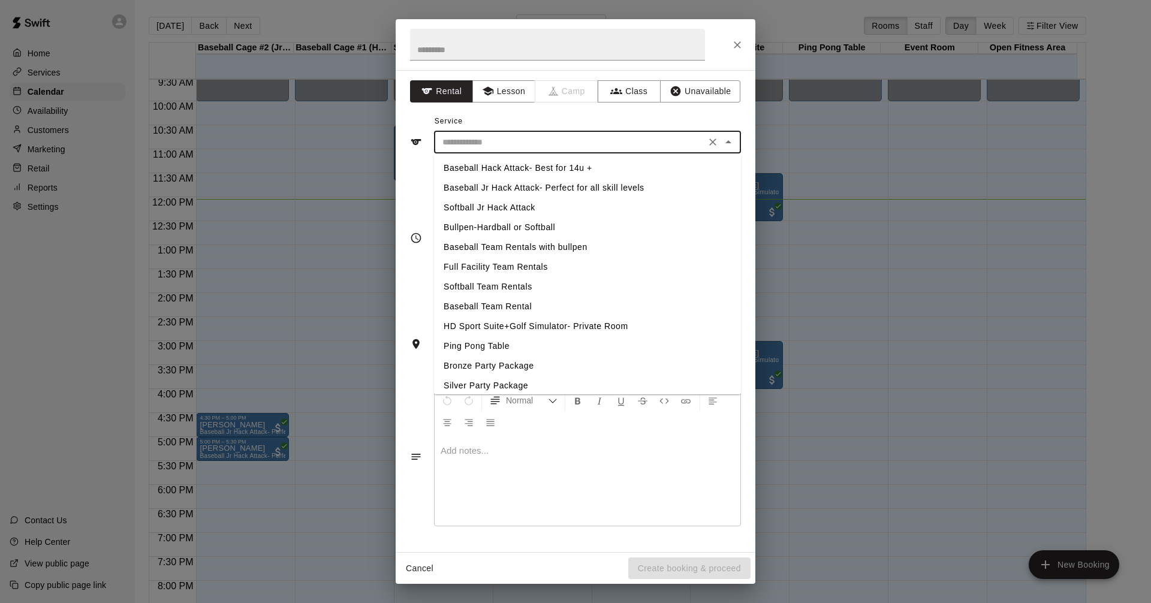
click at [482, 206] on li "Softball Jr Hack Attack" at bounding box center [587, 208] width 307 height 20
type input "**********"
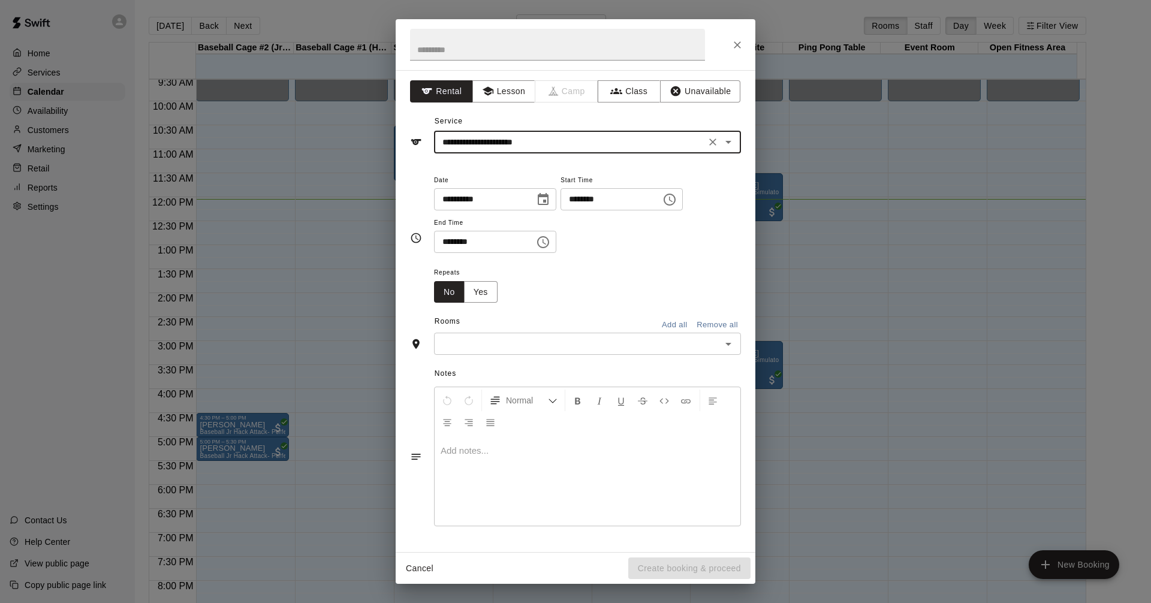
click at [732, 342] on icon "Open" at bounding box center [728, 344] width 14 height 14
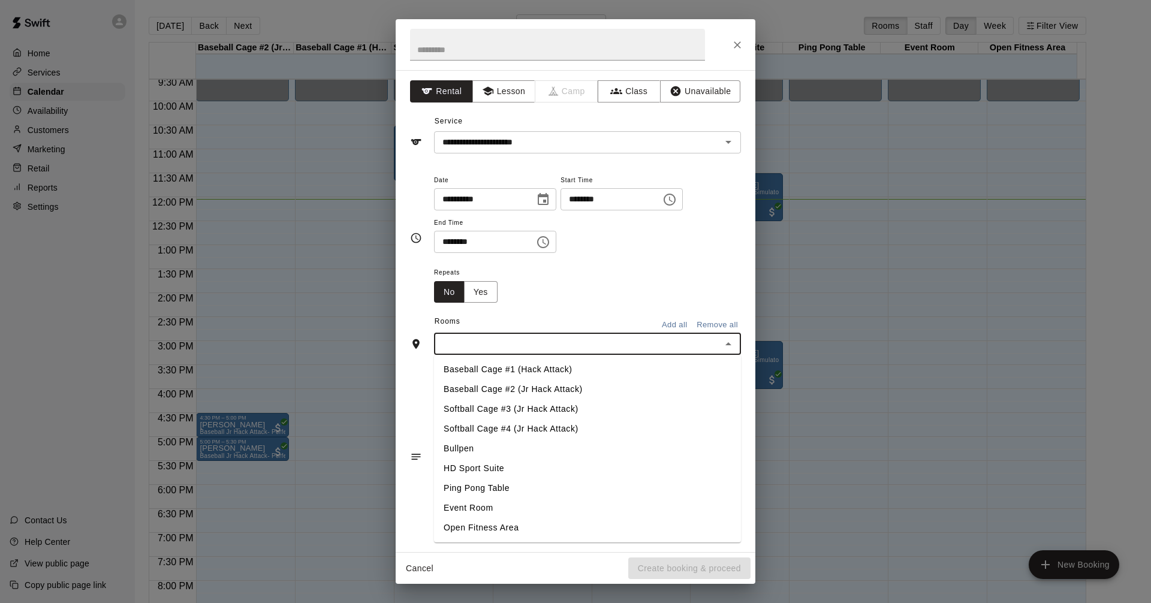
click at [518, 409] on li "Softball Cage #3 (Jr Hack Attack)" at bounding box center [587, 409] width 307 height 20
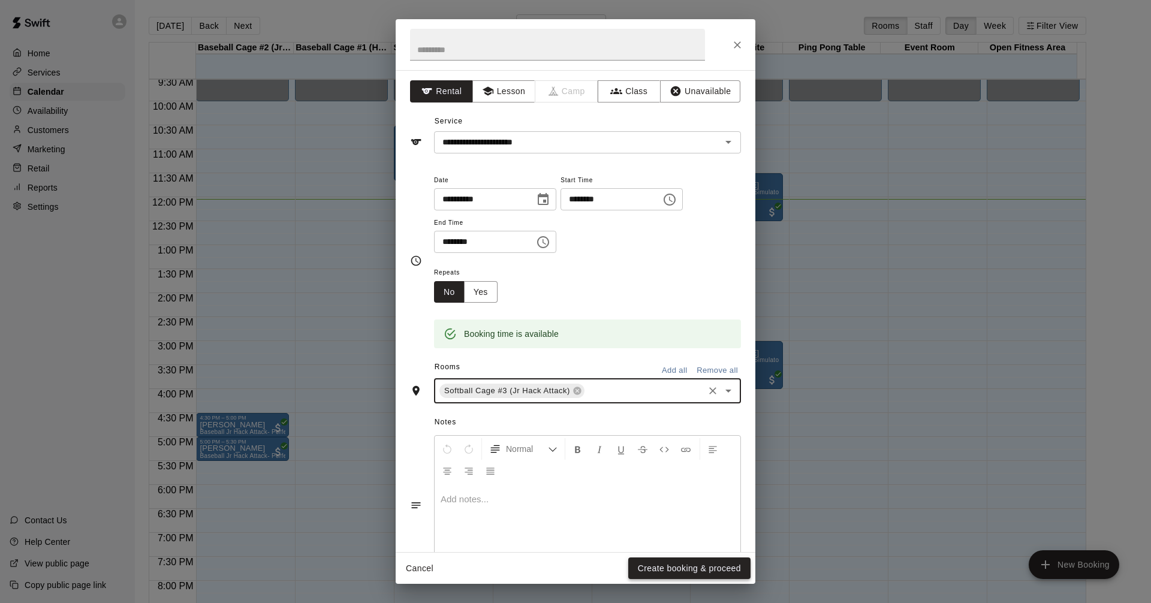
click at [699, 575] on button "Create booking & proceed" at bounding box center [689, 568] width 122 height 22
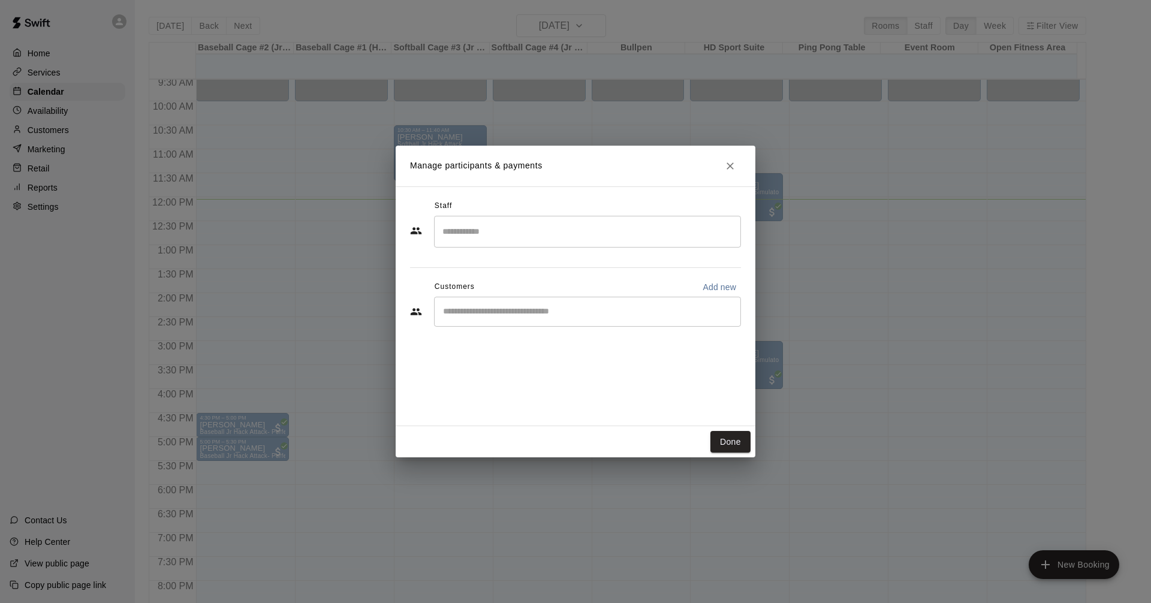
click at [530, 310] on input "Start typing to search customers..." at bounding box center [587, 312] width 296 height 12
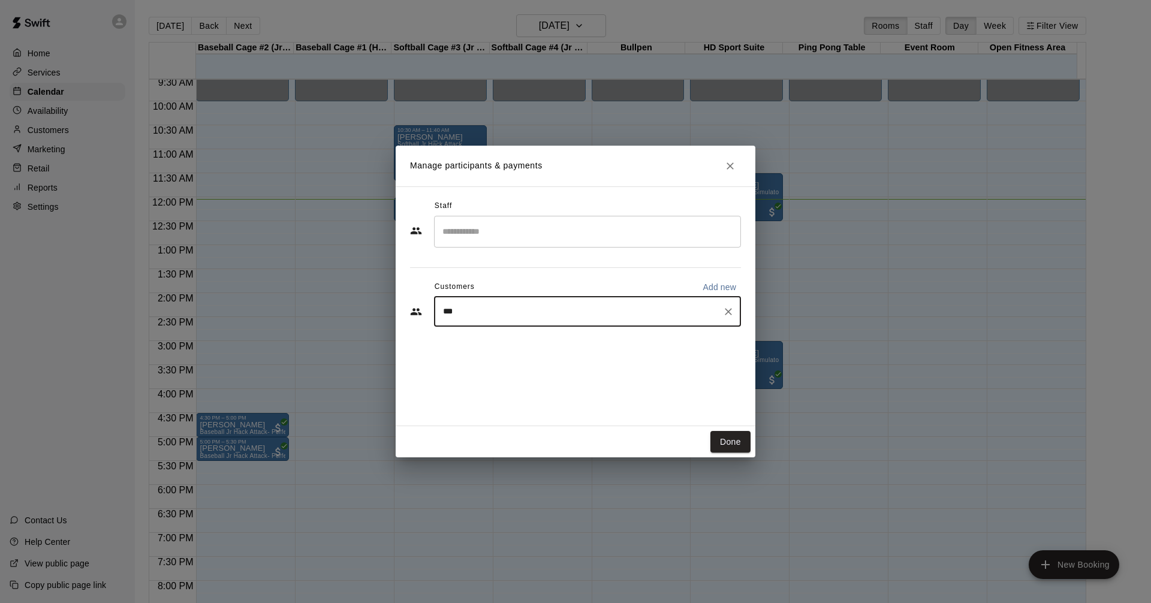
type input "***"
click at [537, 355] on span "[EMAIL_ADDRESS][DOMAIN_NAME]" at bounding box center [531, 352] width 129 height 8
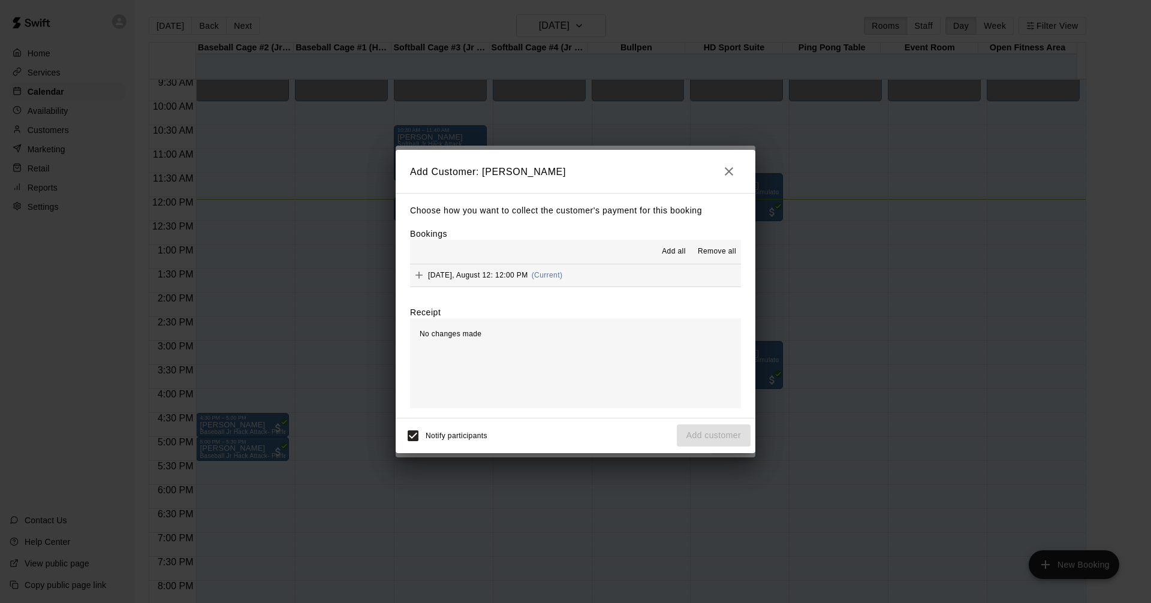
click at [633, 277] on button "[DATE], August 12: 12:00 PM (Current)" at bounding box center [575, 275] width 331 height 22
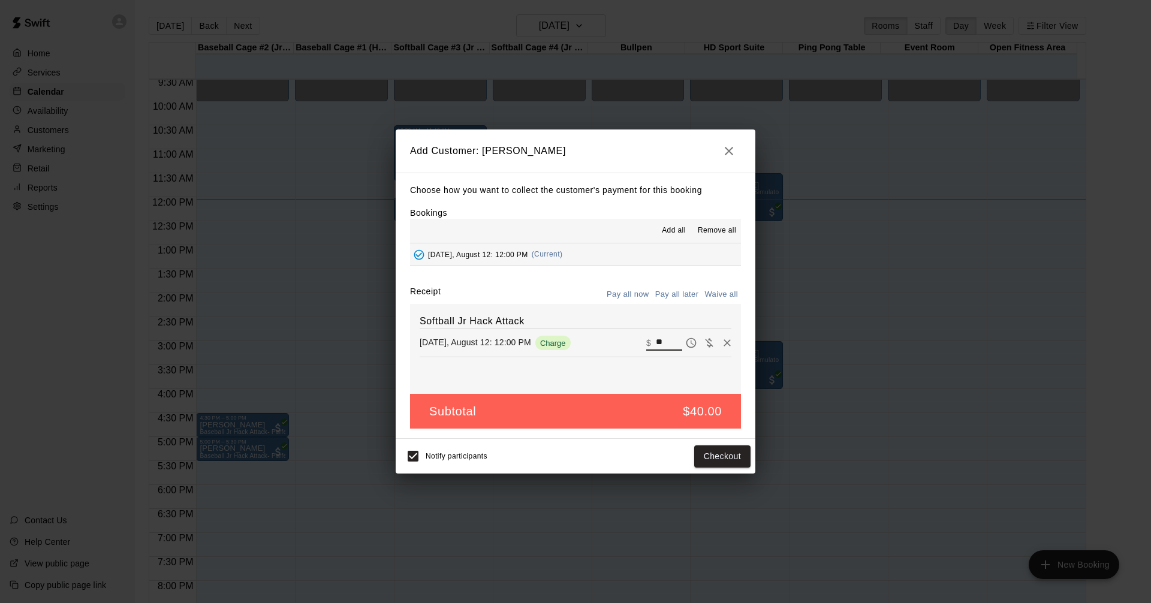
drag, startPoint x: 662, startPoint y: 336, endPoint x: 391, endPoint y: 295, distance: 273.4
click at [439, 301] on div "Receipt Pay all now Pay all later Waive all Softball Jr Hack Attack [DATE], Aug…" at bounding box center [575, 339] width 331 height 108
type input "**"
click at [738, 452] on button "Checkout" at bounding box center [722, 456] width 56 height 22
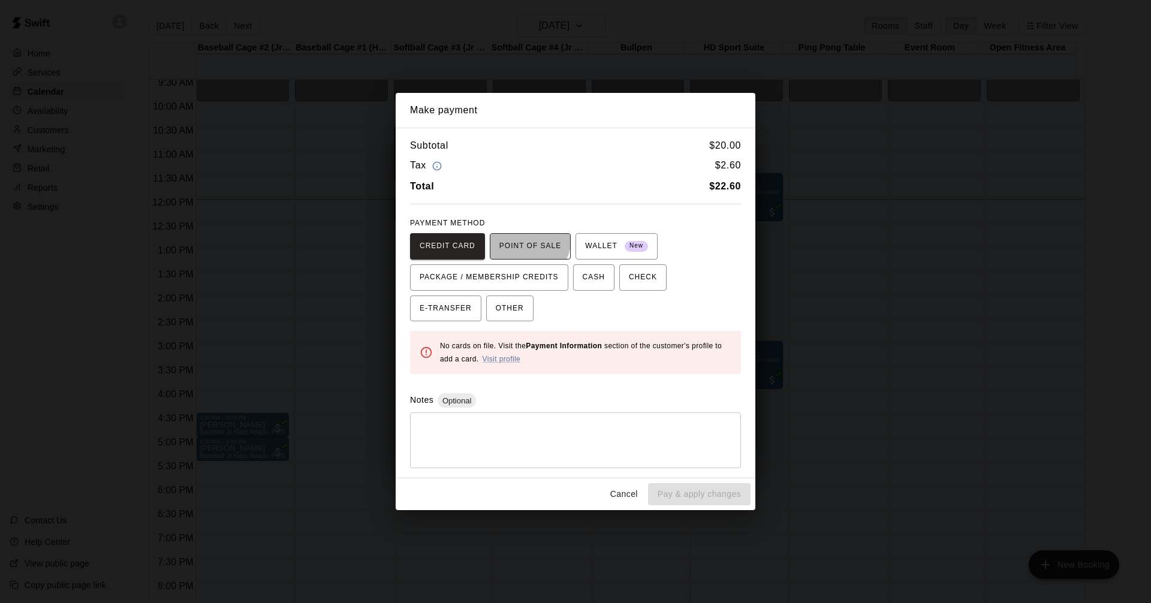
click at [511, 237] on span "POINT OF SALE" at bounding box center [530, 246] width 62 height 19
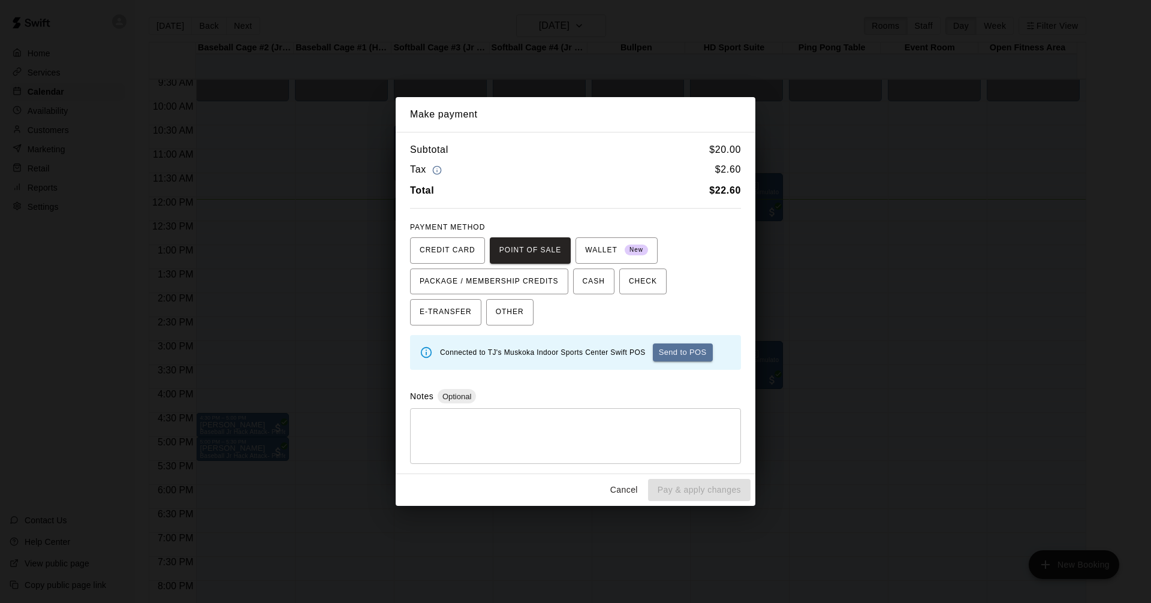
click at [686, 352] on button "Send to POS" at bounding box center [683, 352] width 60 height 18
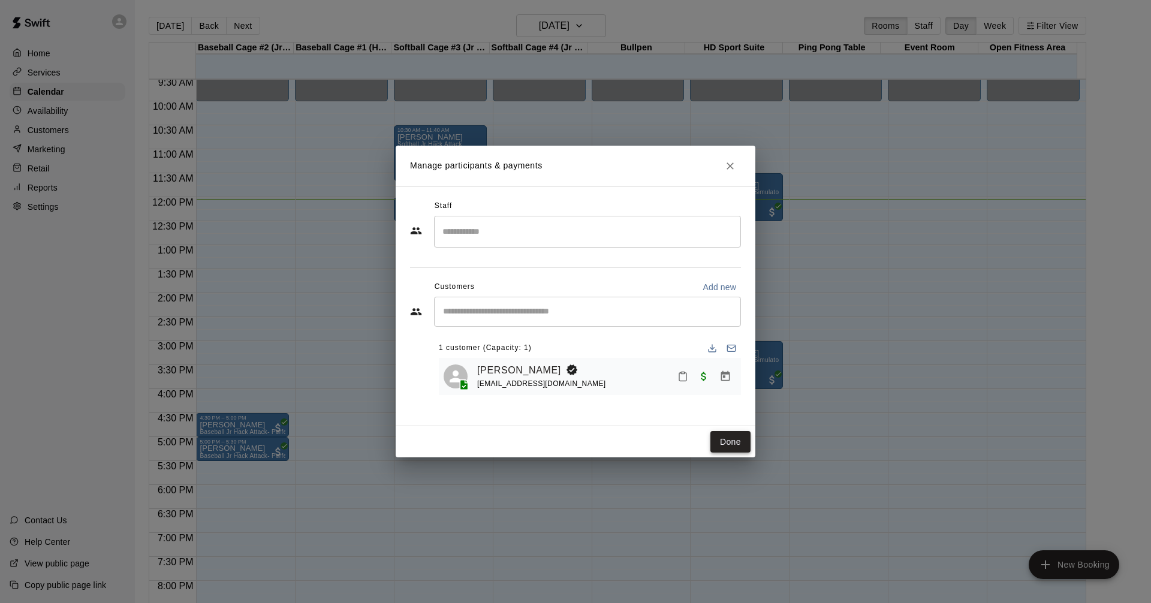
click at [730, 451] on button "Done" at bounding box center [730, 442] width 40 height 22
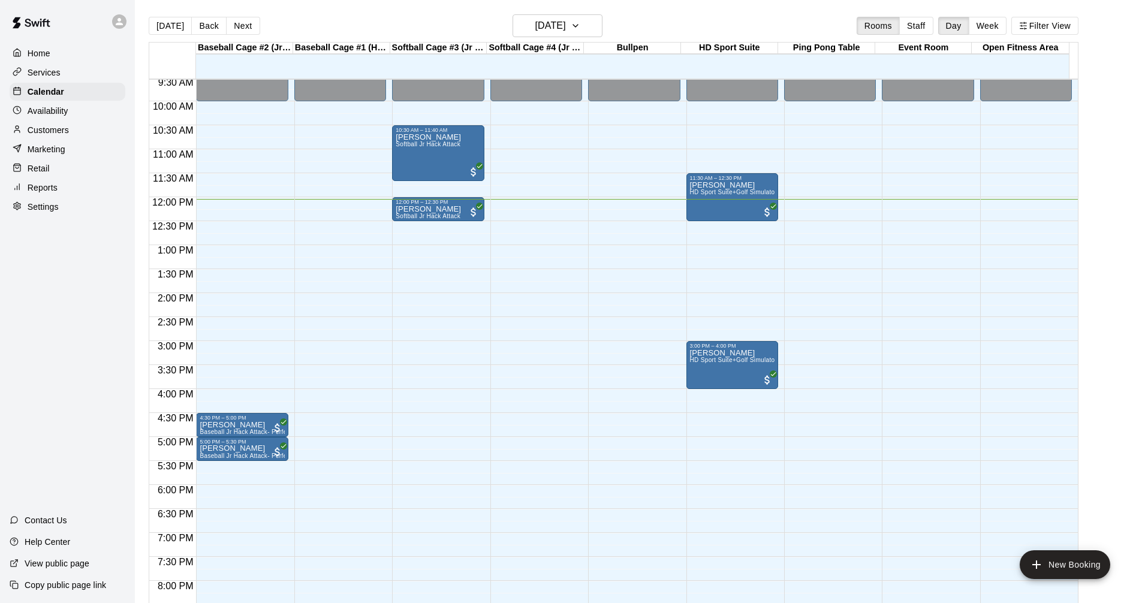
click at [51, 74] on p "Services" at bounding box center [44, 73] width 33 height 12
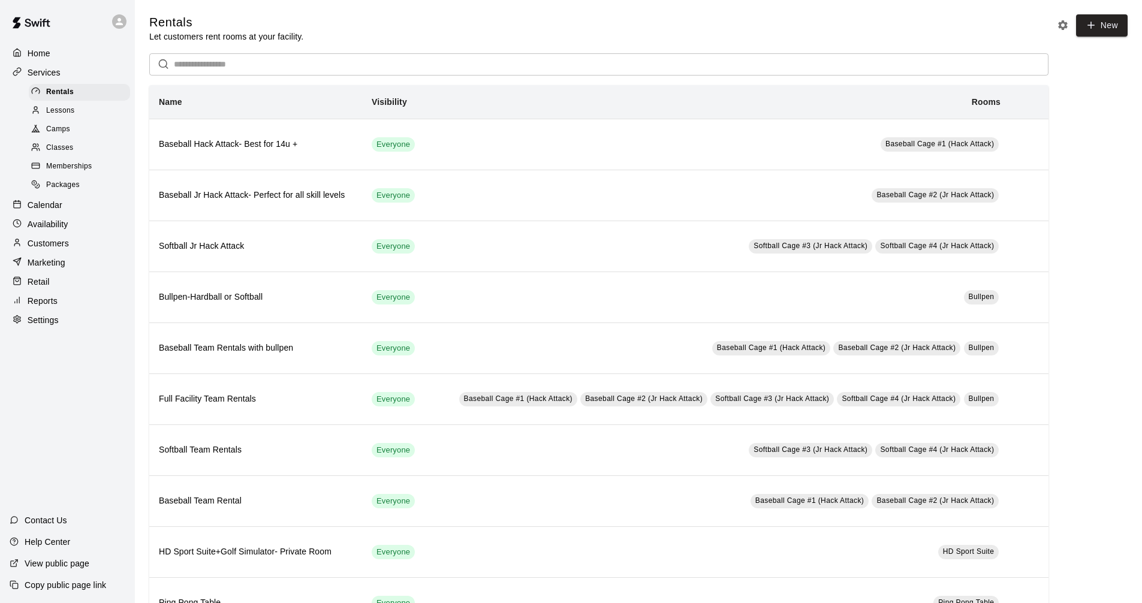
click at [93, 207] on div "Calendar" at bounding box center [68, 205] width 116 height 18
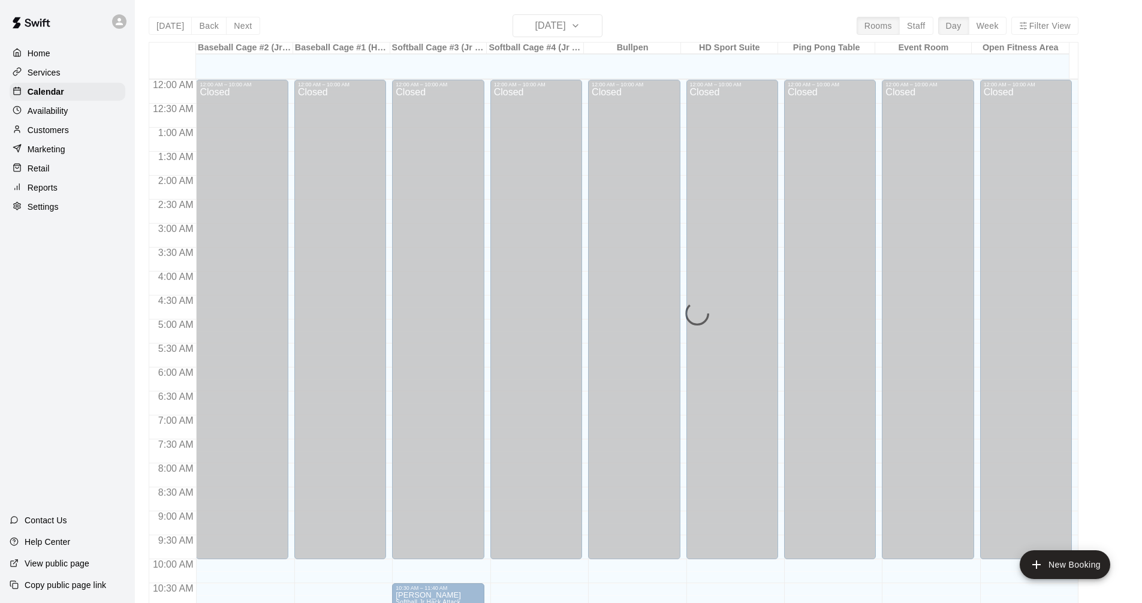
scroll to position [578, 0]
